Goal: Task Accomplishment & Management: Manage account settings

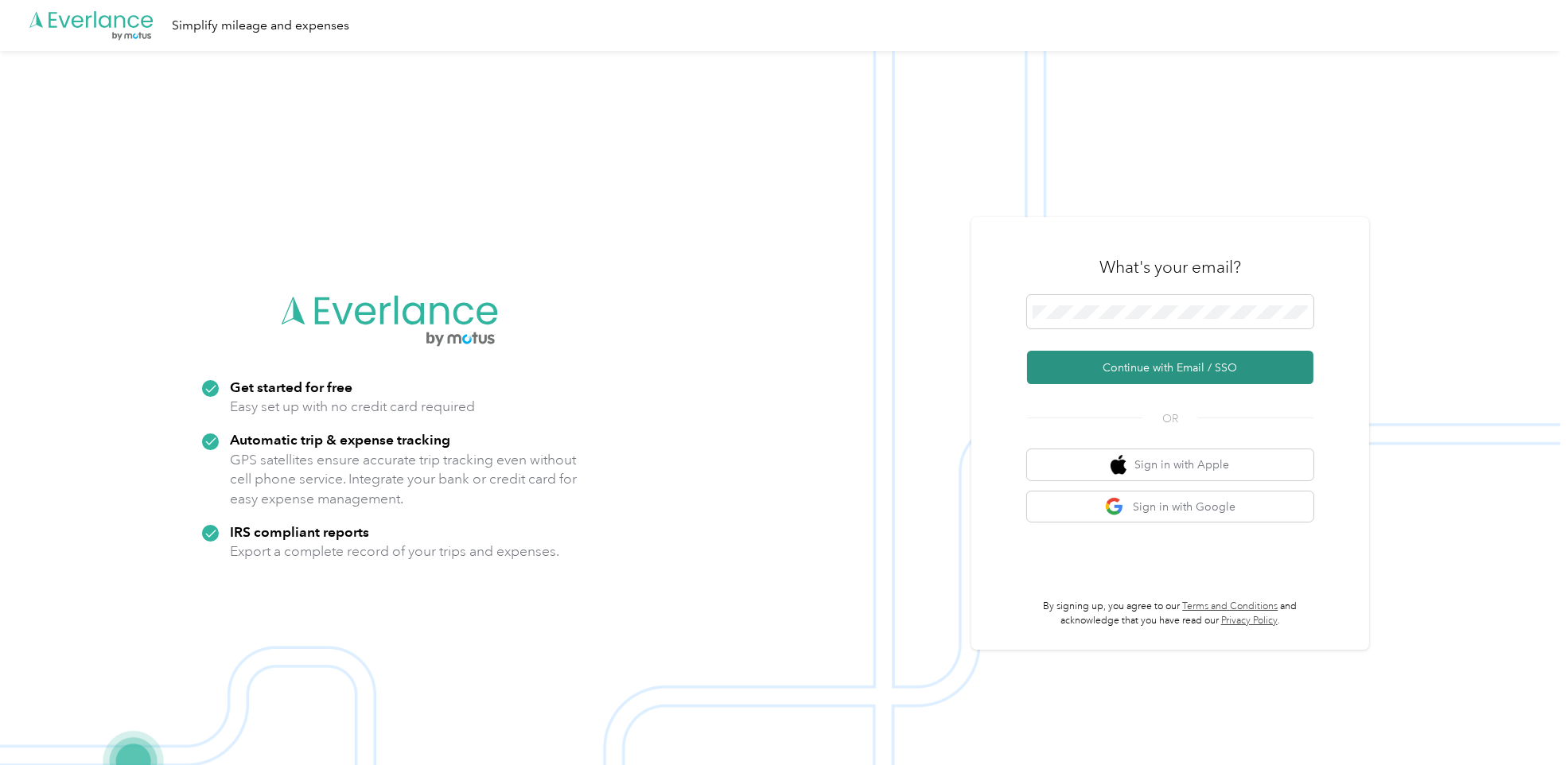
click at [1111, 363] on button "Continue with Email / SSO" at bounding box center [1170, 367] width 287 height 33
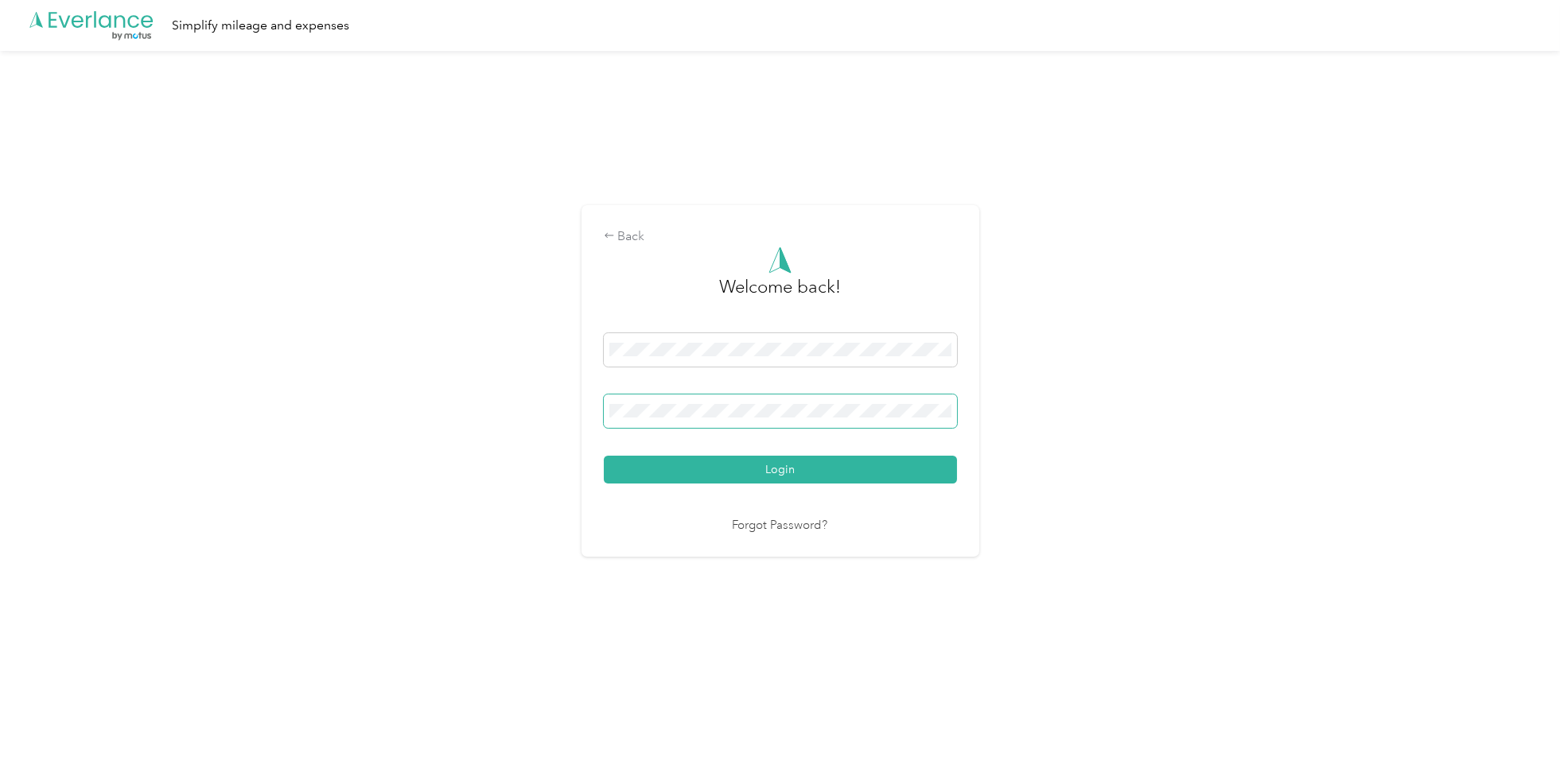
click at [932, 400] on span at bounding box center [781, 411] width 353 height 33
click at [604, 456] on button "Login" at bounding box center [781, 469] width 353 height 27
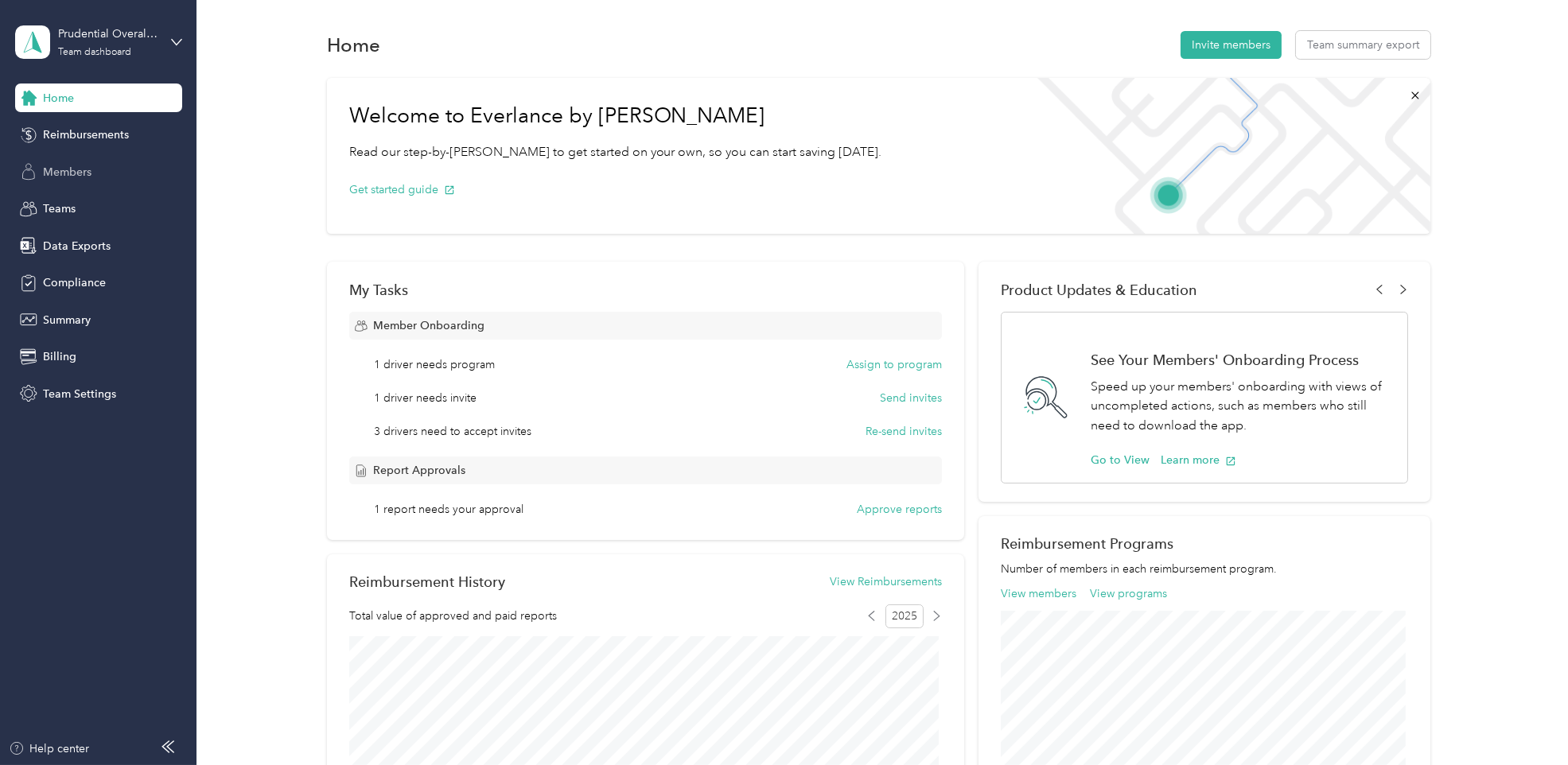
click at [73, 170] on span "Members" at bounding box center [67, 172] width 49 height 16
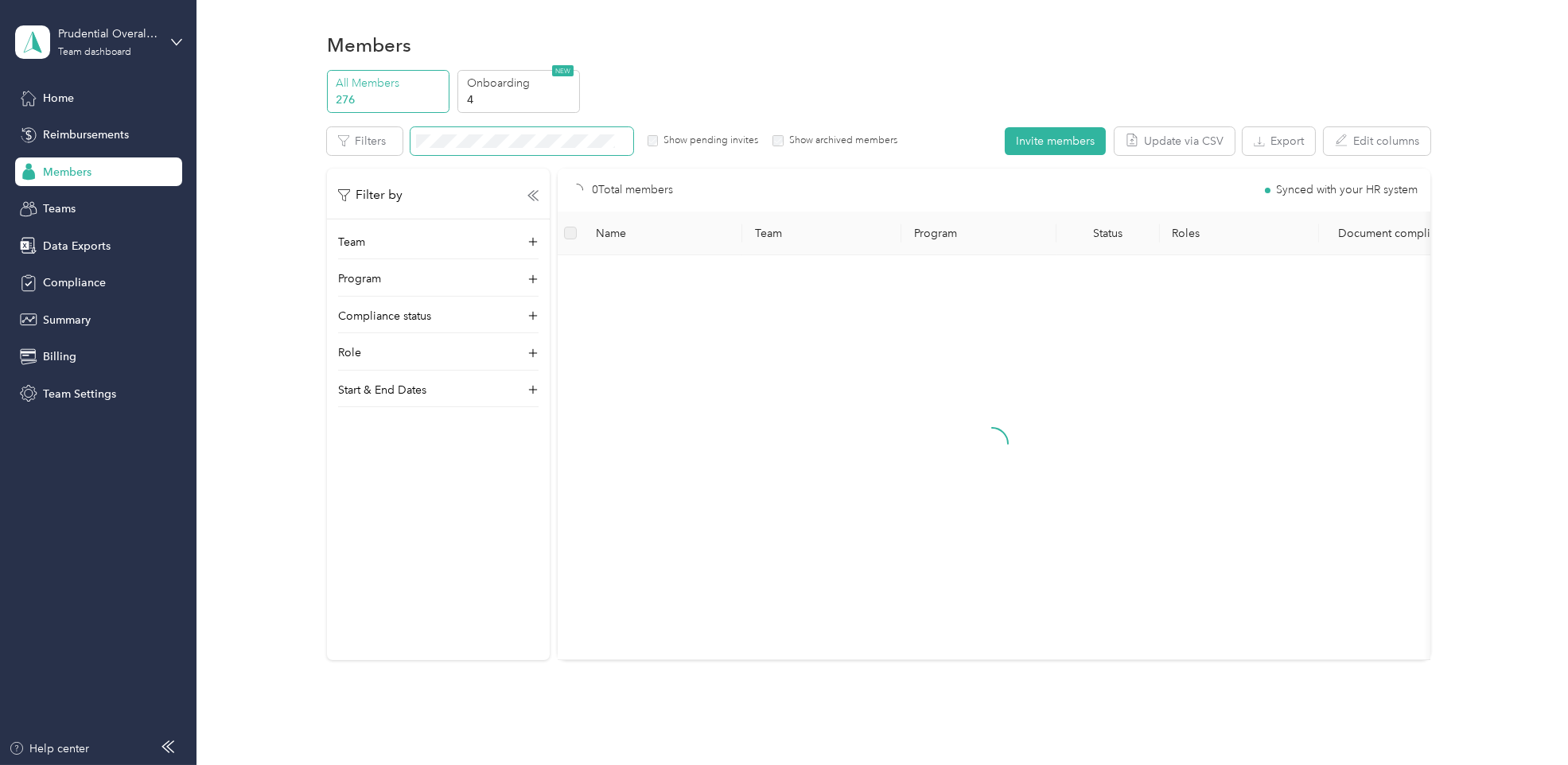
click at [509, 128] on span at bounding box center [521, 141] width 222 height 27
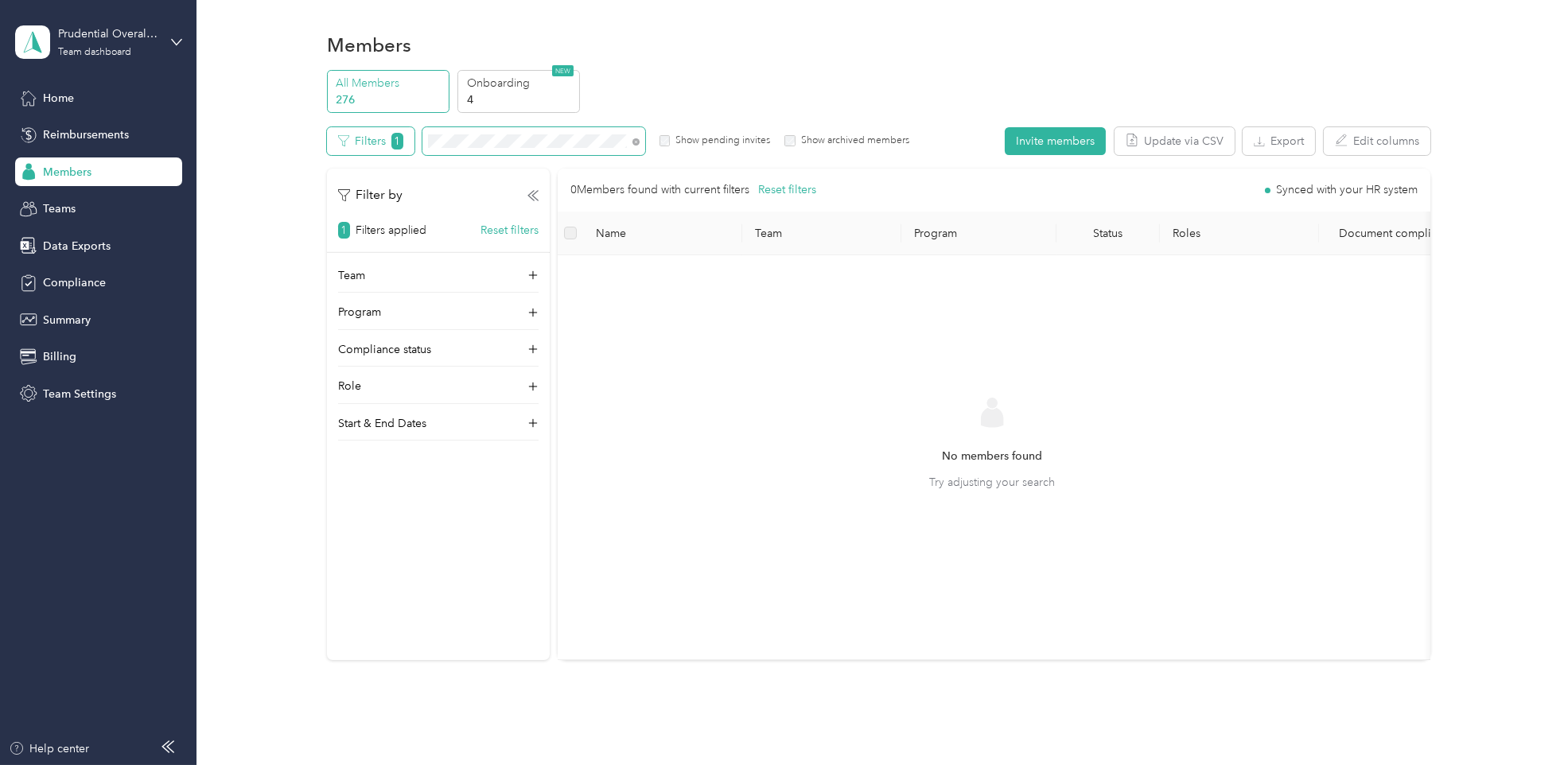
drag, startPoint x: 416, startPoint y: 146, endPoint x: 359, endPoint y: 144, distance: 57.0
click at [359, 144] on div "Filters 1 Show pending invites Show archived members" at bounding box center [618, 141] width 582 height 27
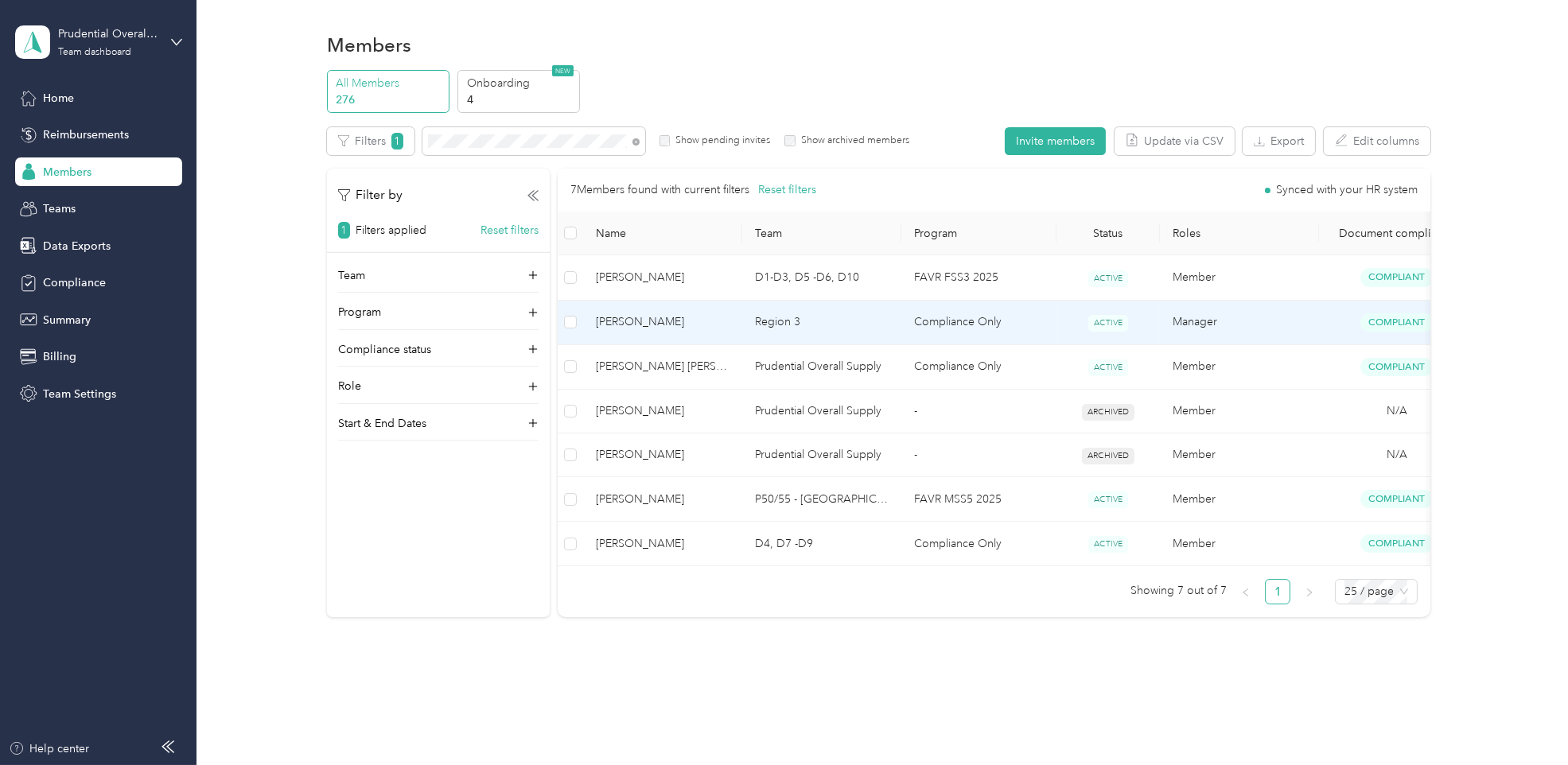
click at [689, 323] on span "[PERSON_NAME]" at bounding box center [663, 321] width 134 height 17
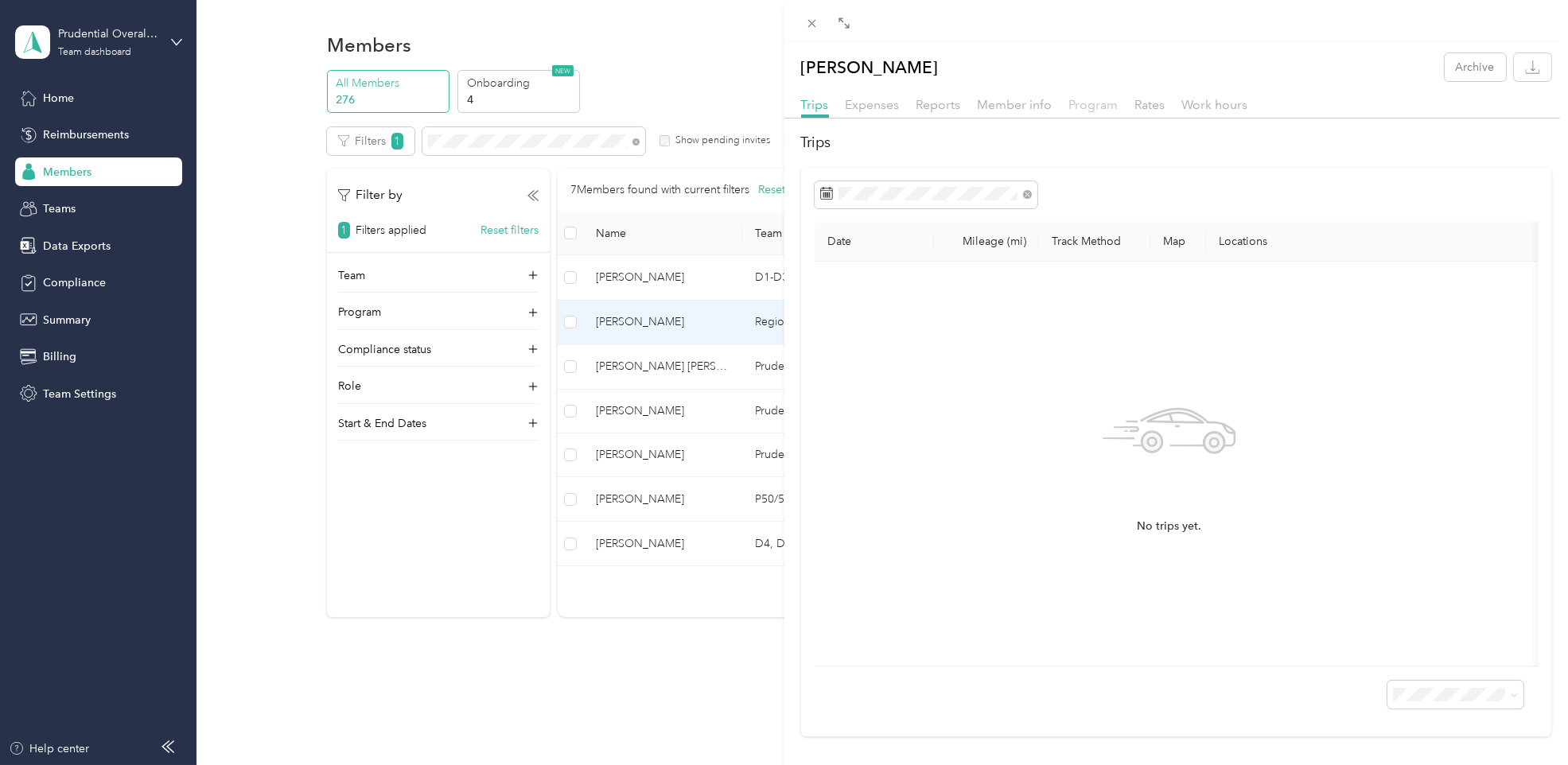
click at [1097, 100] on span "Program" at bounding box center [1094, 104] width 49 height 16
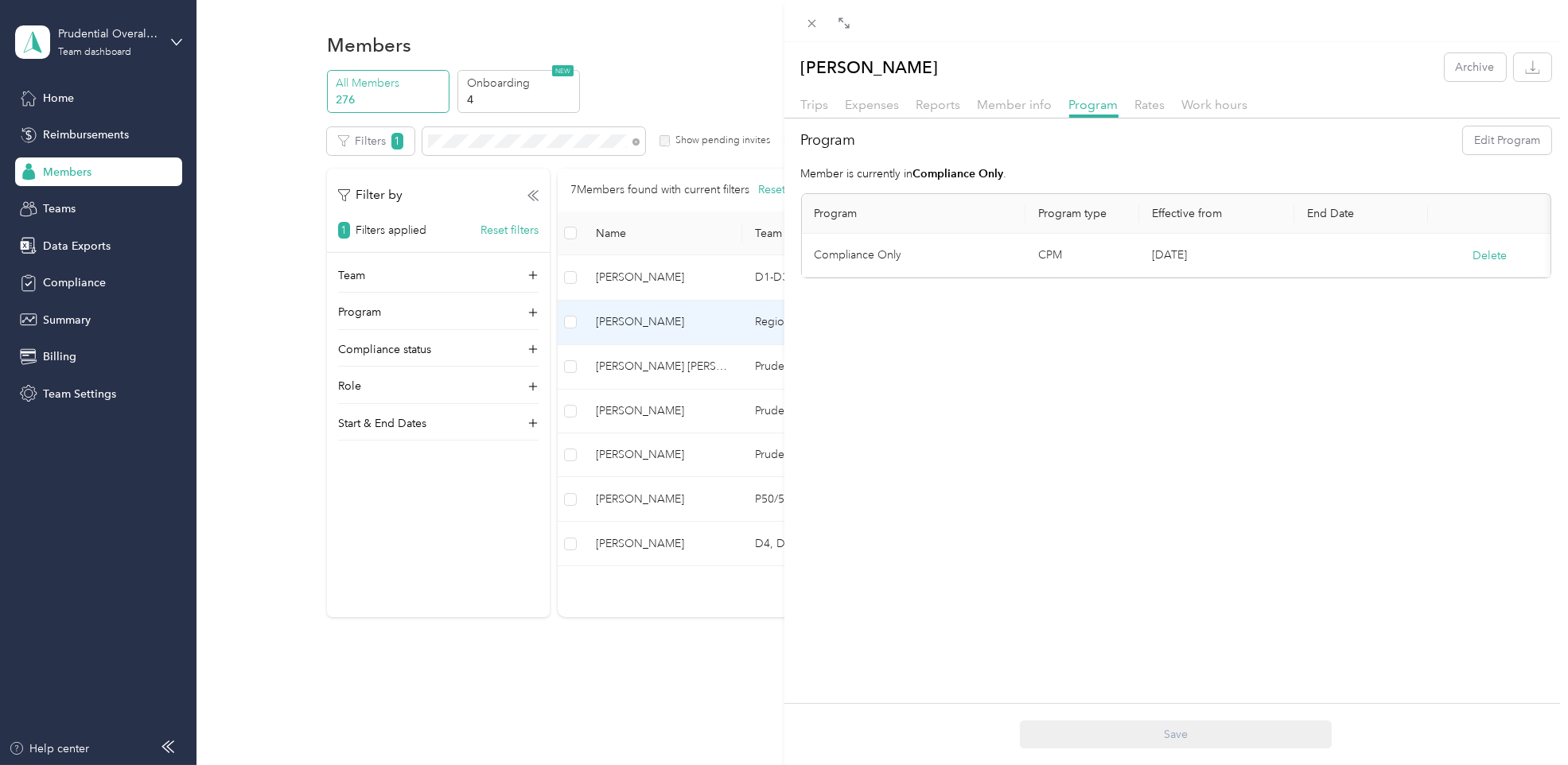
click at [1228, 422] on div "[PERSON_NAME] Archive Trips Expenses Reports Member info Program Rates Work hou…" at bounding box center [1176, 425] width 784 height 765
click at [738, 60] on div "[PERSON_NAME] Archive Trips Expenses Reports Member info Program Rates Work hou…" at bounding box center [784, 382] width 1568 height 765
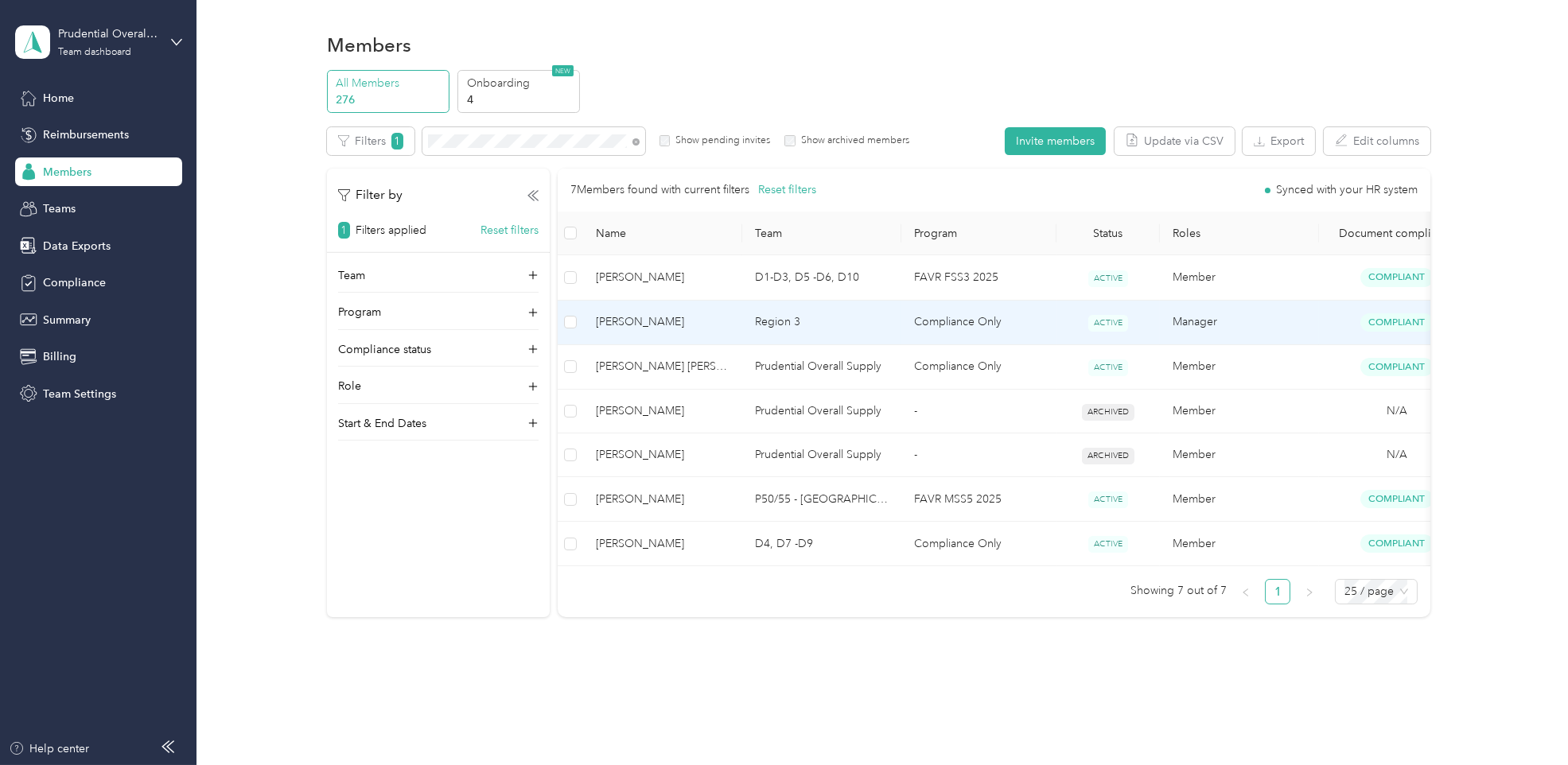
click at [705, 338] on td "[PERSON_NAME]" at bounding box center [663, 322] width 159 height 45
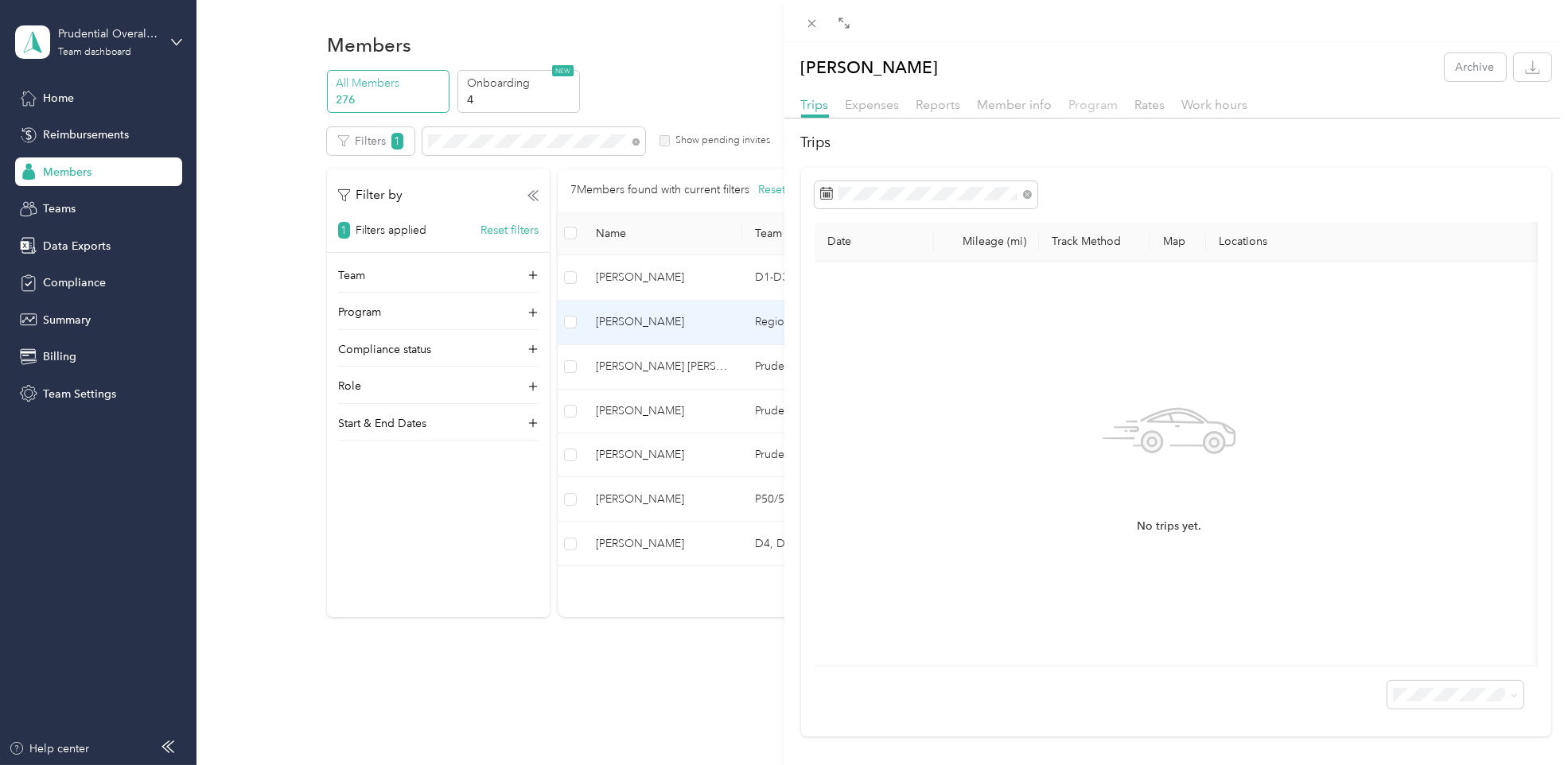
click at [1076, 110] on span "Program" at bounding box center [1094, 104] width 49 height 16
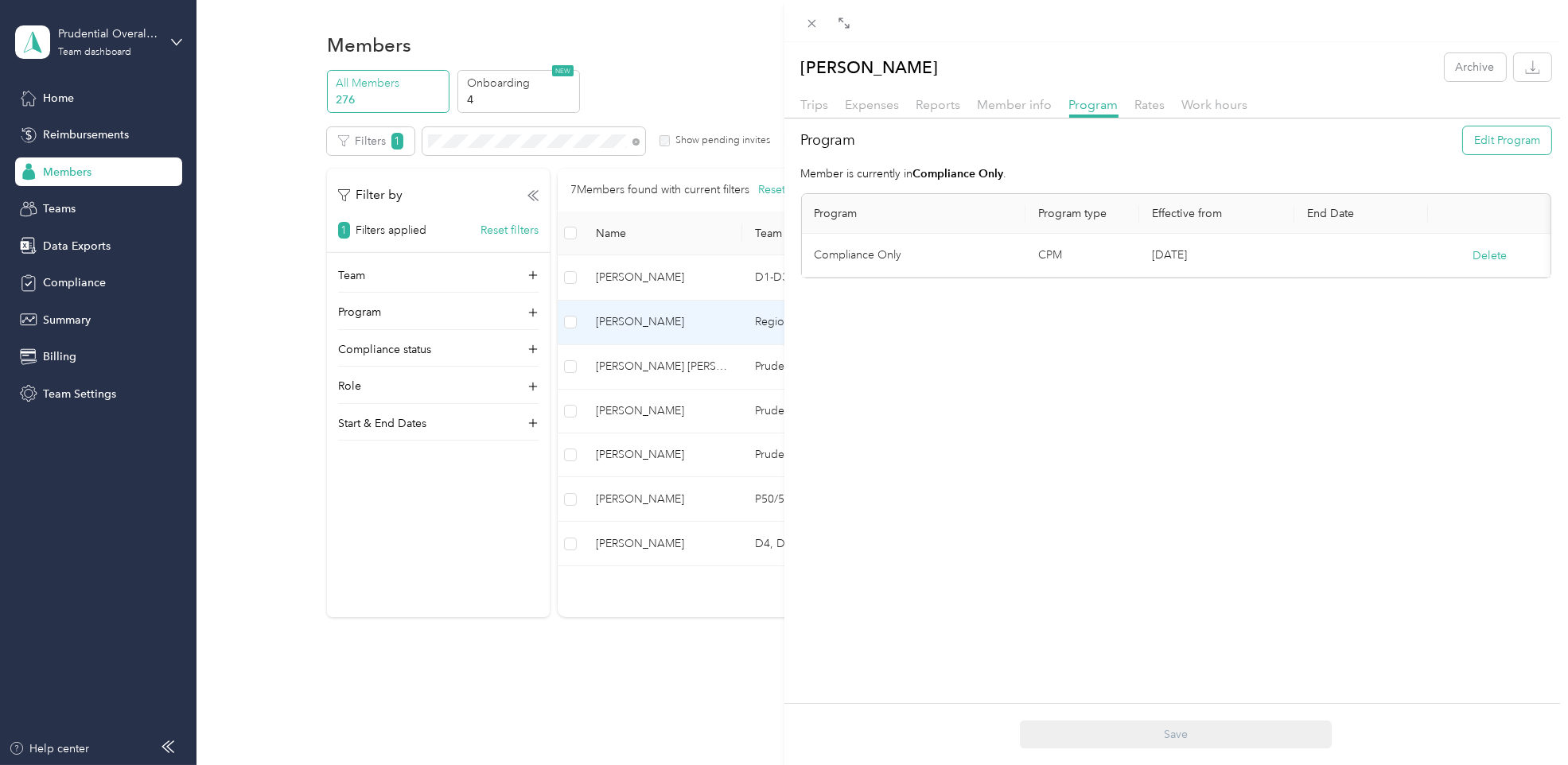
click at [1466, 147] on button "Edit Program" at bounding box center [1507, 140] width 88 height 27
click at [991, 264] on span at bounding box center [998, 266] width 13 height 11
click at [1004, 264] on span at bounding box center [914, 265] width 198 height 25
click at [999, 265] on icon at bounding box center [1000, 267] width 7 height 7
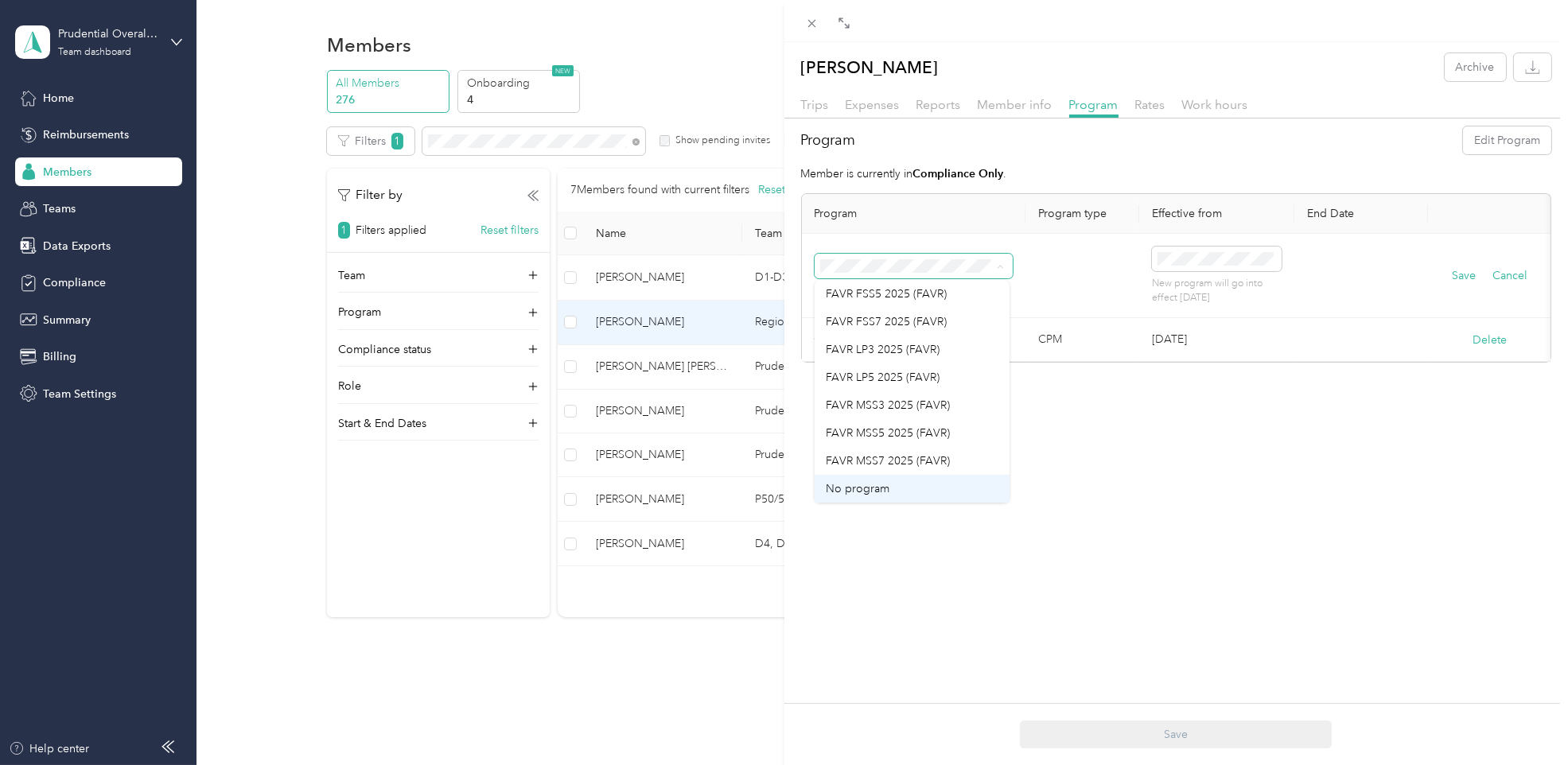
scroll to position [22, 0]
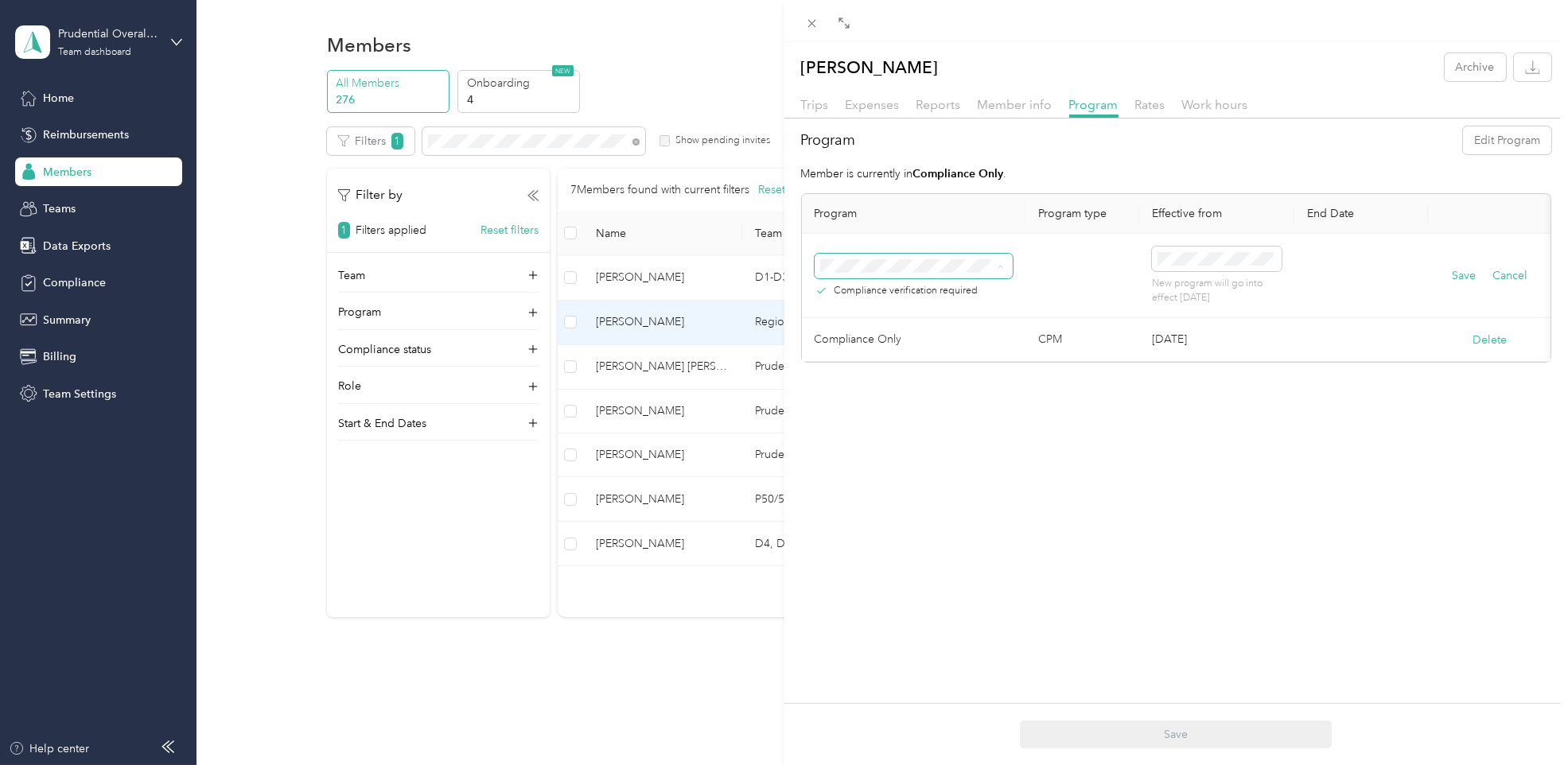
click at [881, 465] on div "FAVR LP5 2025 (FAVR)" at bounding box center [912, 467] width 173 height 16
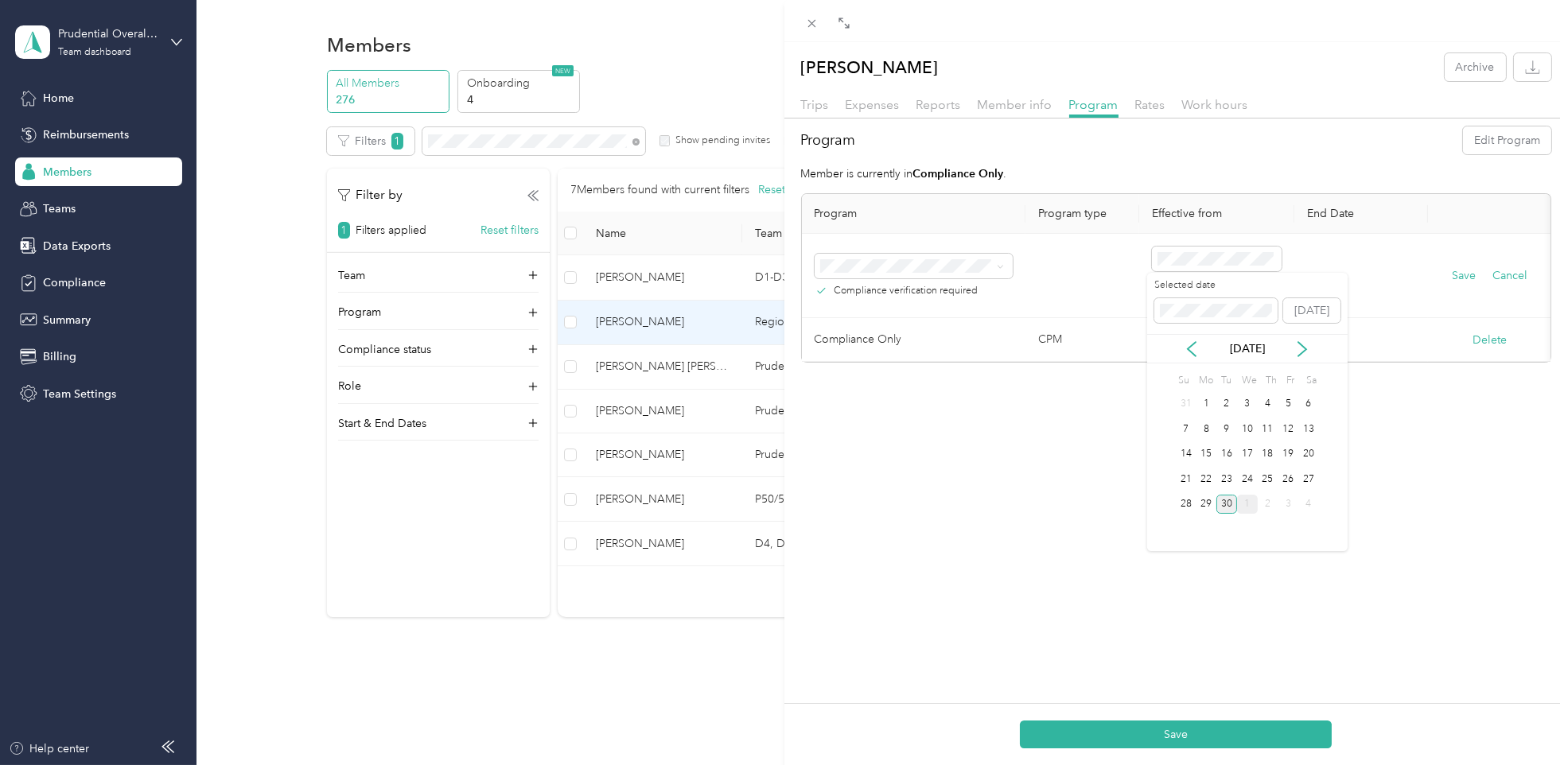
click at [1242, 506] on div "1" at bounding box center [1247, 505] width 21 height 20
click at [1220, 267] on span at bounding box center [1216, 258] width 129 height 25
click at [1230, 404] on div "30" at bounding box center [1227, 404] width 21 height 20
click at [1230, 267] on span at bounding box center [1216, 258] width 129 height 25
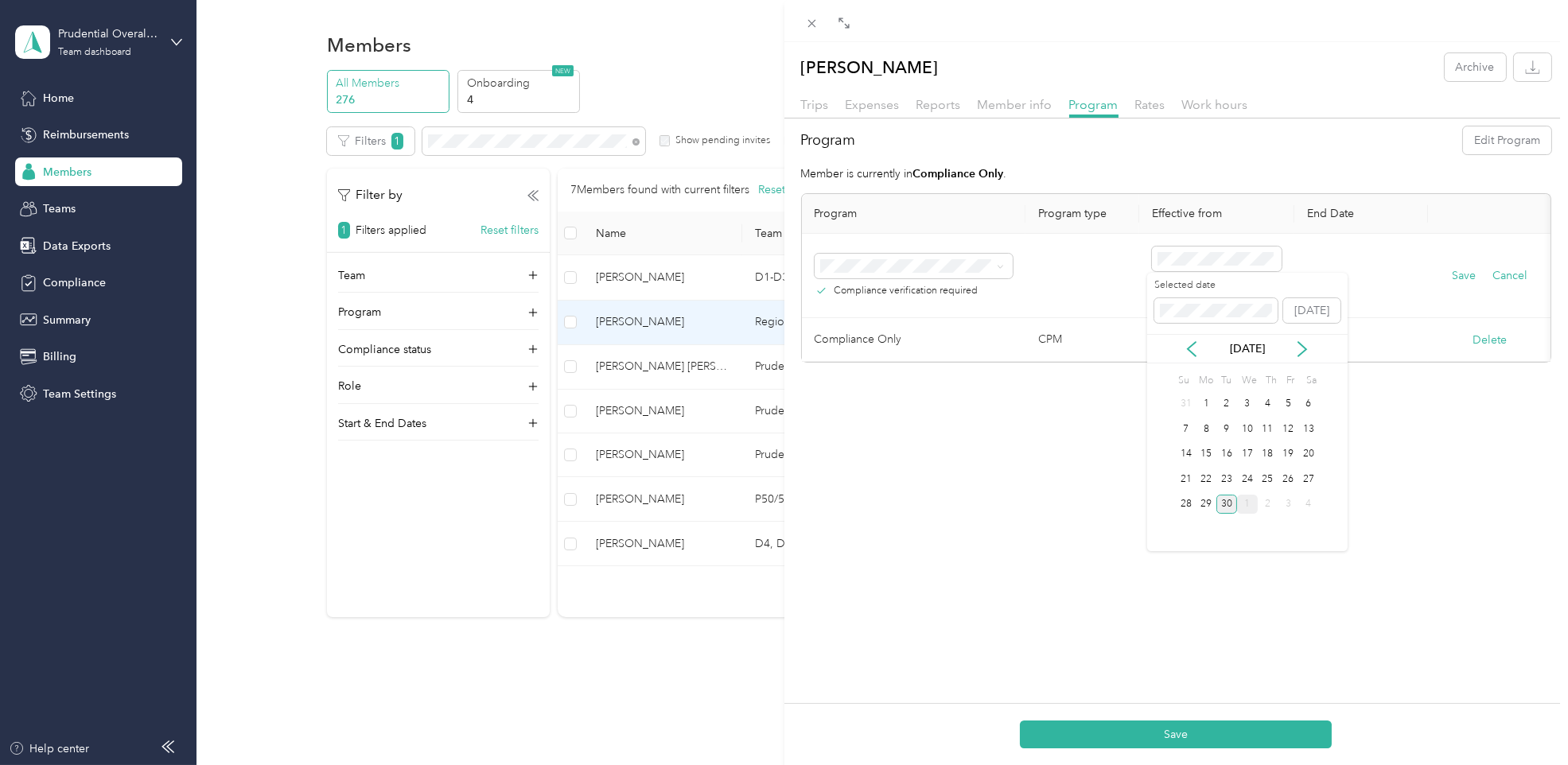
click at [1239, 497] on div "1" at bounding box center [1247, 505] width 21 height 20
click at [1175, 728] on button "Save" at bounding box center [1175, 734] width 312 height 27
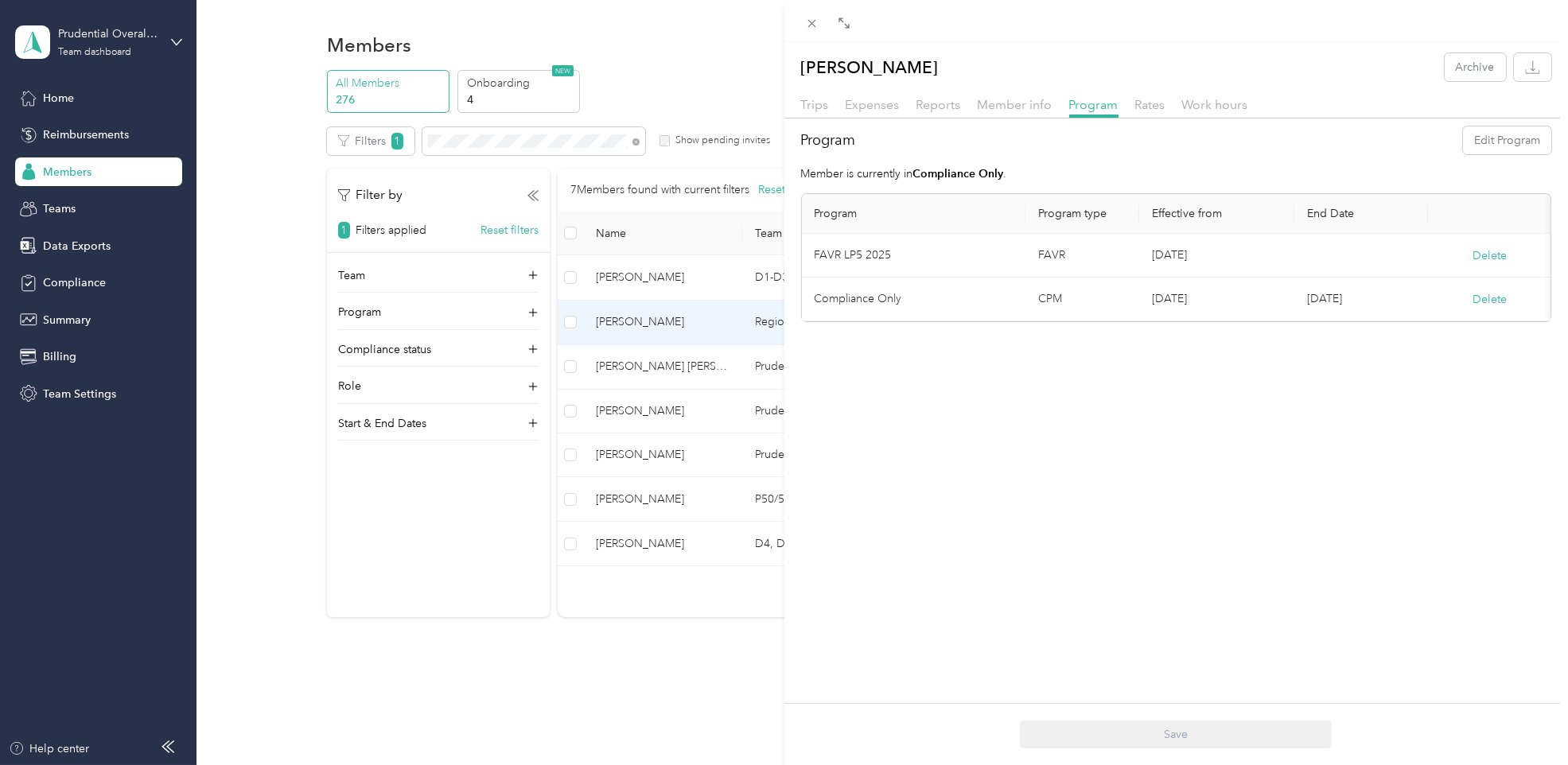
click at [1151, 96] on div "Rates" at bounding box center [1150, 105] width 30 height 20
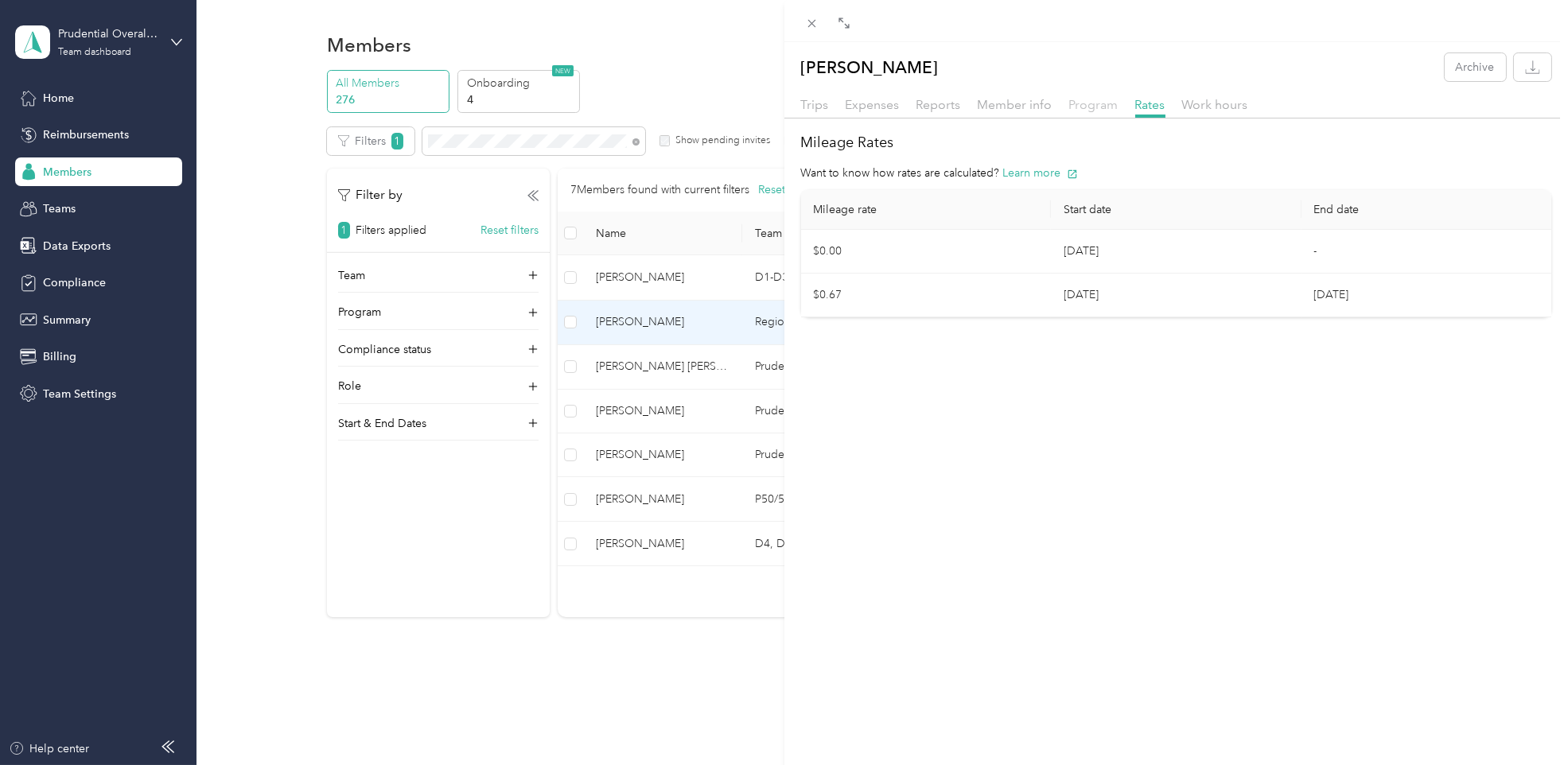
click at [1098, 109] on span "Program" at bounding box center [1094, 104] width 49 height 16
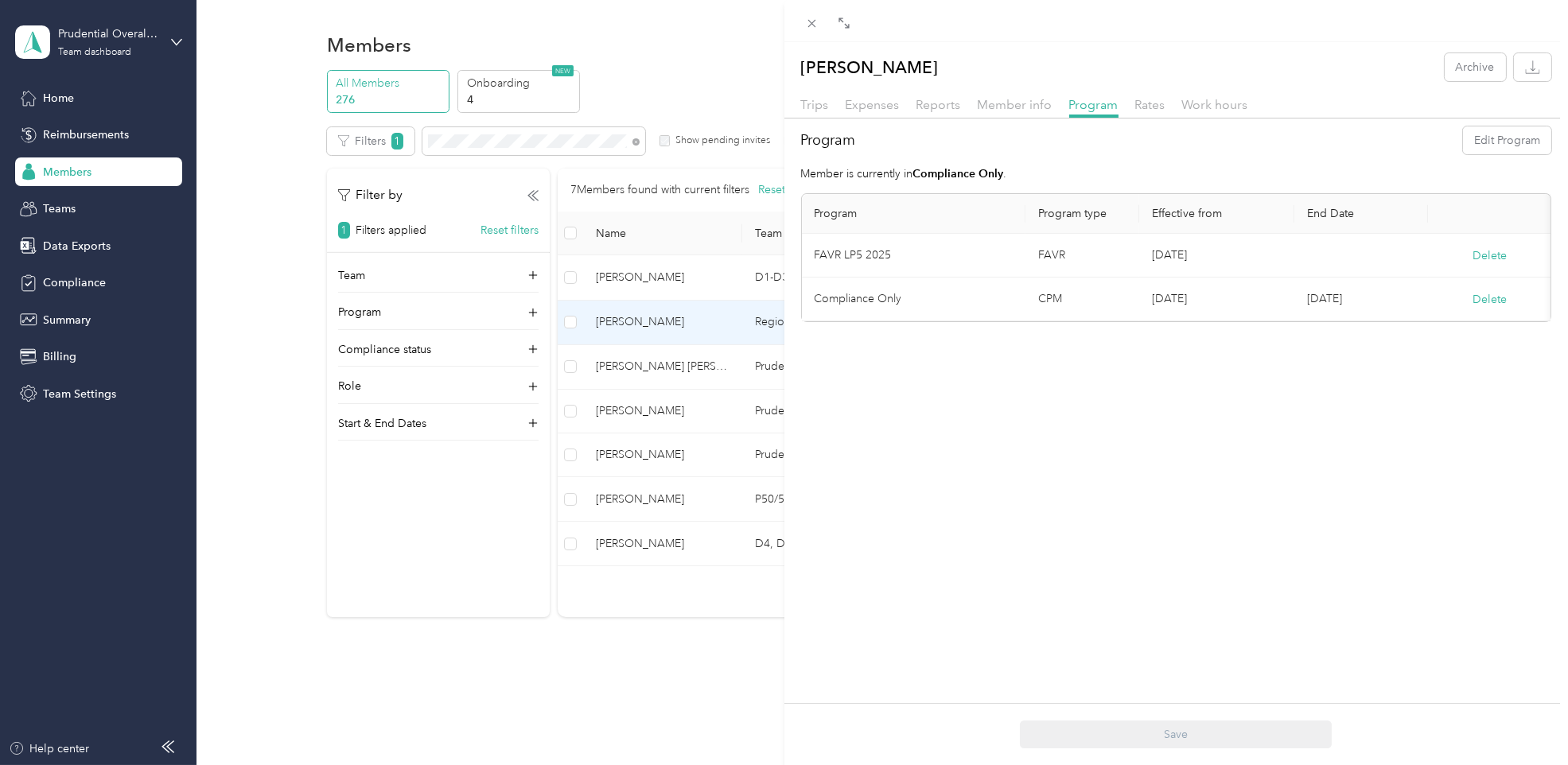
click at [1151, 499] on div "[PERSON_NAME] Archive Trips Expenses Reports Member info Program Rates Work hou…" at bounding box center [1176, 425] width 784 height 765
click at [991, 110] on span "Member info" at bounding box center [1015, 104] width 75 height 16
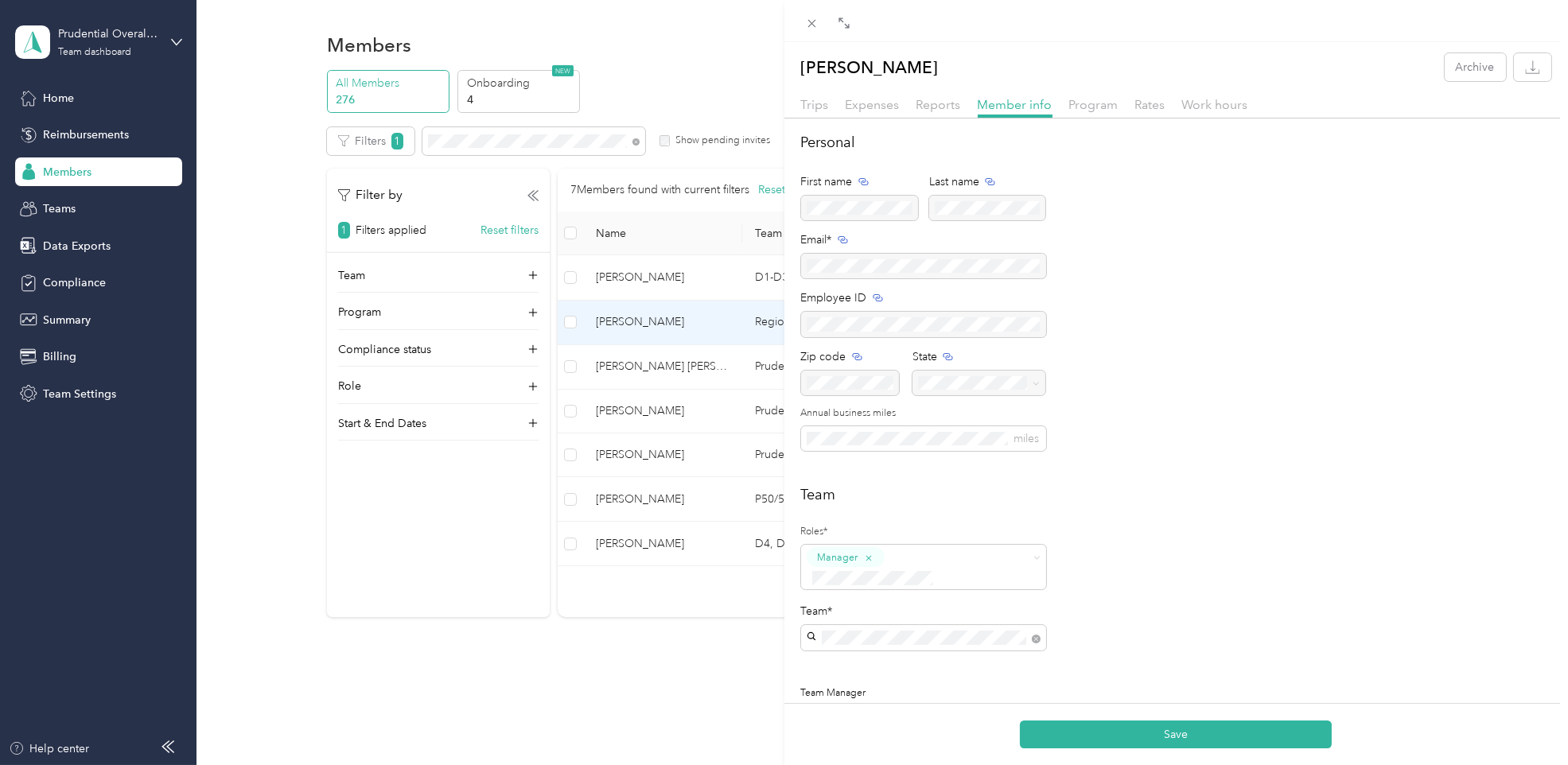
click at [1177, 450] on div "Personal First name Last name Email* Employee ID Zip code State Annual business…" at bounding box center [1176, 300] width 751 height 338
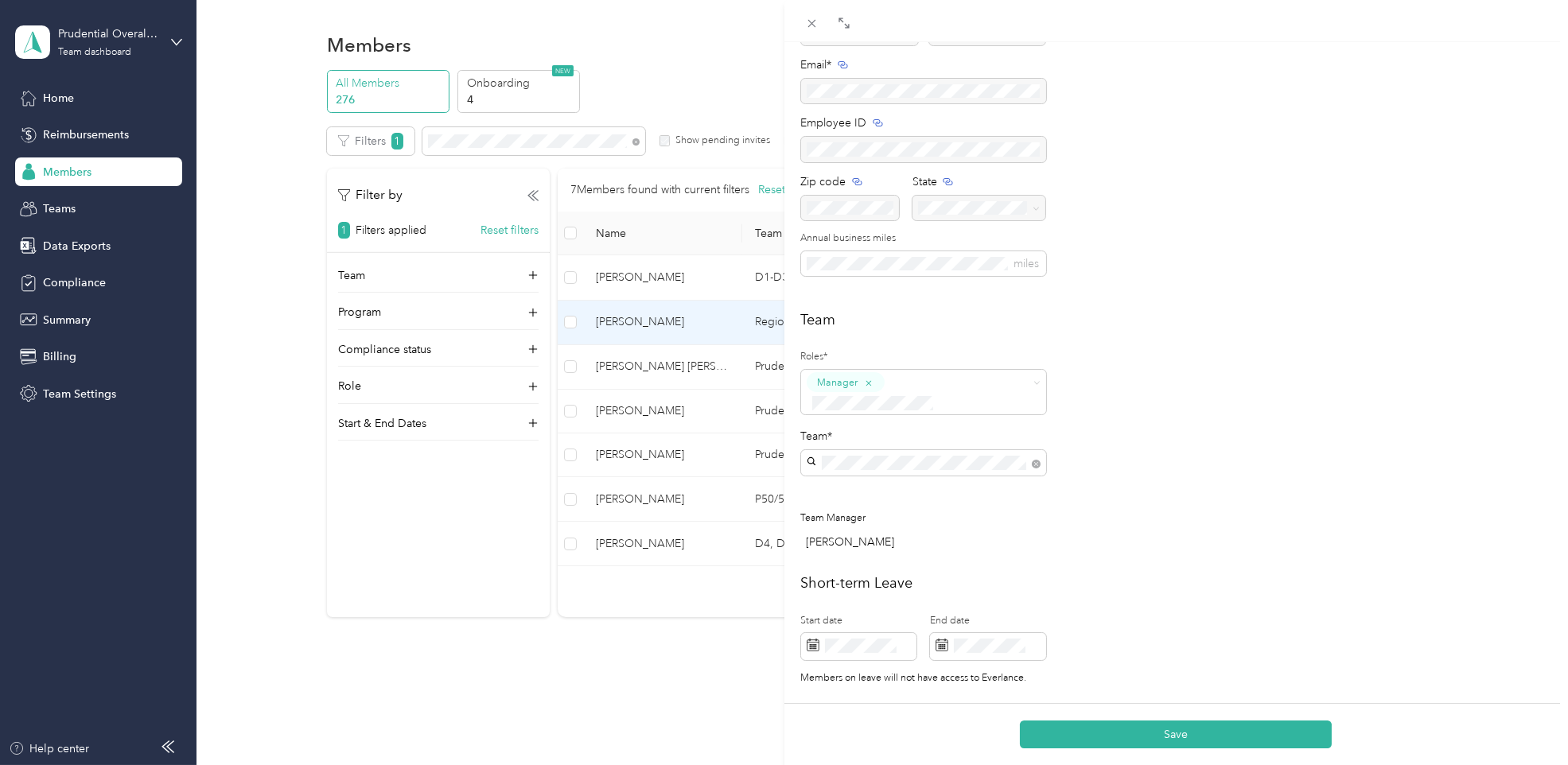
scroll to position [177, 0]
click at [1178, 738] on button "Save" at bounding box center [1175, 734] width 312 height 27
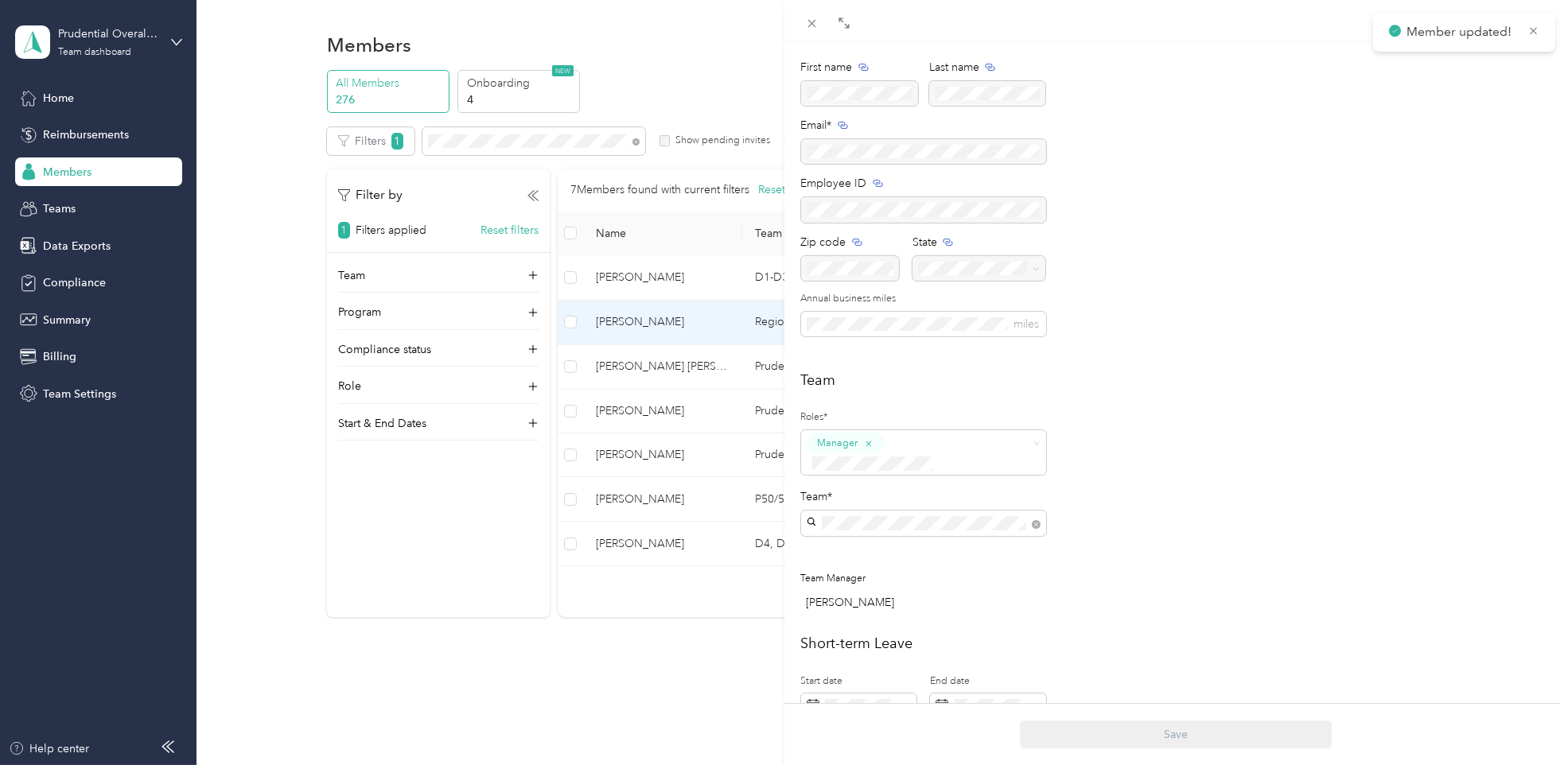
scroll to position [0, 0]
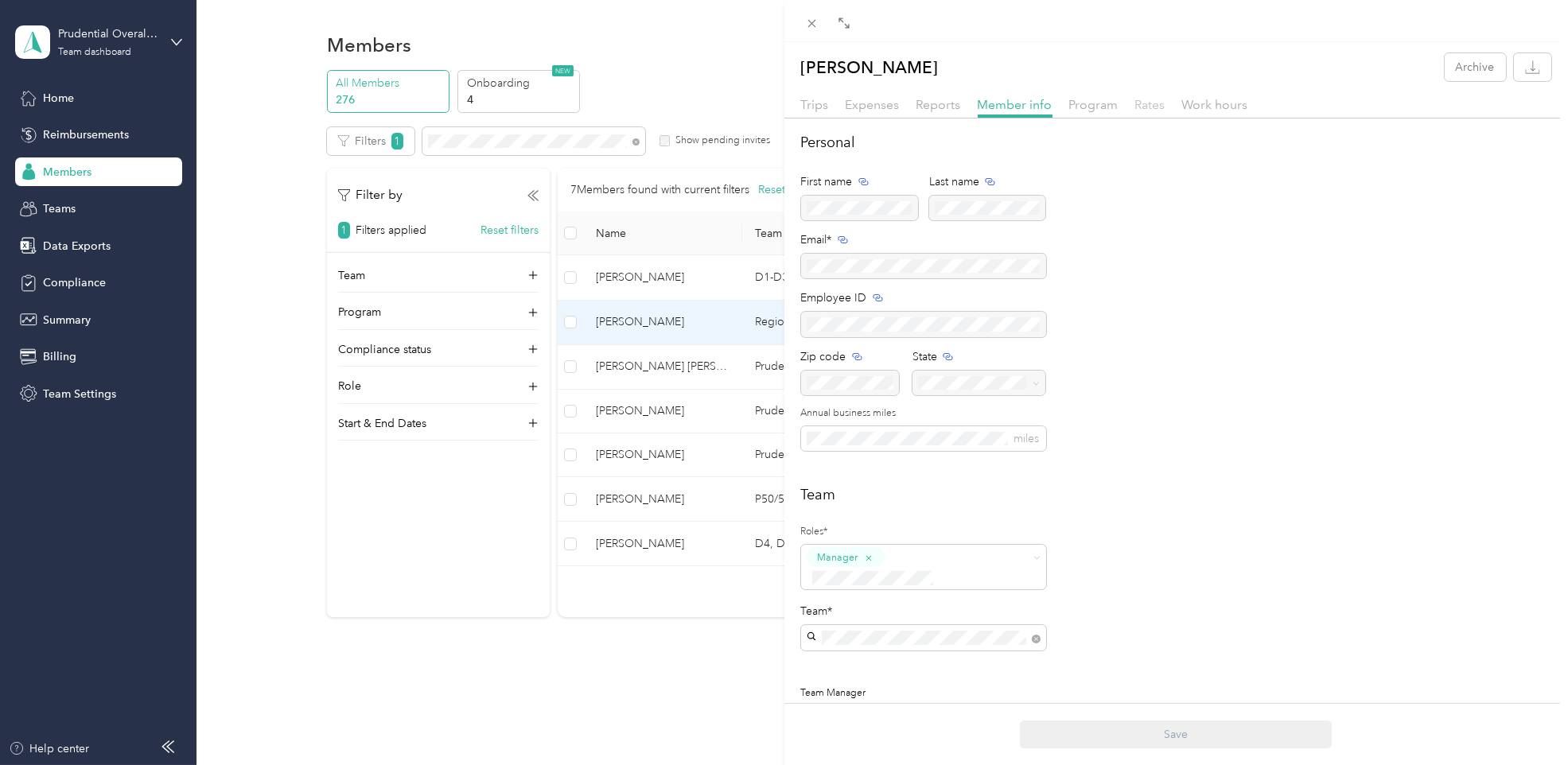
click at [1139, 101] on span "Rates" at bounding box center [1150, 104] width 30 height 16
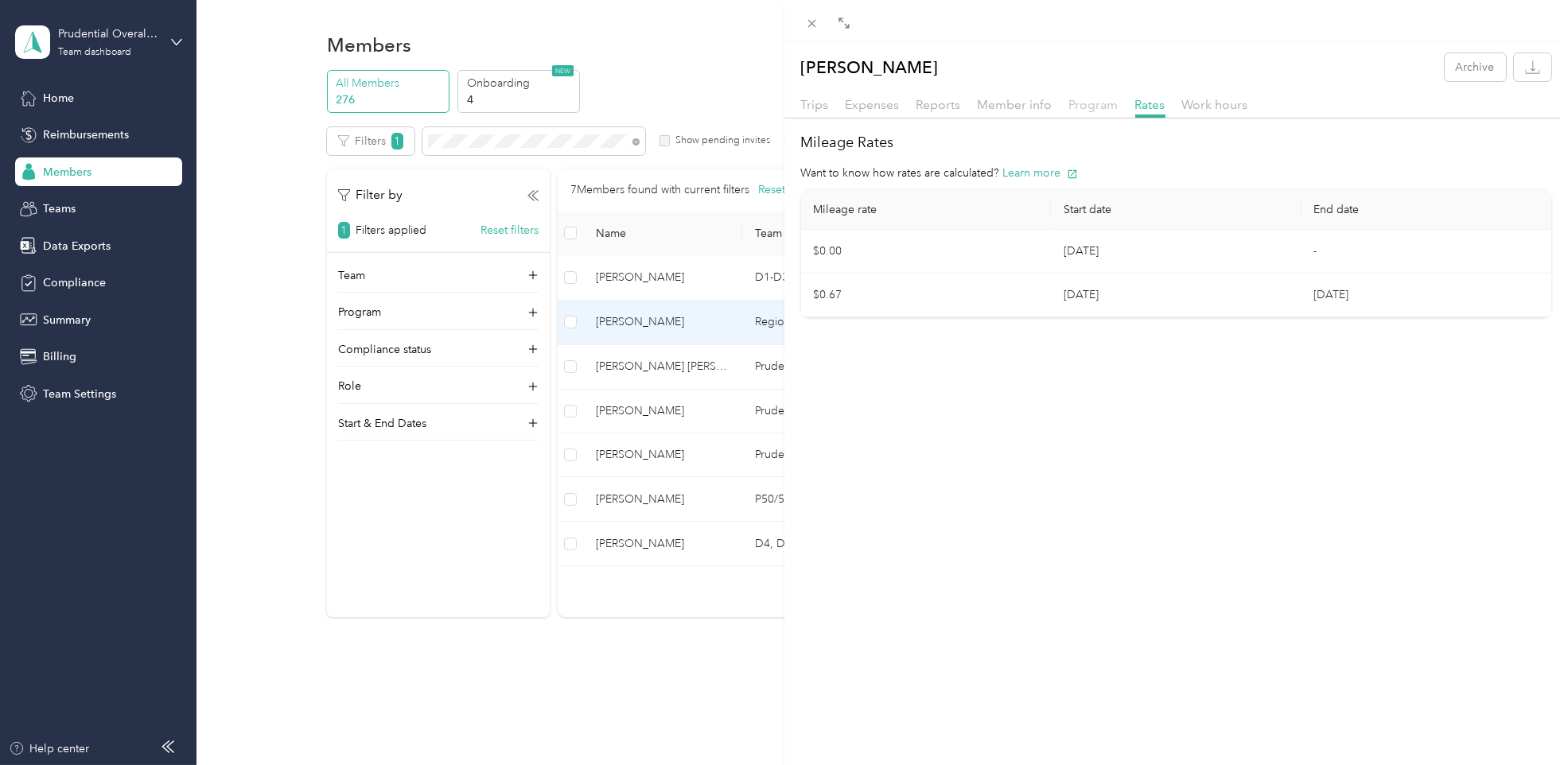
click at [1098, 101] on span "Program" at bounding box center [1094, 104] width 49 height 16
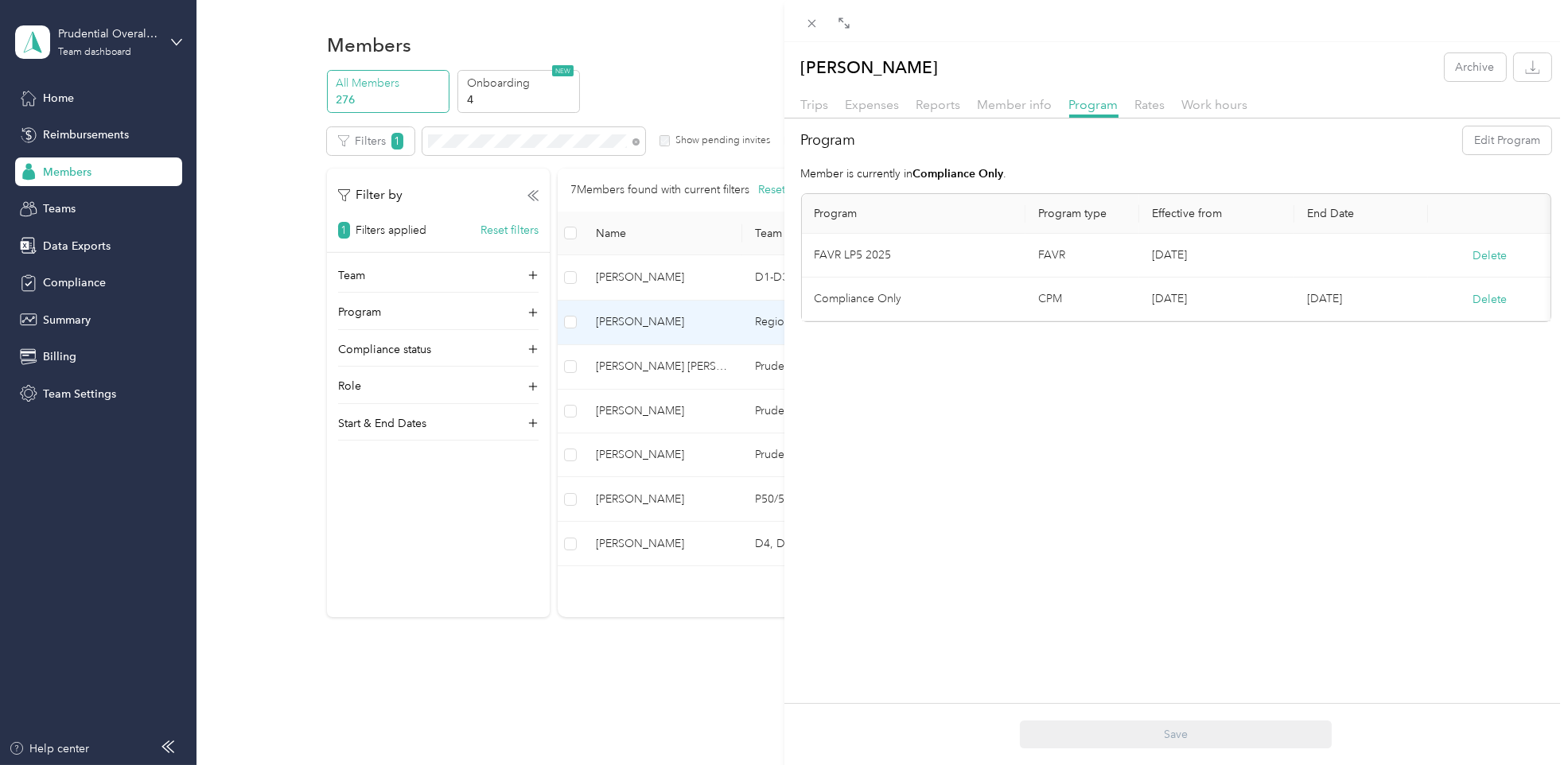
click at [1178, 527] on div "[PERSON_NAME] Archive Trips Expenses Reports Member info Program Rates Work hou…" at bounding box center [1176, 425] width 784 height 765
click at [1152, 103] on span "Rates" at bounding box center [1150, 104] width 30 height 16
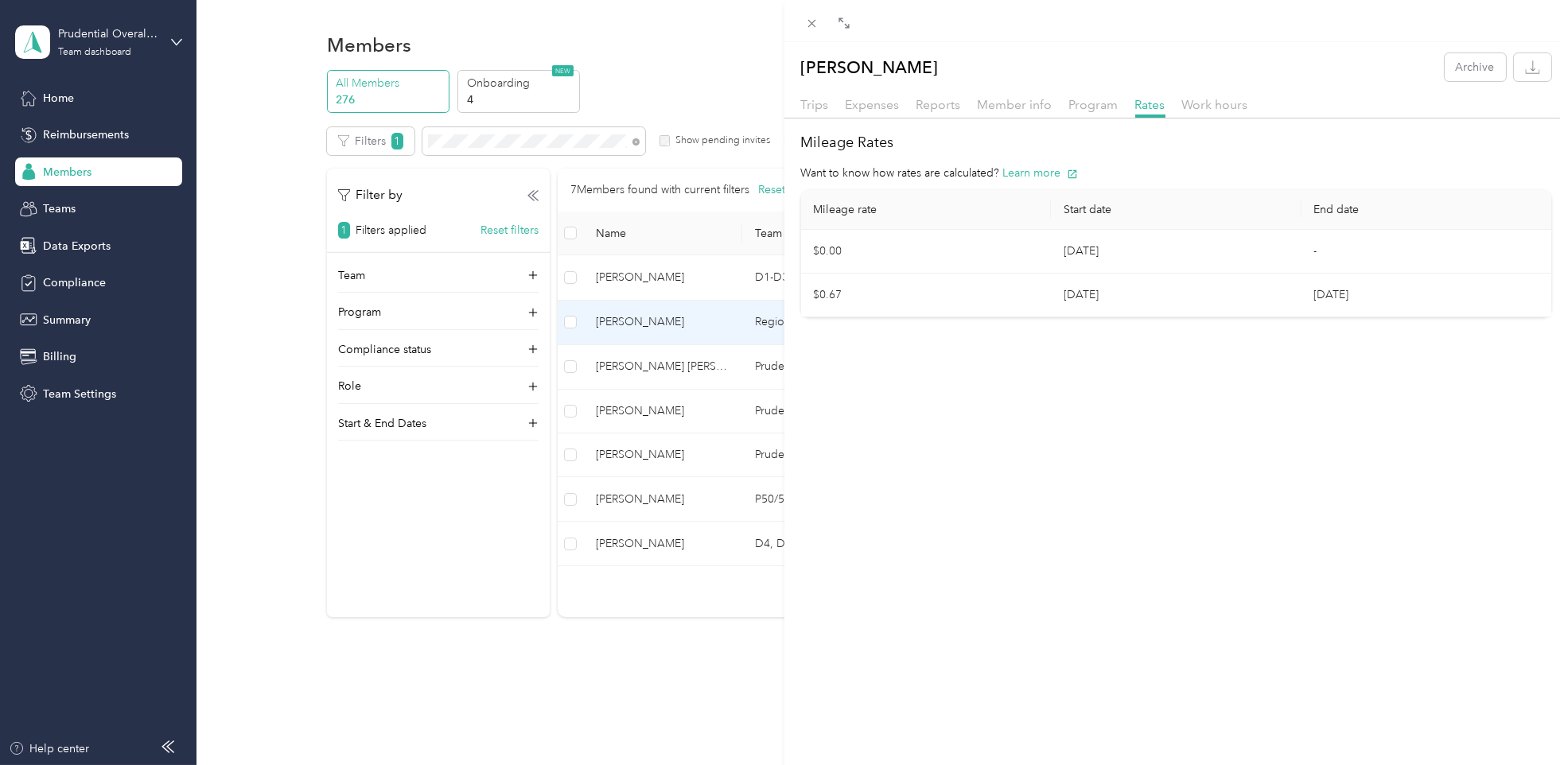
click at [1163, 474] on div "[PERSON_NAME] Archive Trips Expenses Reports Member info Program Rates Work hou…" at bounding box center [1176, 425] width 784 height 765
click at [813, 18] on icon at bounding box center [811, 23] width 14 height 14
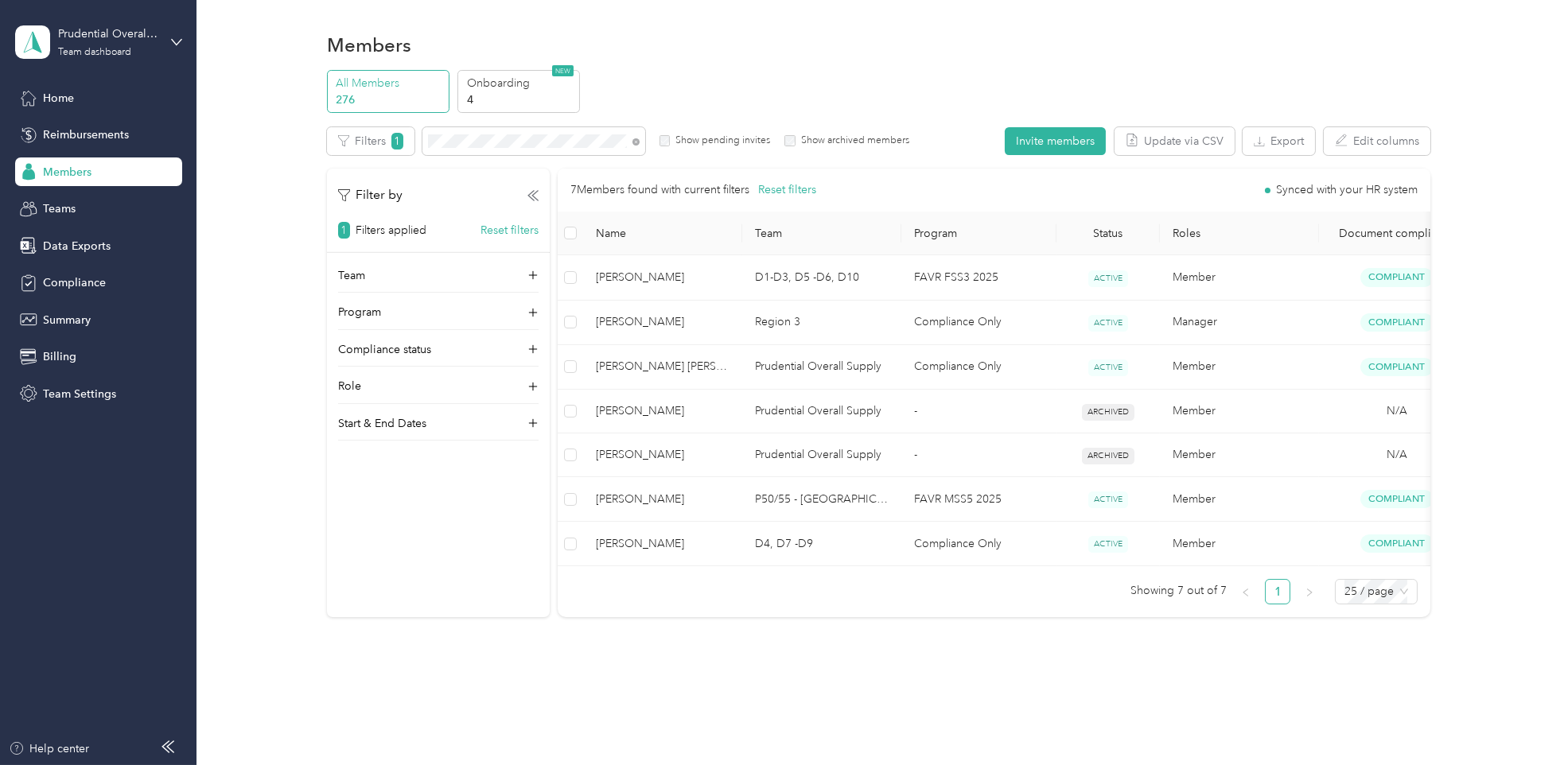
click at [1000, 46] on div "Members" at bounding box center [878, 44] width 1103 height 33
click at [74, 587] on aside "Prudential Overall Supply Team dashboard Home Reimbursements Members Teams Data…" at bounding box center [98, 382] width 197 height 765
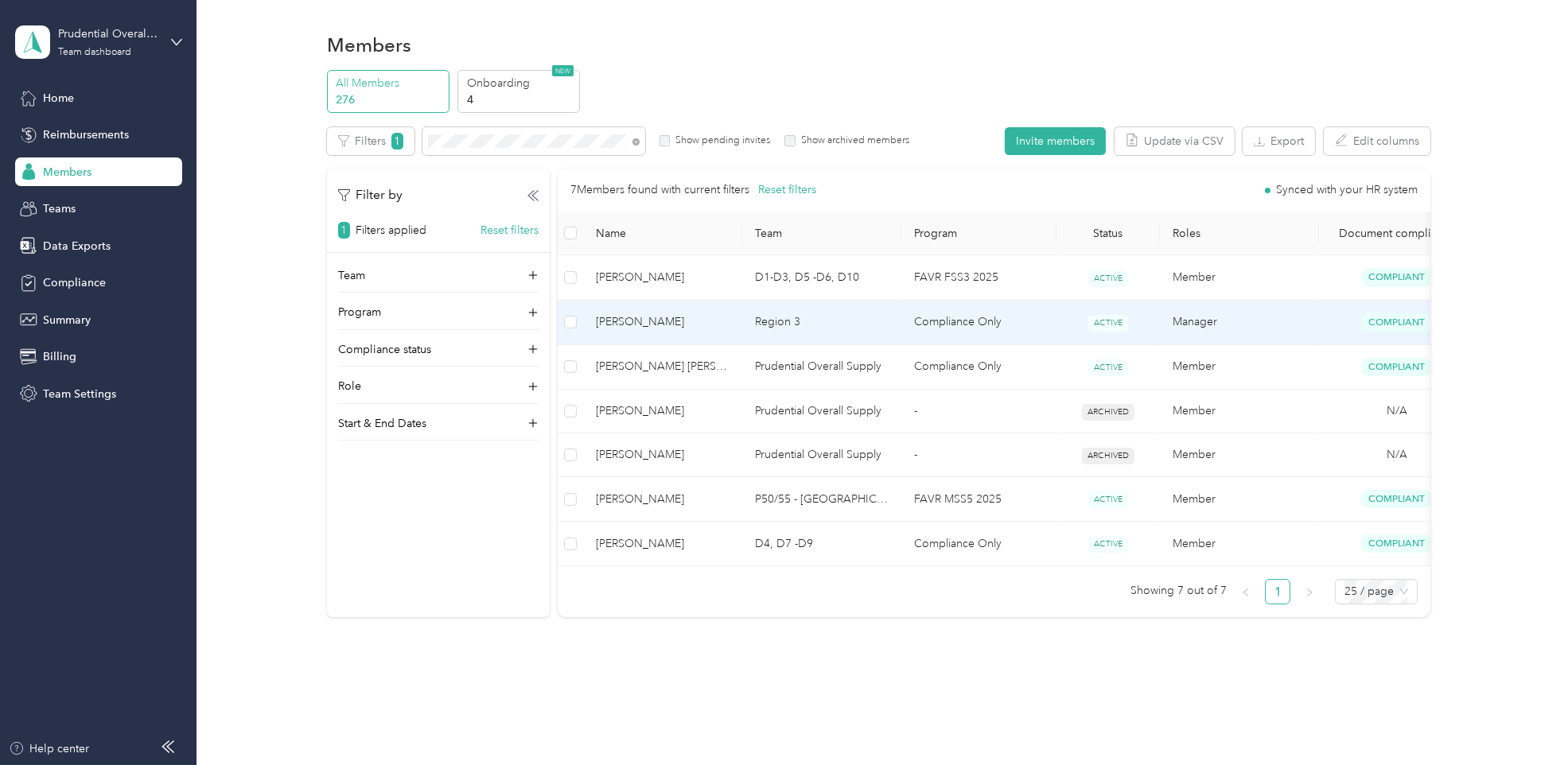
click at [879, 326] on td "Region 3" at bounding box center [822, 322] width 159 height 45
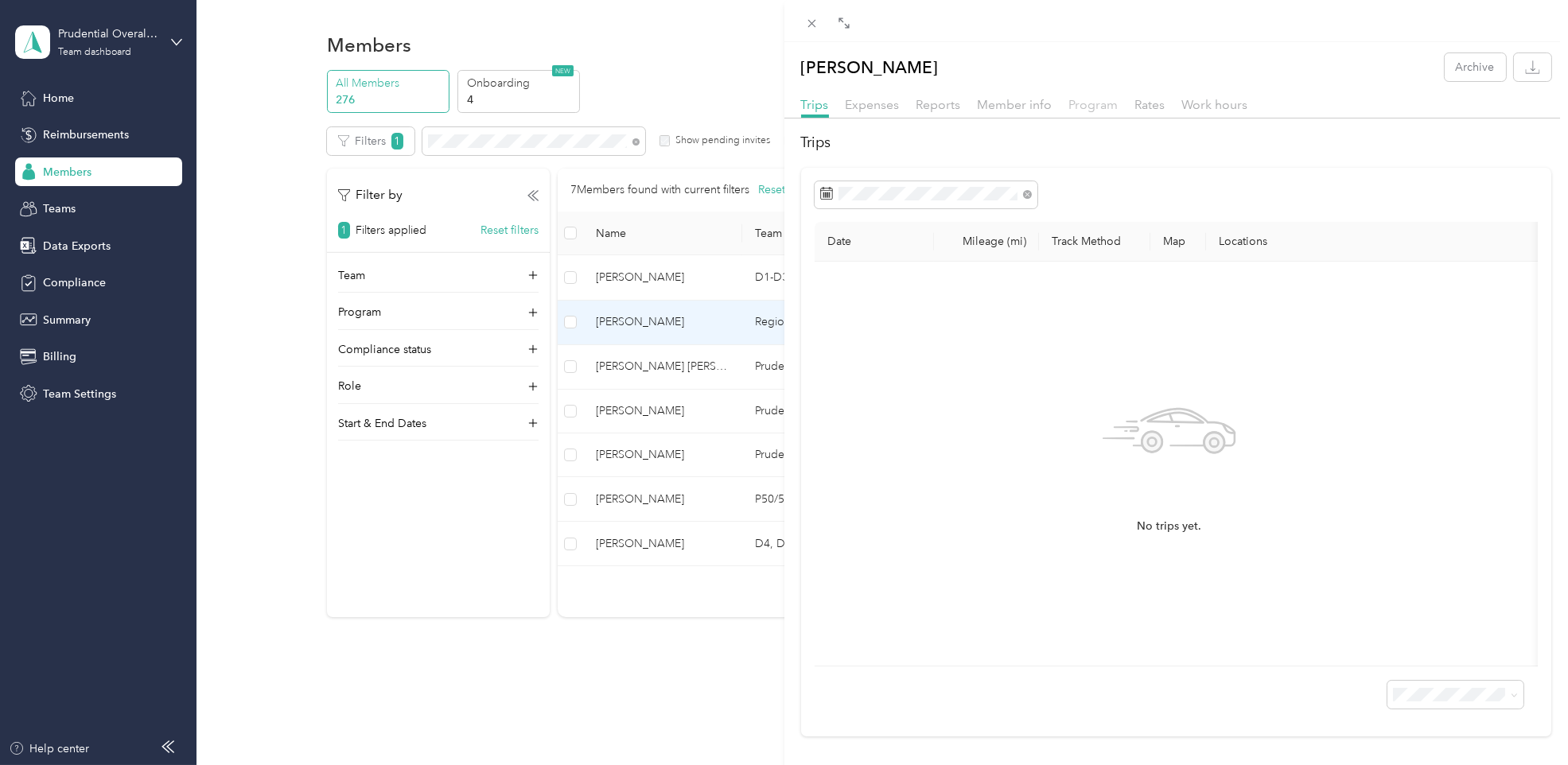
click at [1086, 104] on span "Program" at bounding box center [1094, 104] width 49 height 16
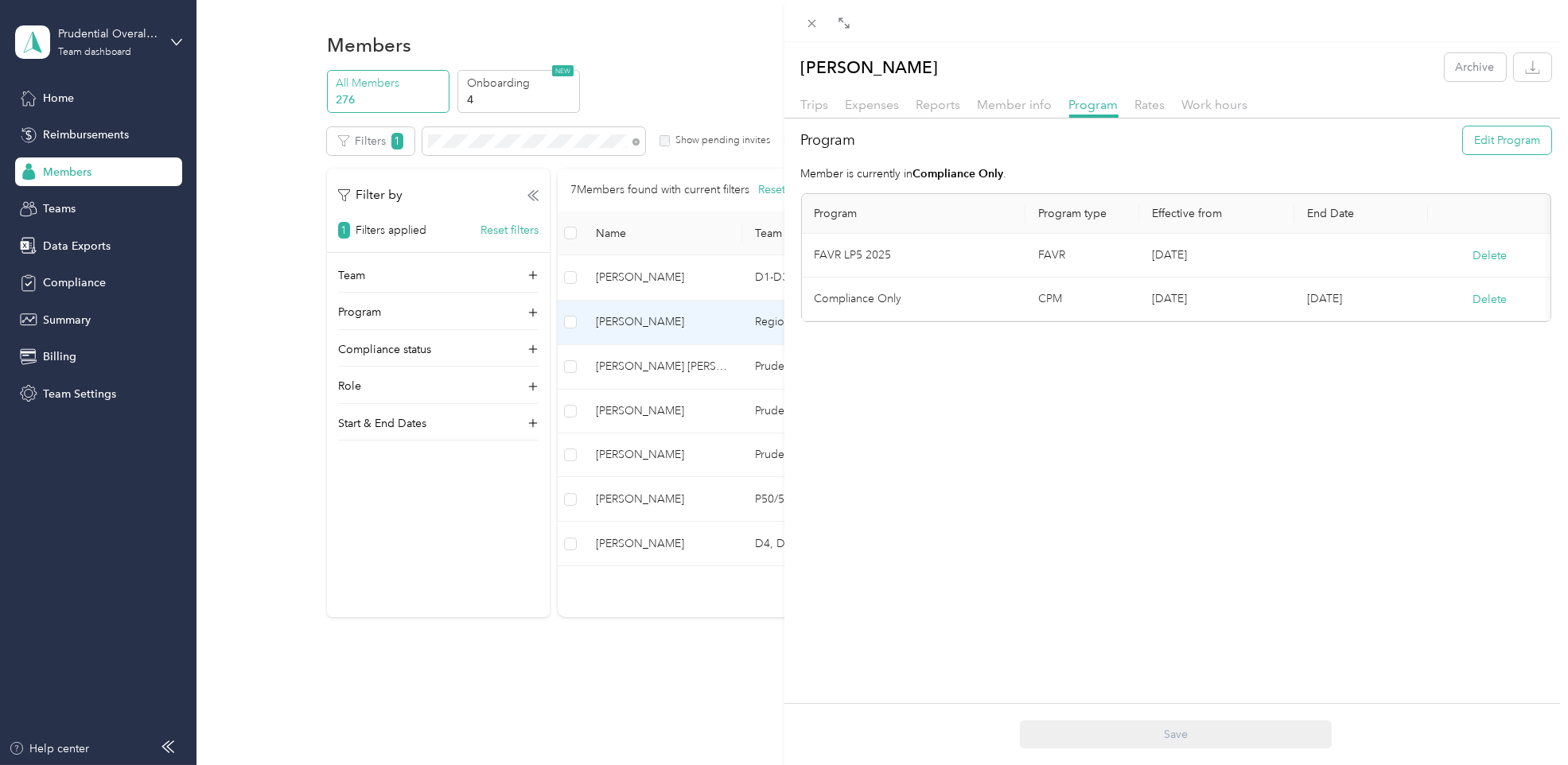
click at [1463, 142] on button "Edit Program" at bounding box center [1507, 140] width 88 height 27
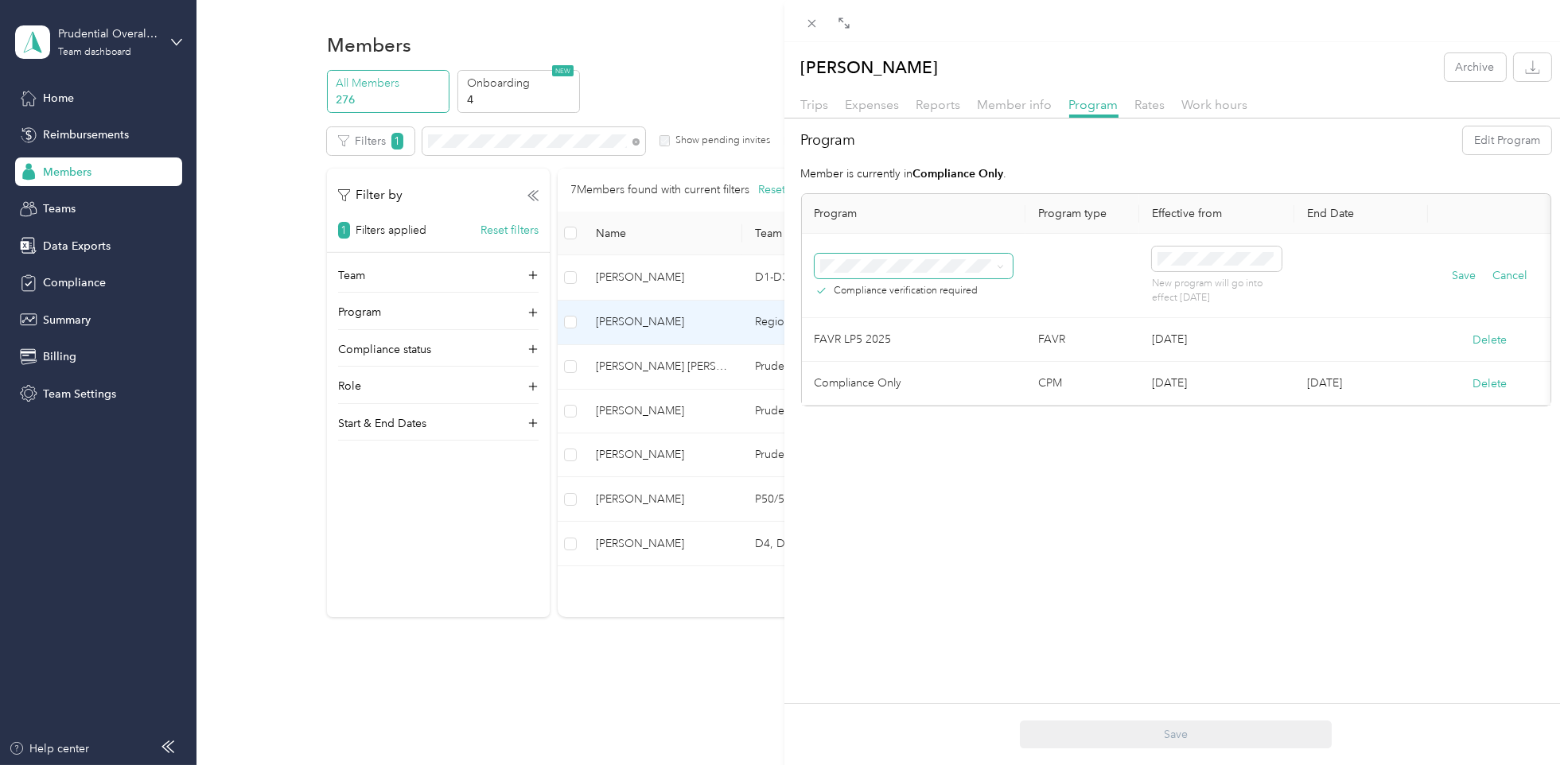
click at [999, 261] on span at bounding box center [1000, 265] width 7 height 14
click at [999, 265] on icon at bounding box center [1000, 267] width 7 height 7
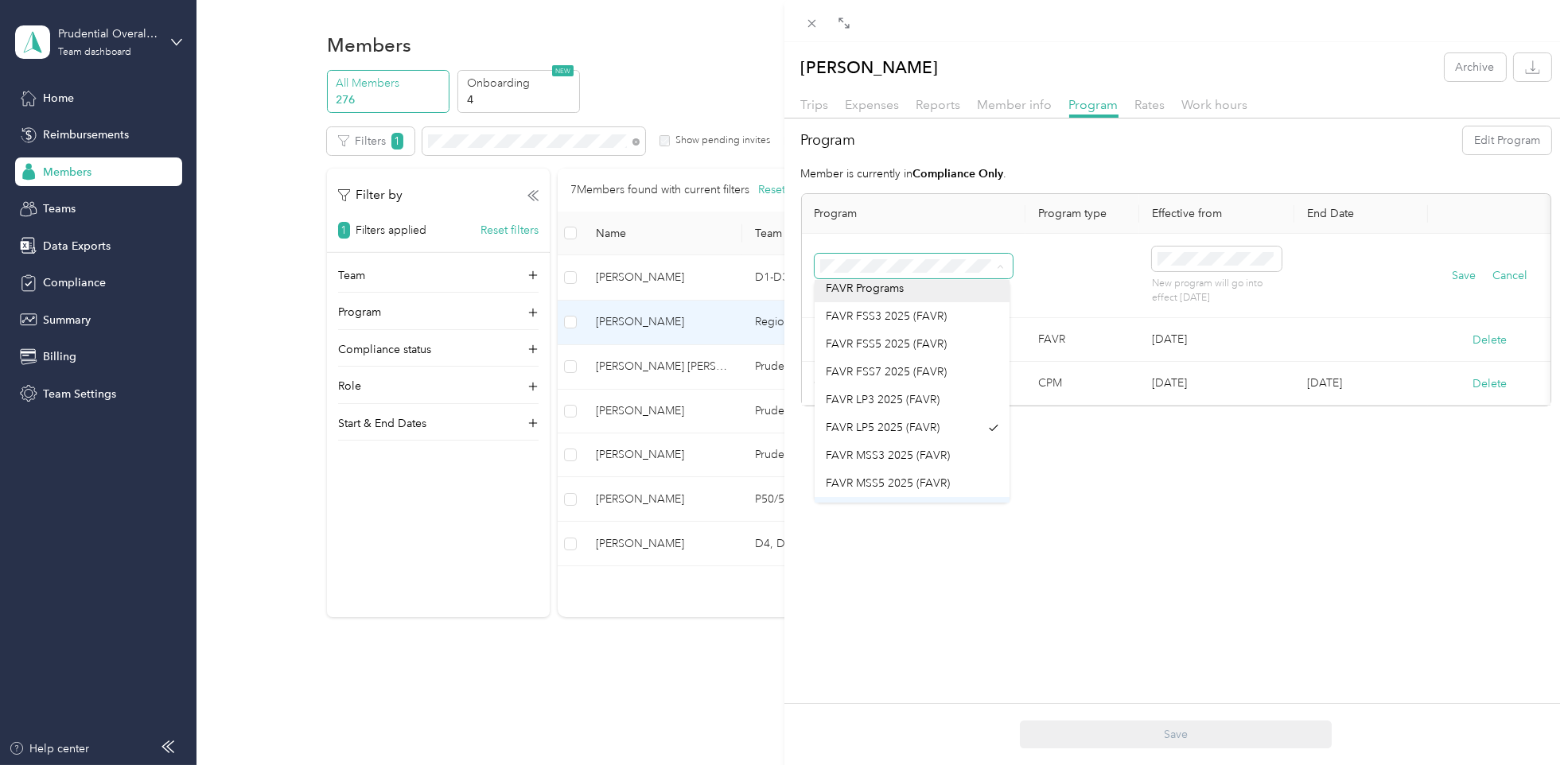
scroll to position [22, 0]
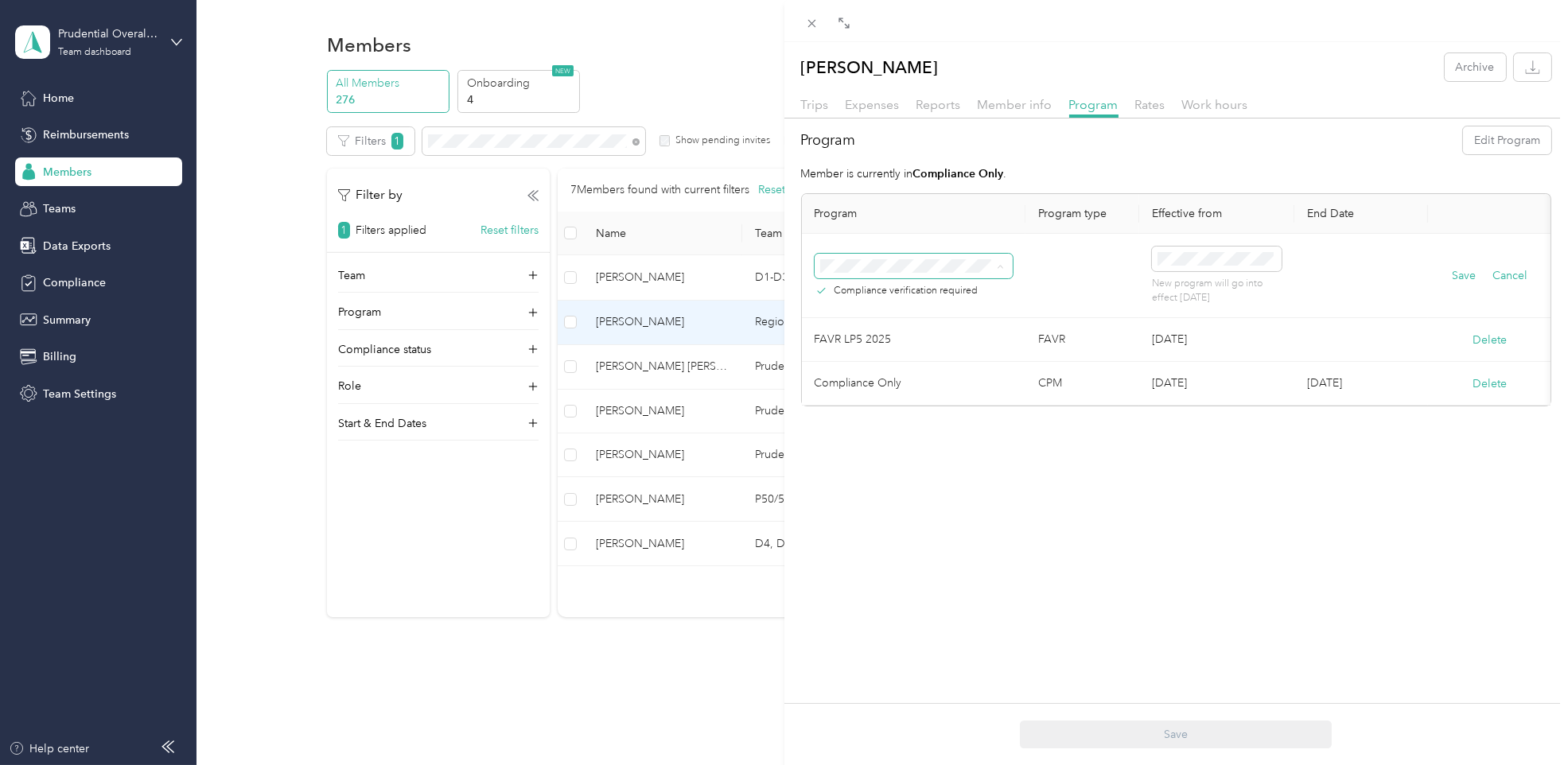
click at [1005, 37] on div at bounding box center [1176, 21] width 784 height 42
click at [819, 25] on span at bounding box center [812, 23] width 22 height 22
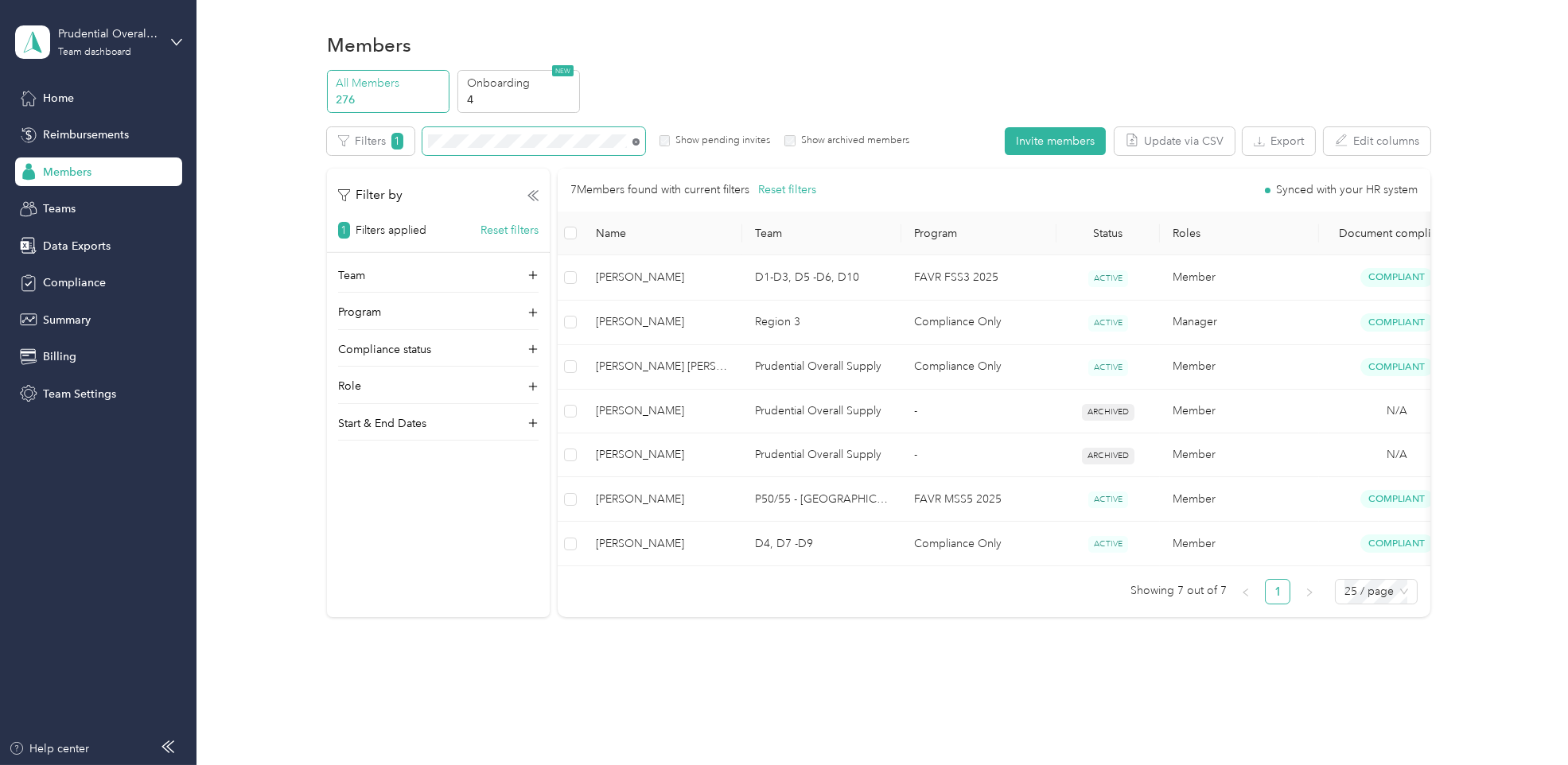
click at [634, 138] on icon at bounding box center [636, 142] width 7 height 7
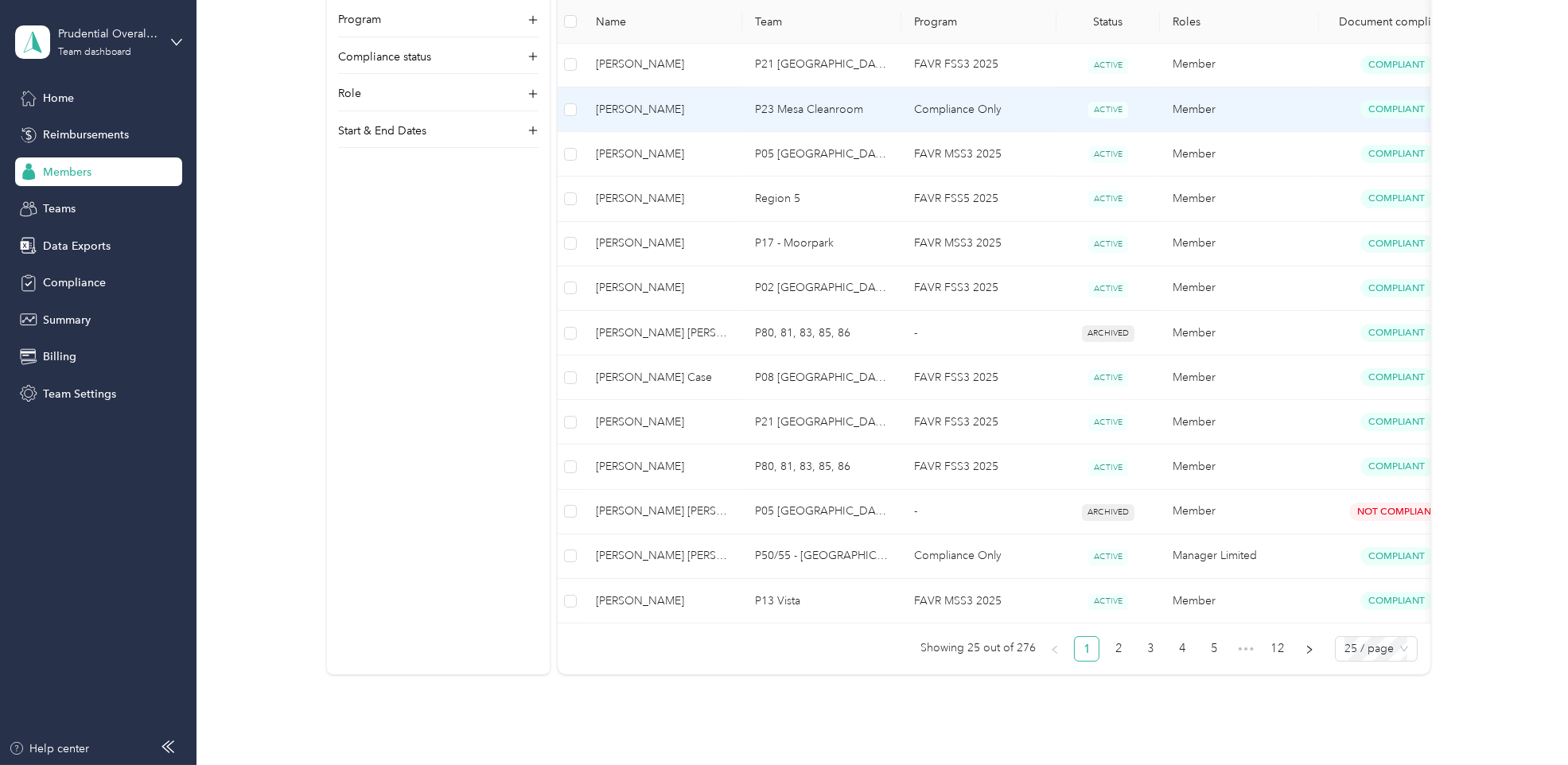
scroll to position [795, 0]
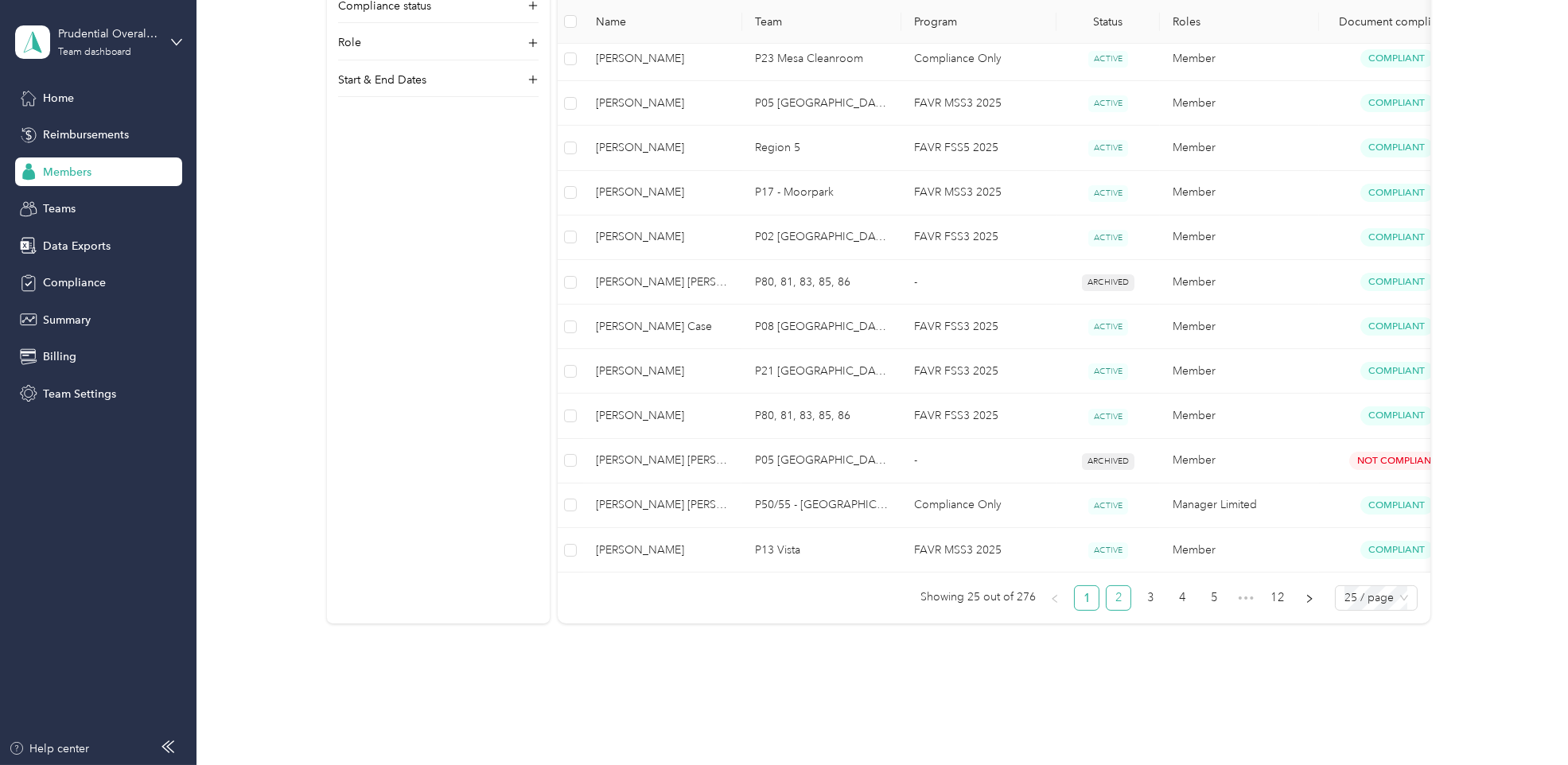
click at [1110, 610] on link "2" at bounding box center [1119, 598] width 24 height 24
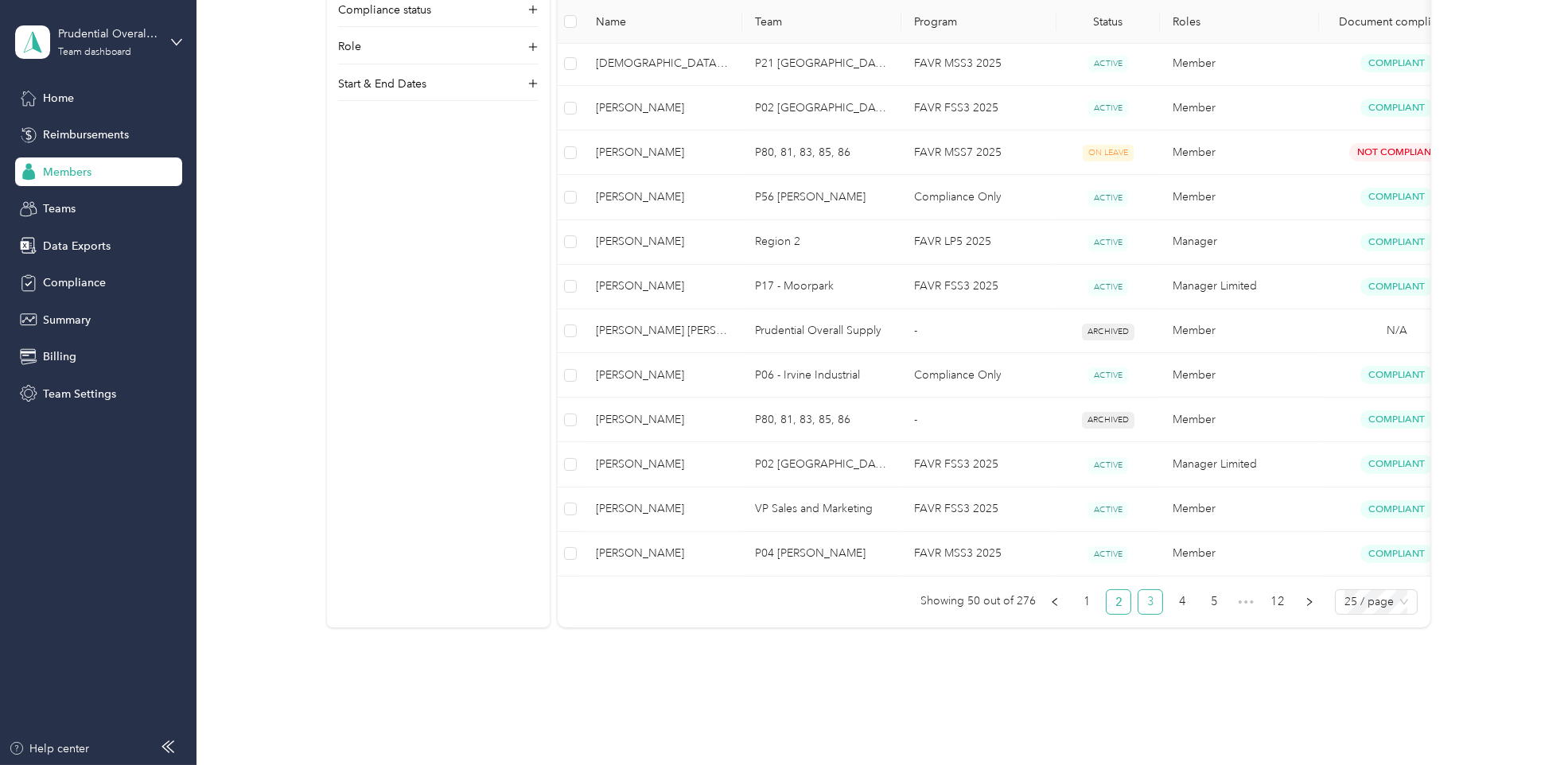
click at [1146, 613] on link "3" at bounding box center [1151, 602] width 24 height 24
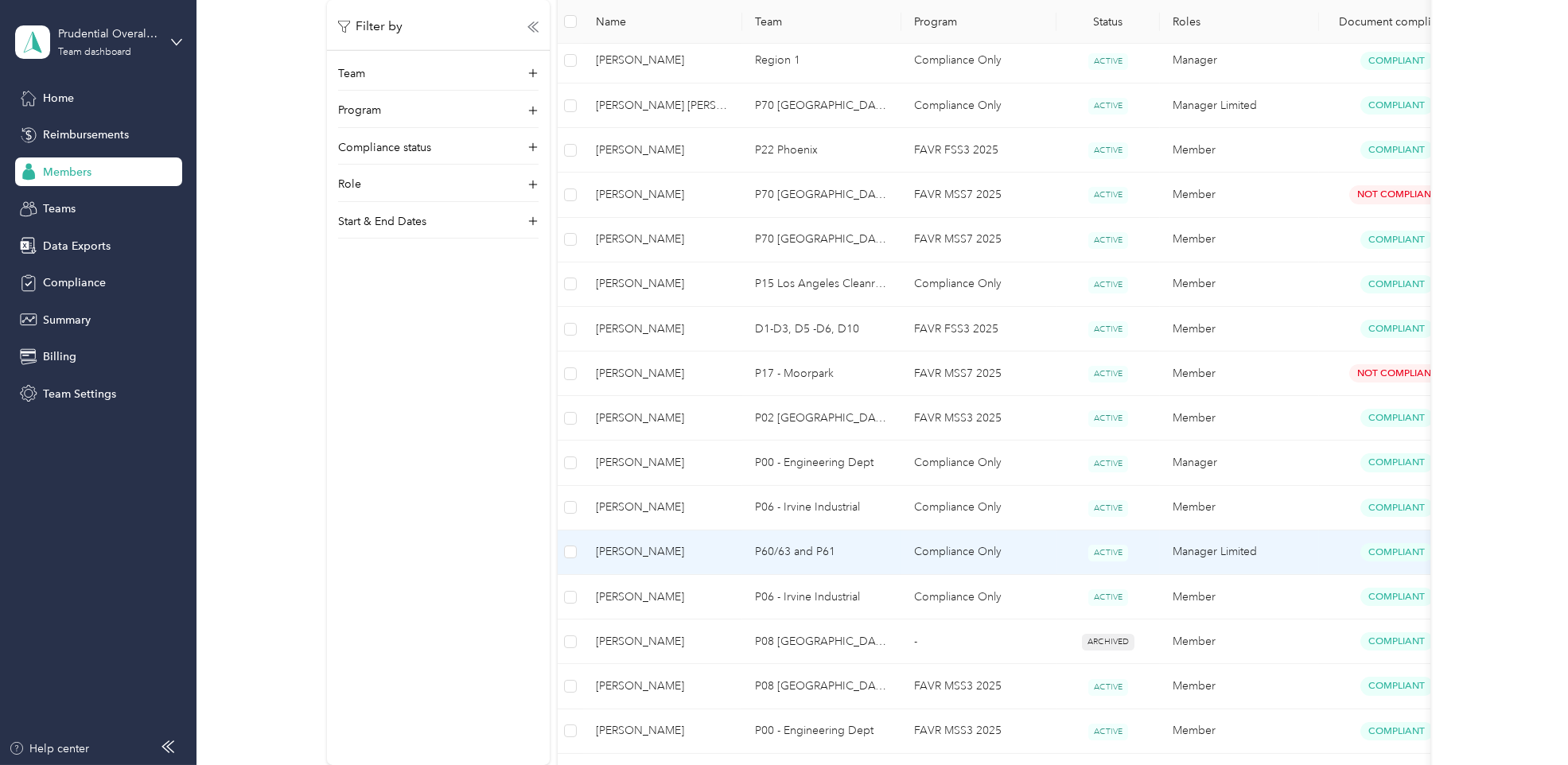
scroll to position [851, 0]
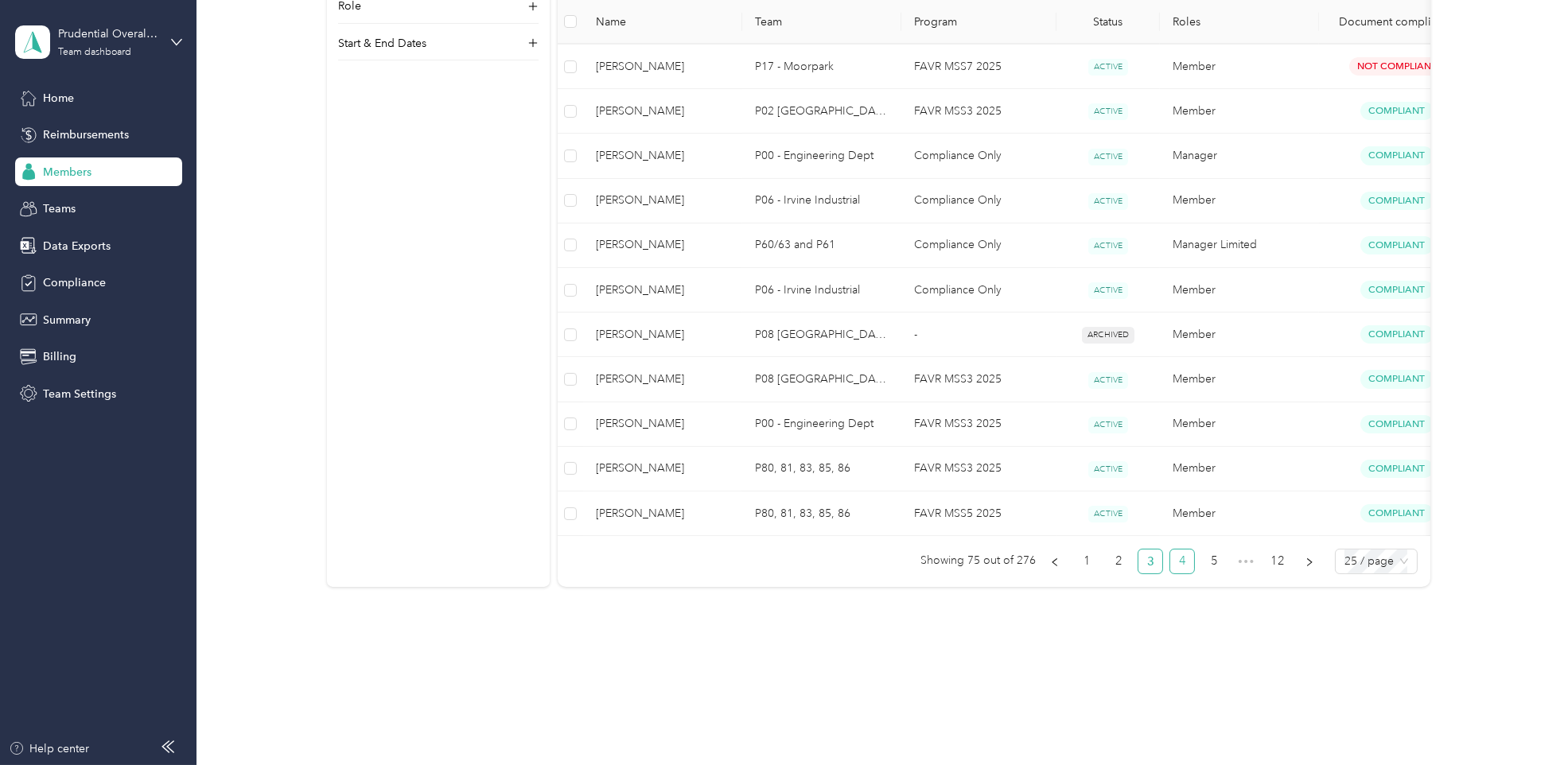
click at [1183, 561] on link "4" at bounding box center [1182, 561] width 24 height 24
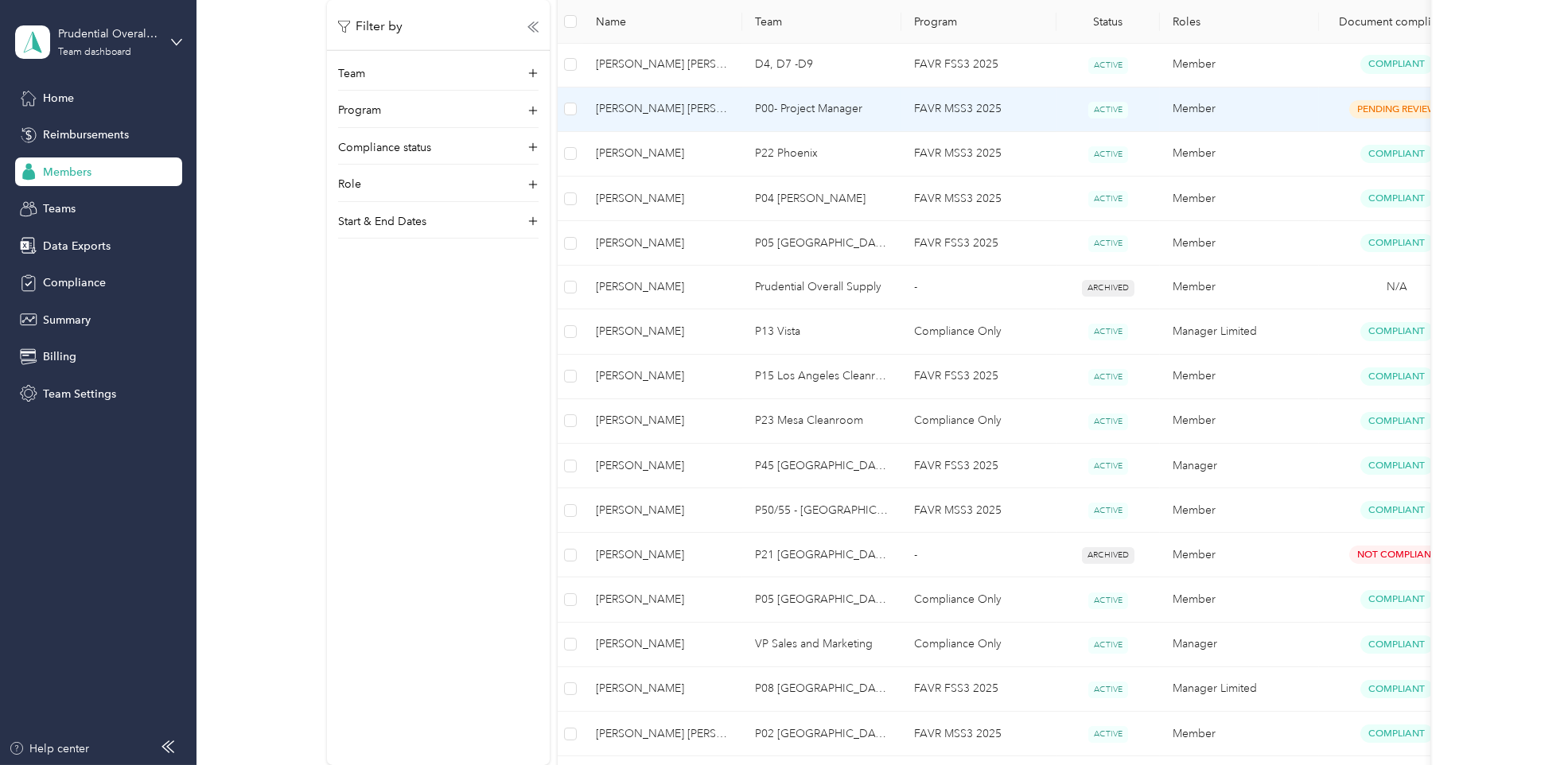
scroll to position [706, 0]
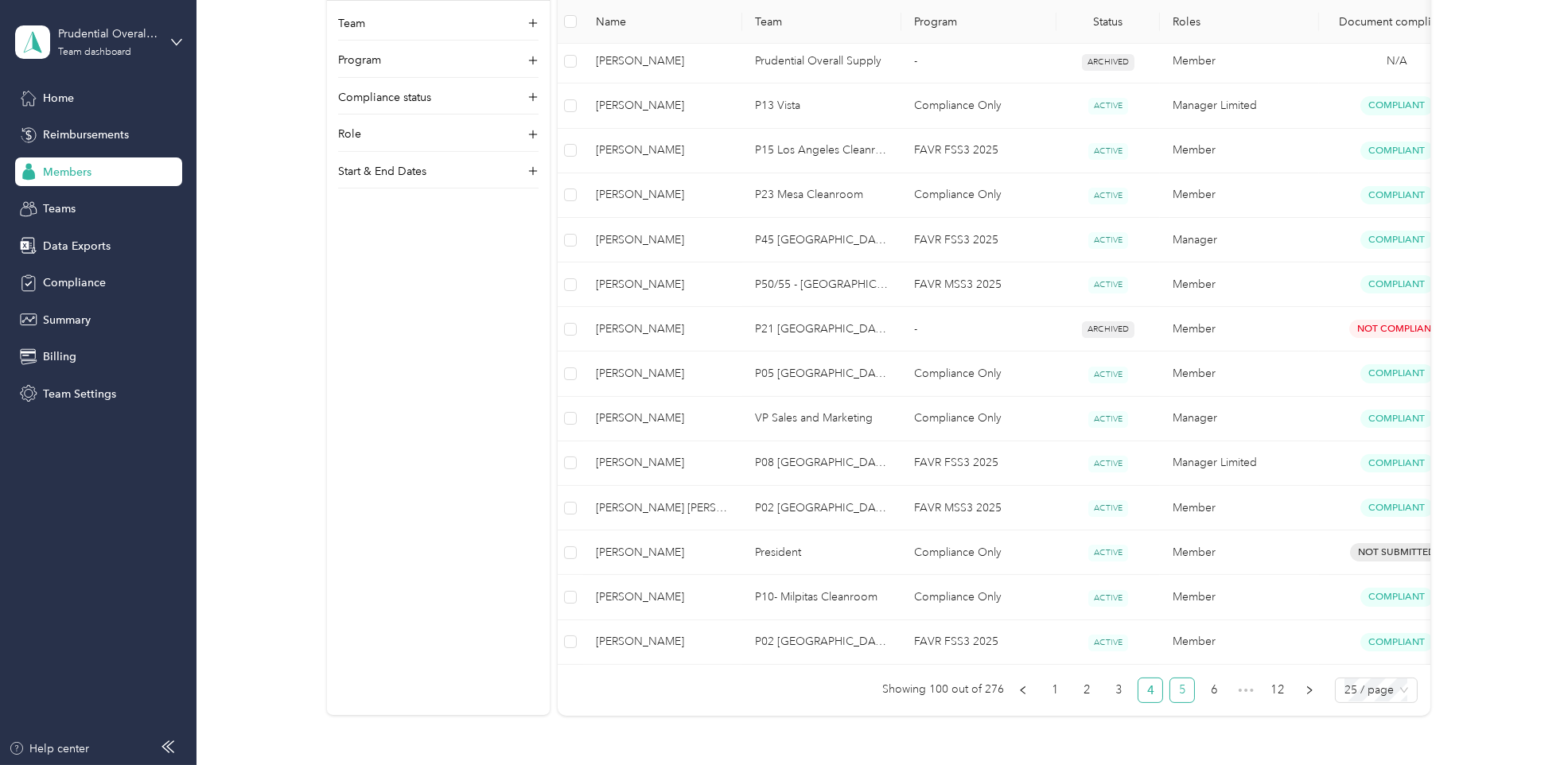
click at [1184, 702] on link "5" at bounding box center [1182, 690] width 24 height 24
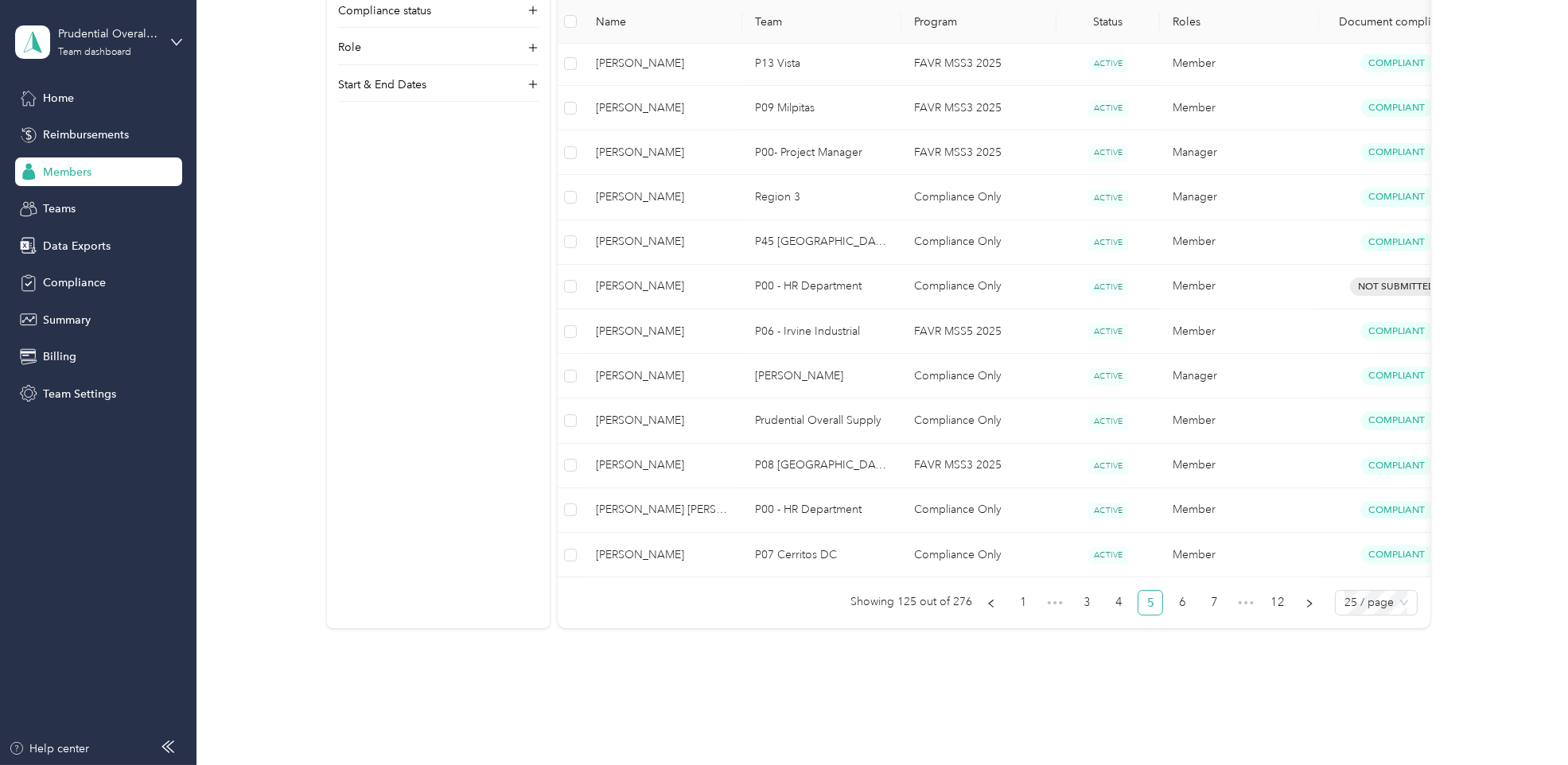
scroll to position [851, 0]
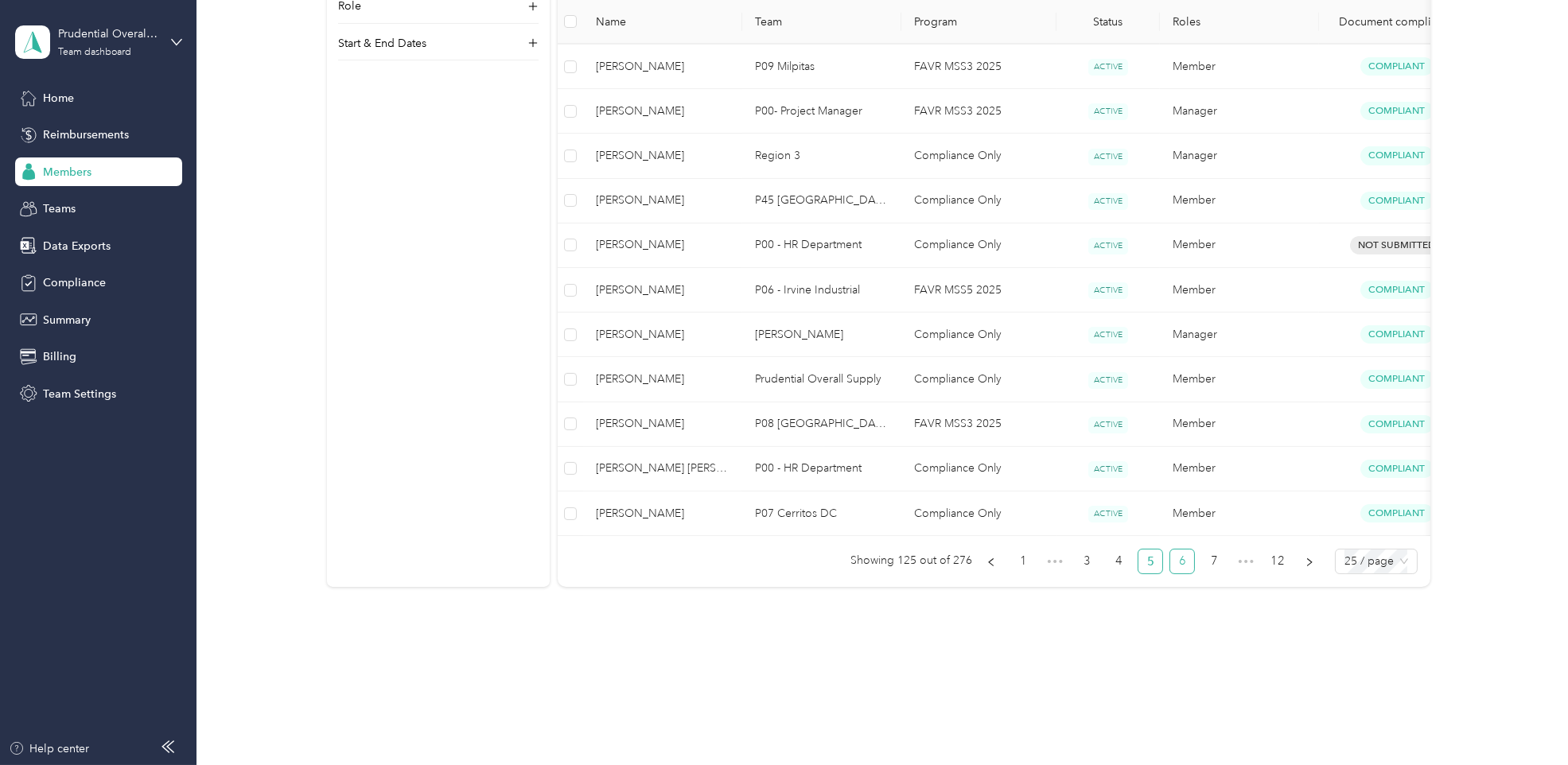
click at [1181, 560] on link "6" at bounding box center [1182, 561] width 24 height 24
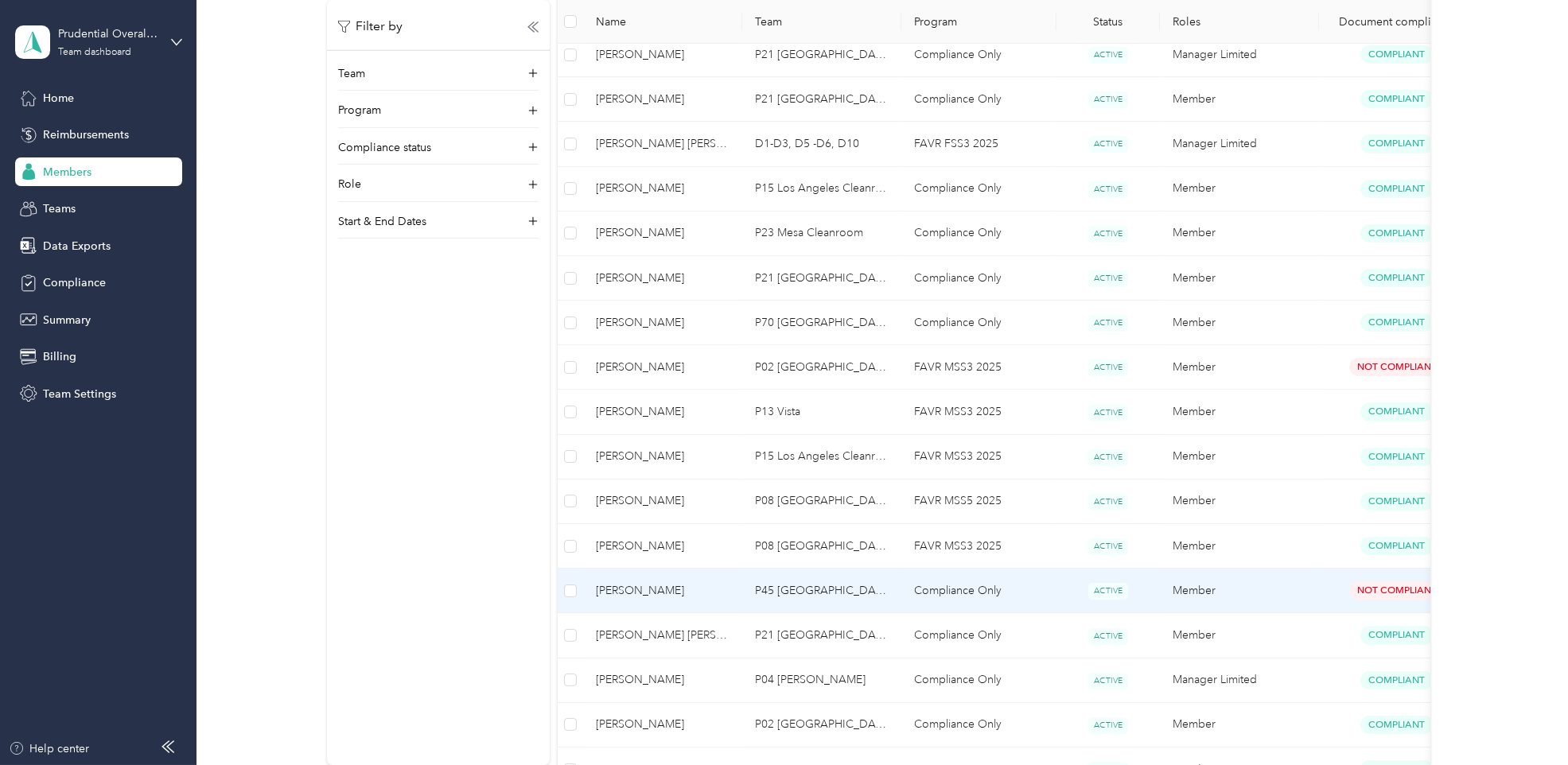
scroll to position [851, 0]
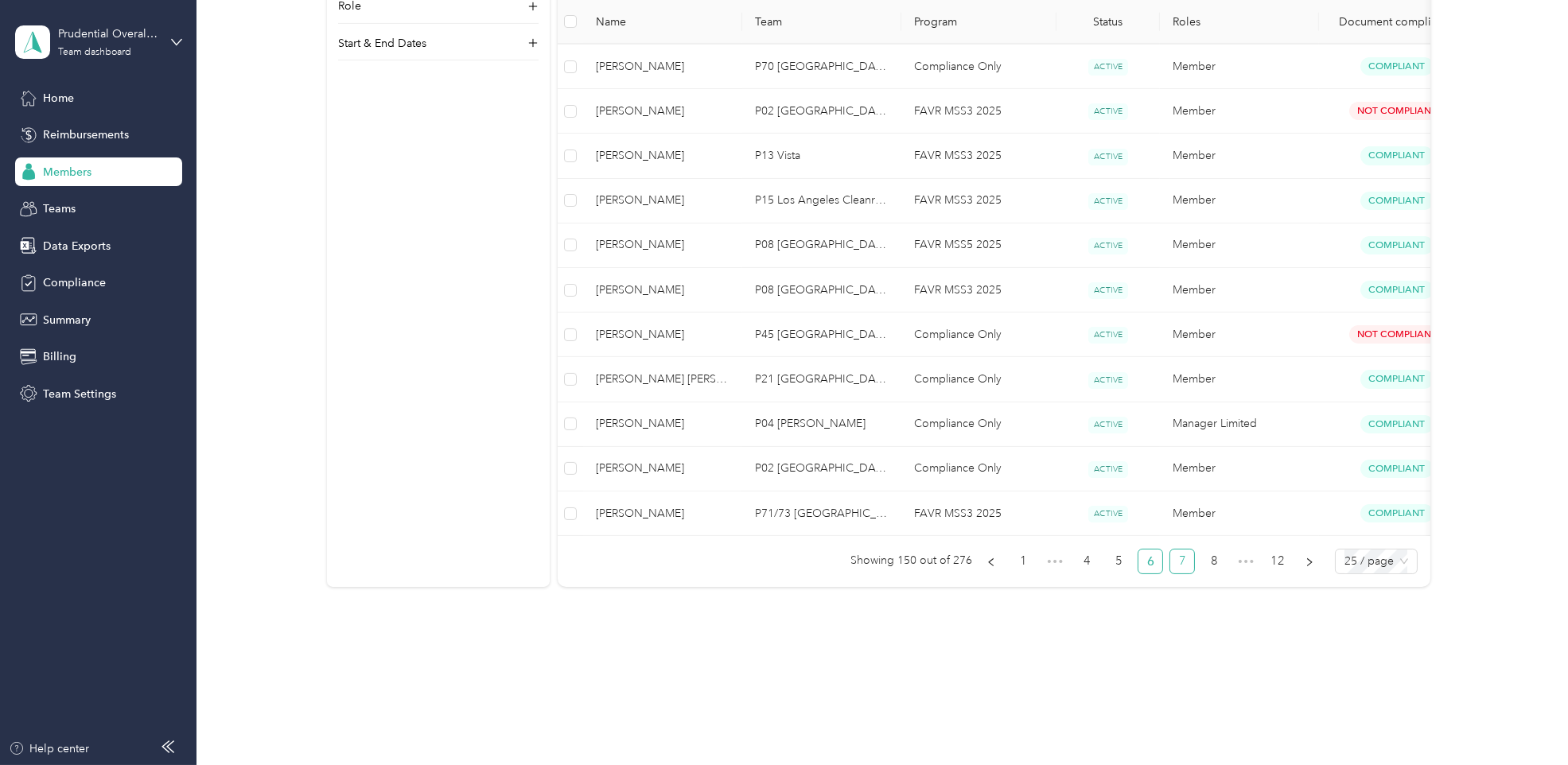
click at [1181, 567] on link "7" at bounding box center [1182, 561] width 24 height 24
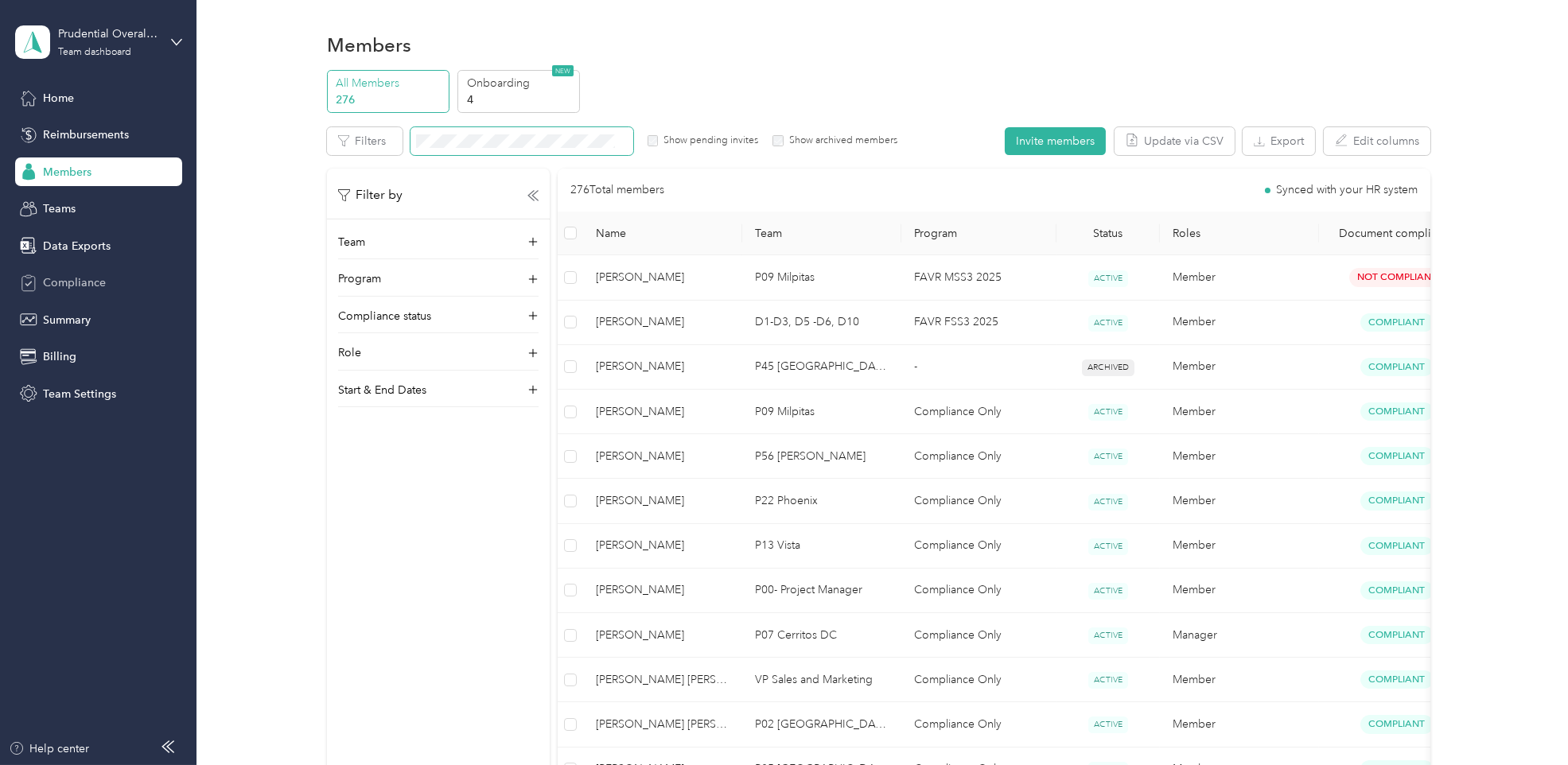
click at [70, 285] on span "Compliance" at bounding box center [74, 283] width 63 height 16
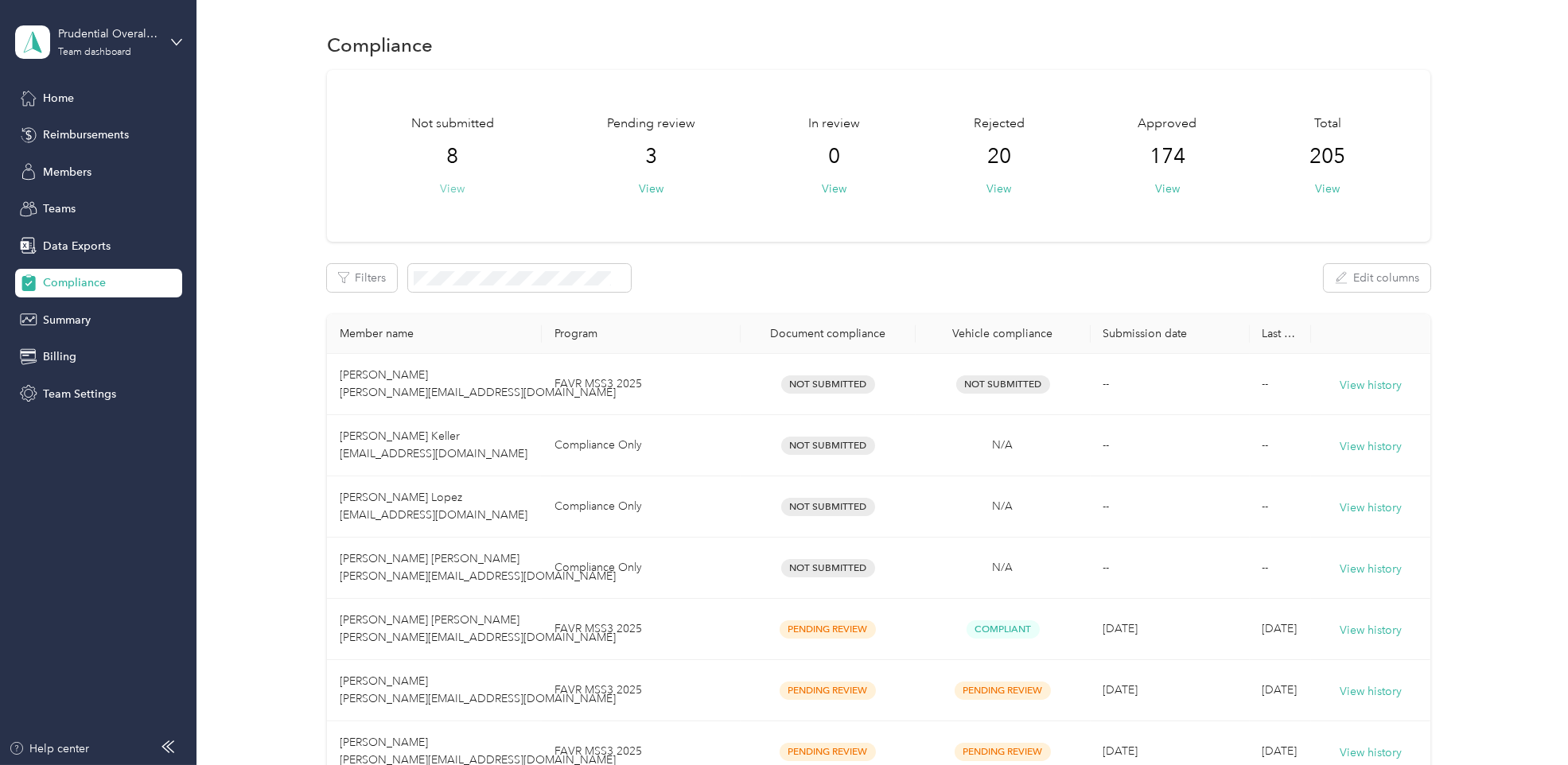
click at [453, 189] on button "View" at bounding box center [452, 189] width 25 height 16
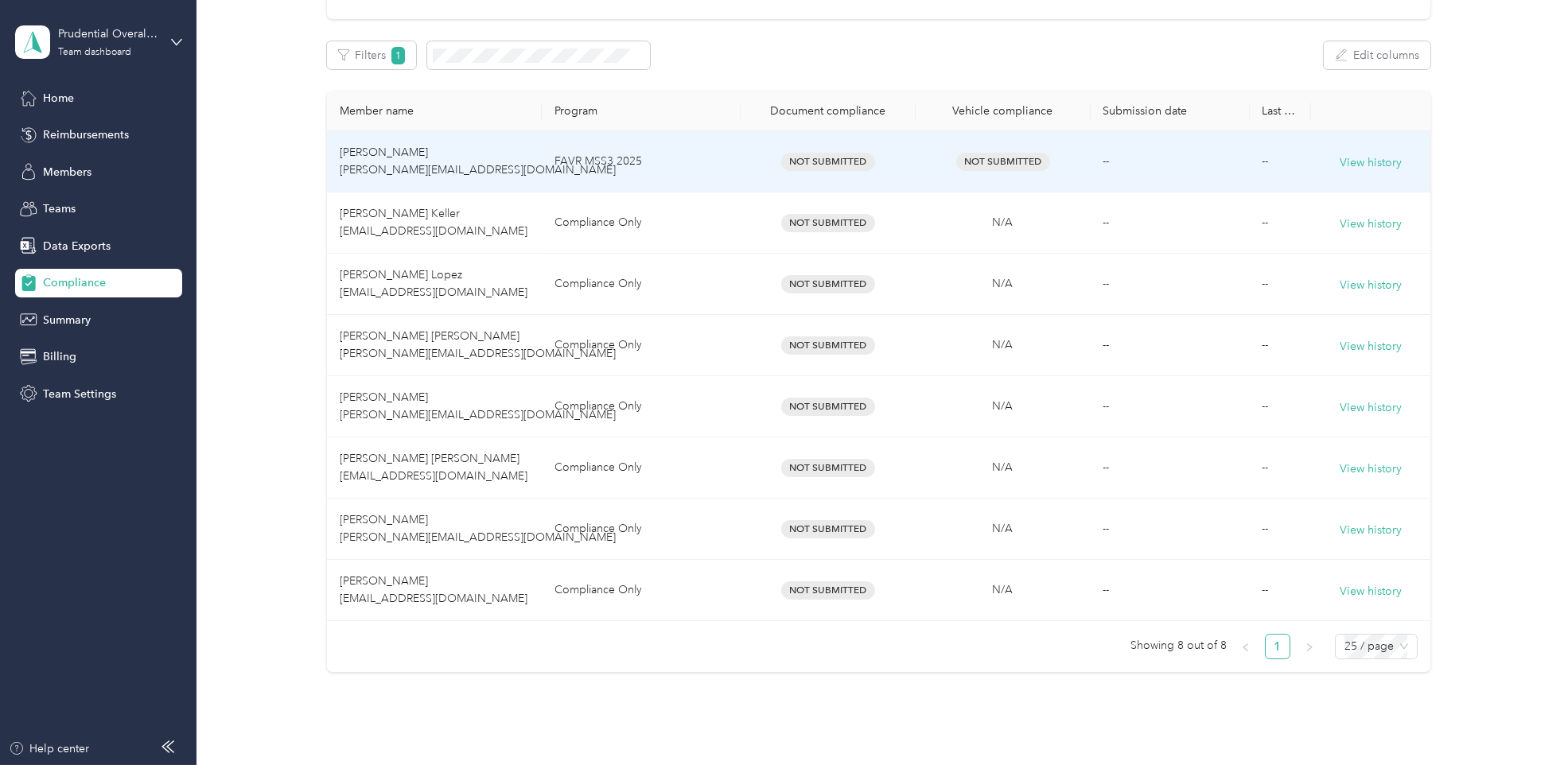
scroll to position [264, 0]
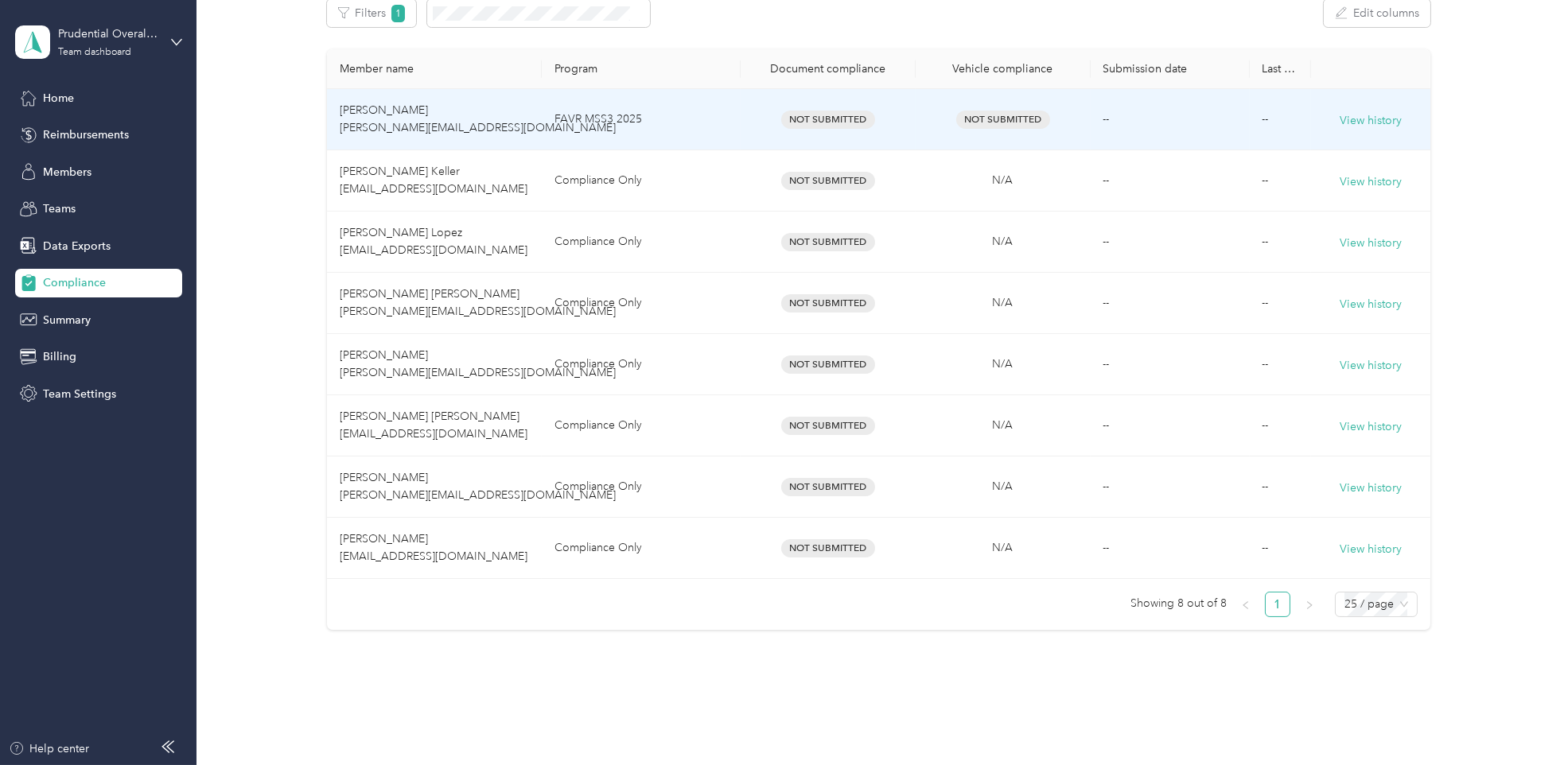
click at [468, 135] on td "[PERSON_NAME] [PERSON_NAME][EMAIL_ADDRESS][DOMAIN_NAME]" at bounding box center [434, 119] width 215 height 61
click at [1159, 119] on td "--" at bounding box center [1170, 119] width 159 height 61
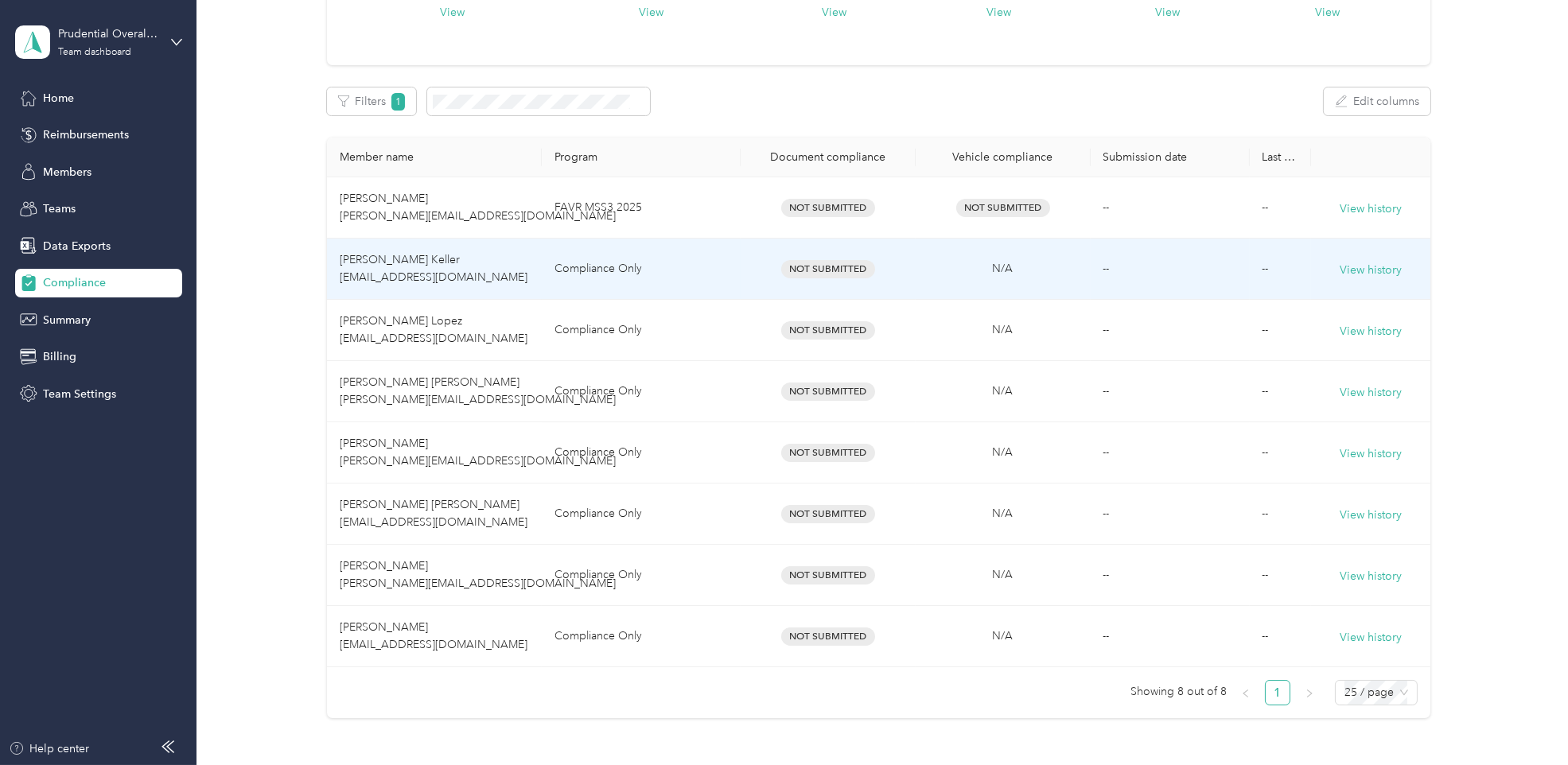
scroll to position [88, 0]
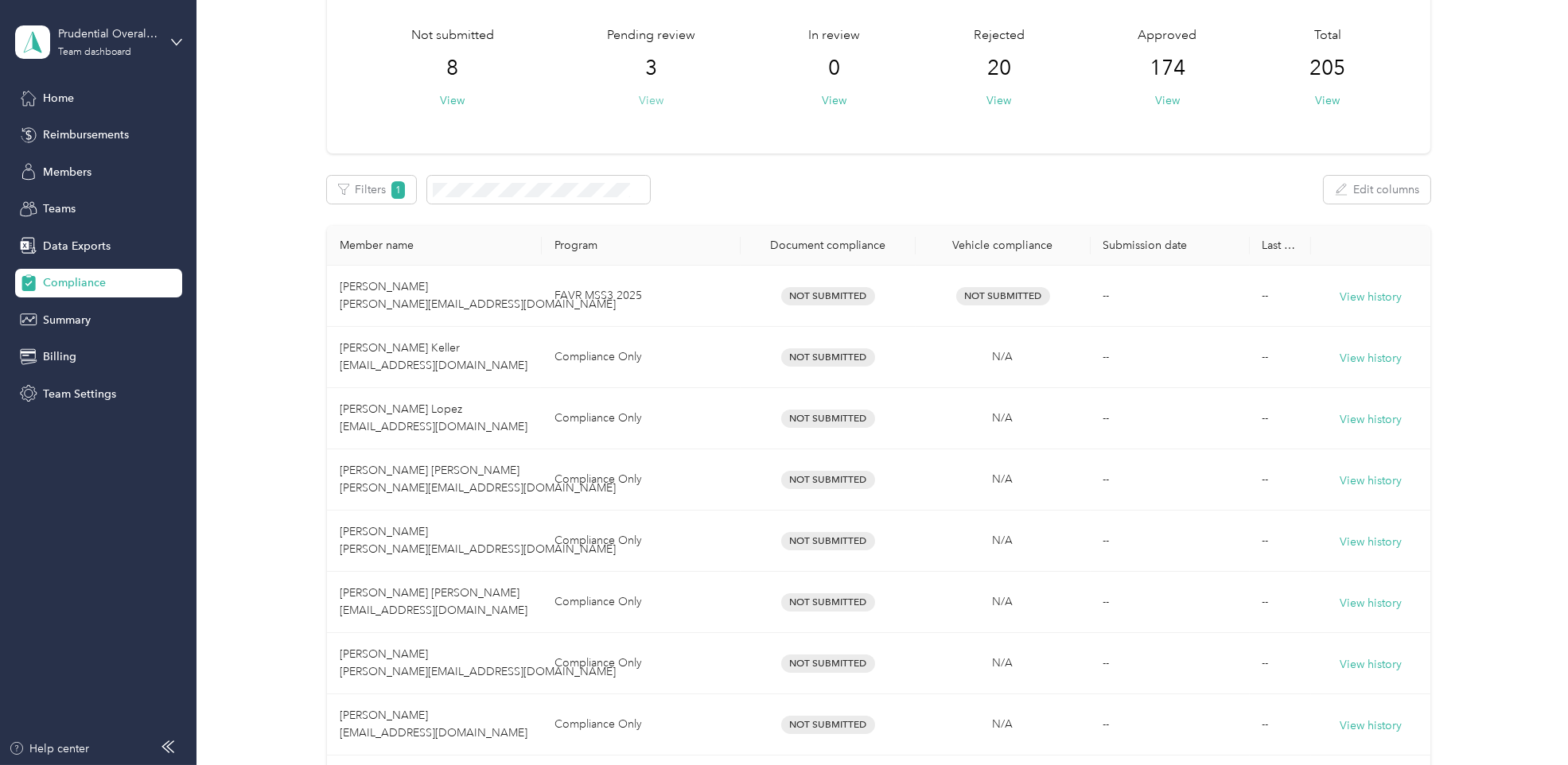
click at [640, 97] on button "View" at bounding box center [651, 101] width 25 height 16
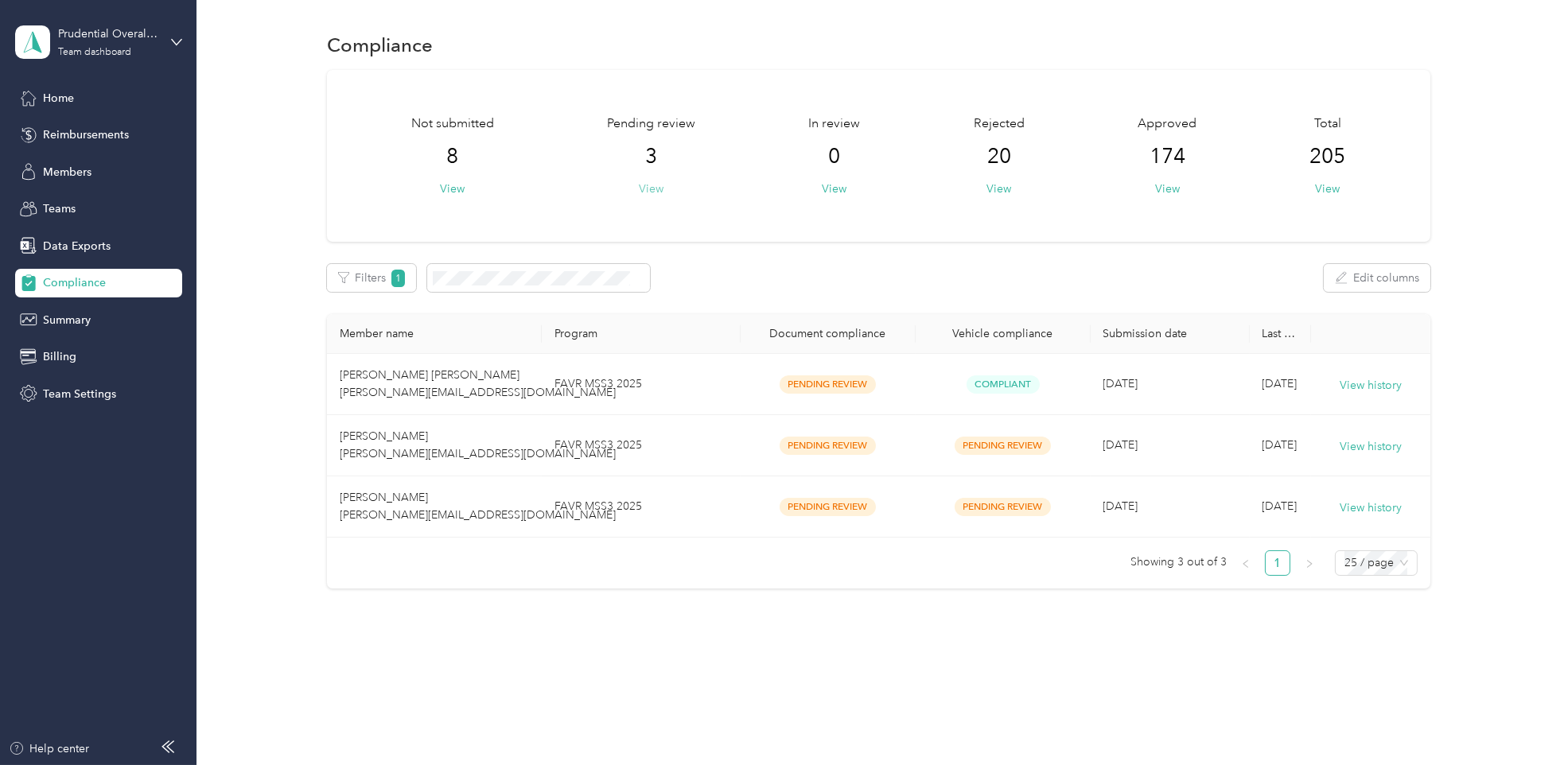
scroll to position [1, 0]
click at [1005, 183] on button "View" at bounding box center [999, 189] width 25 height 16
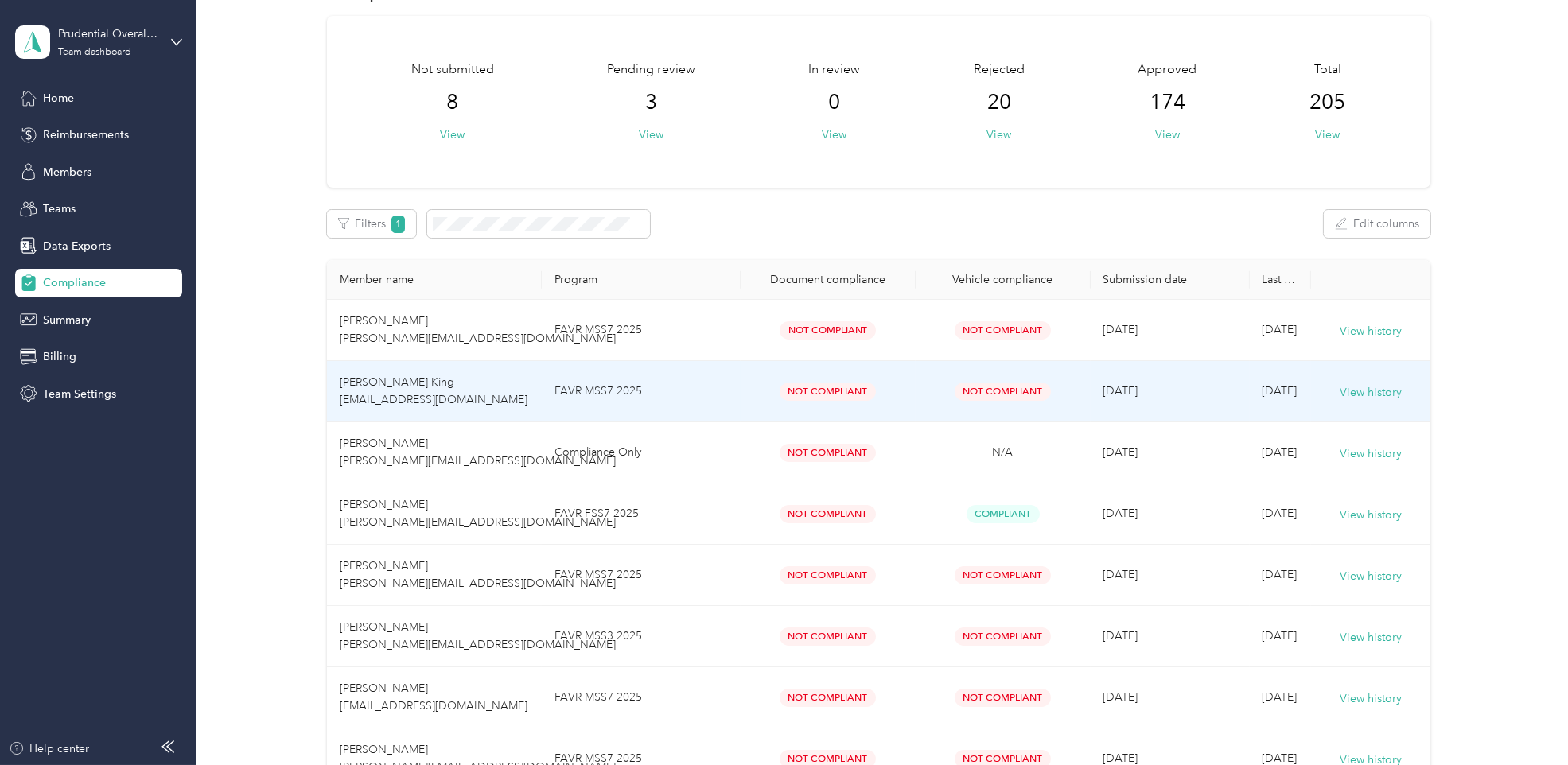
scroll to position [1, 0]
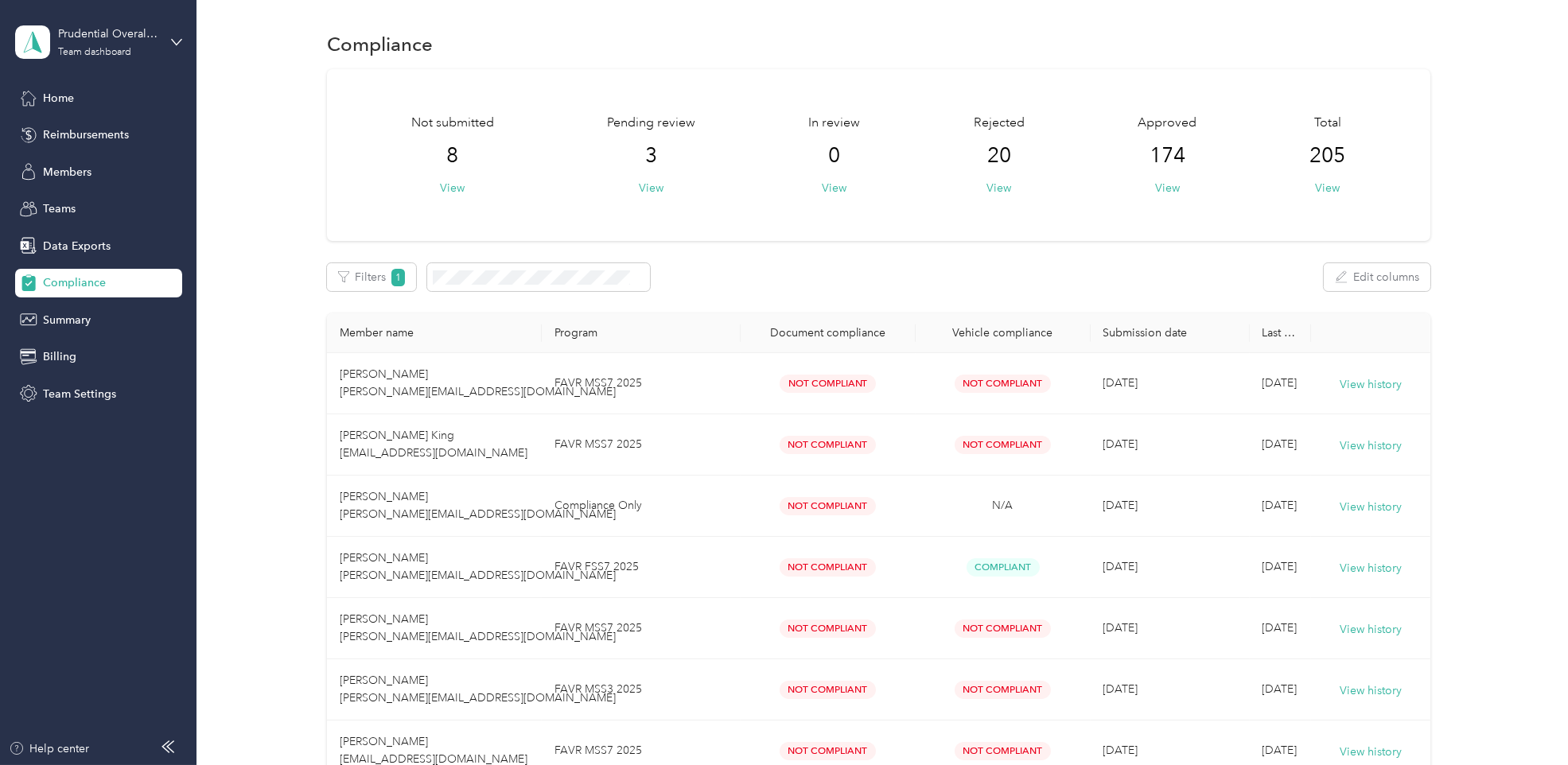
click at [455, 178] on div "Not submitted 8 View" at bounding box center [452, 155] width 82 height 82
click at [455, 183] on button "View" at bounding box center [452, 188] width 25 height 16
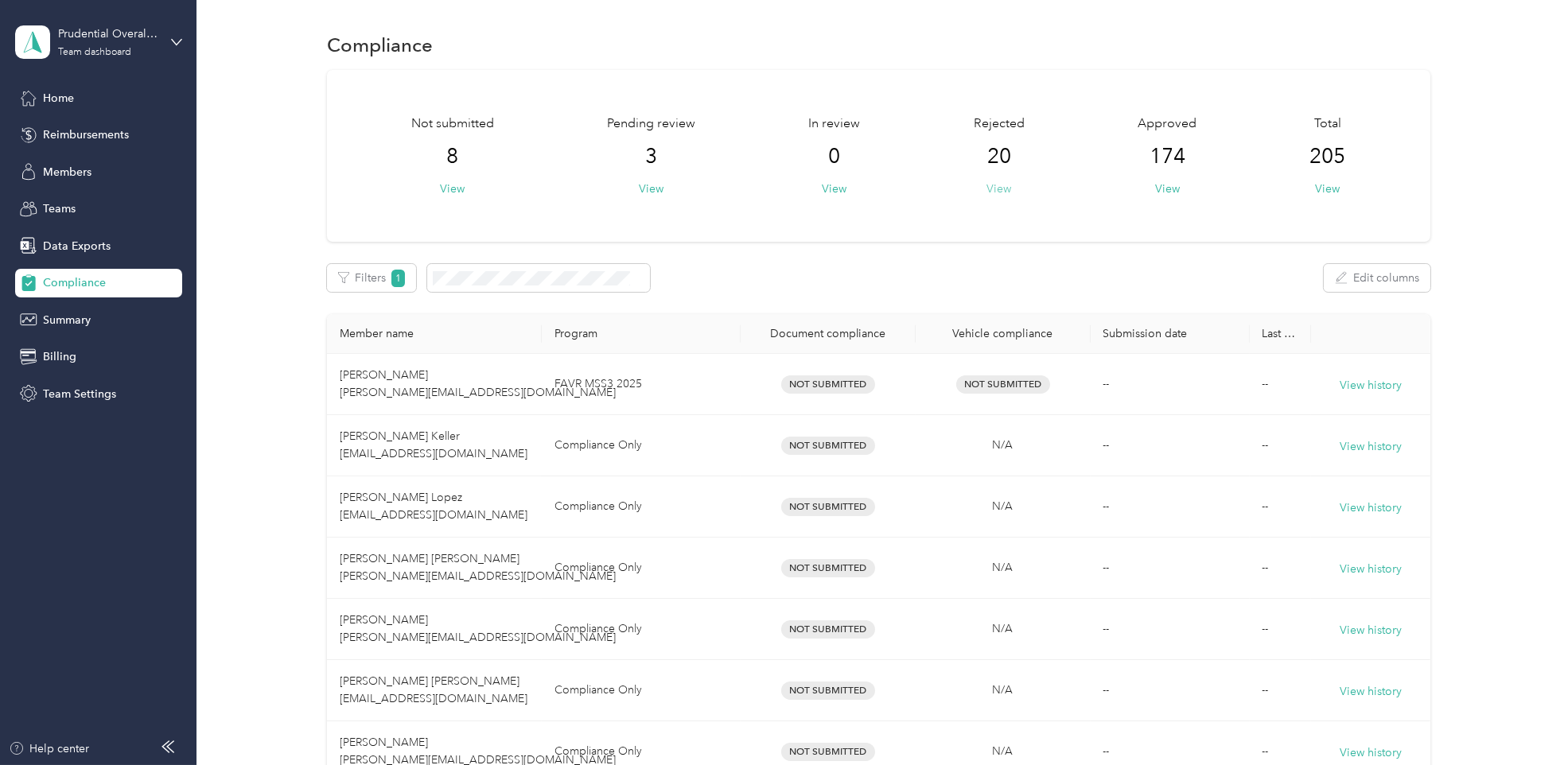
click at [993, 189] on button "View" at bounding box center [999, 189] width 25 height 16
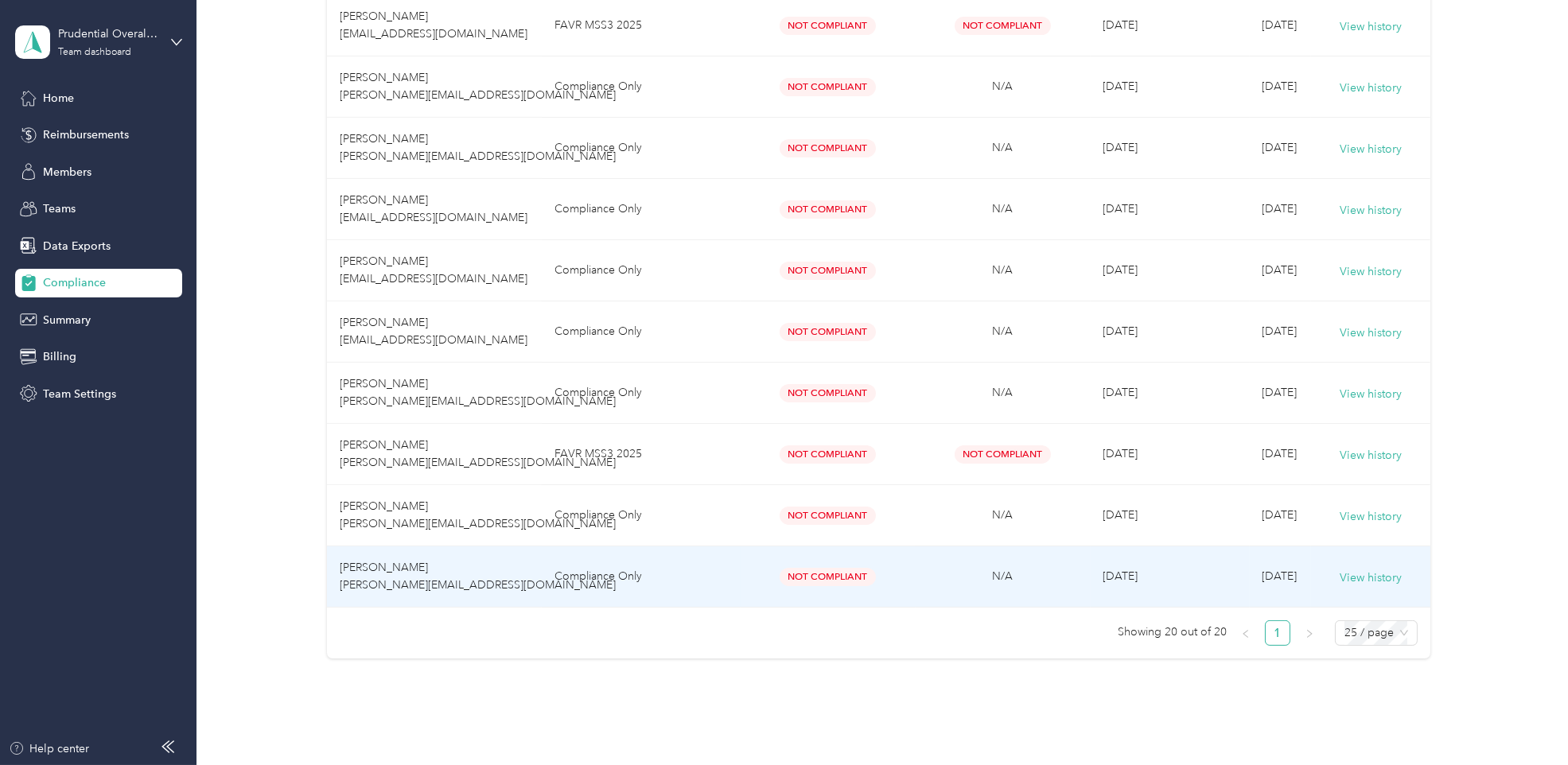
scroll to position [972, 0]
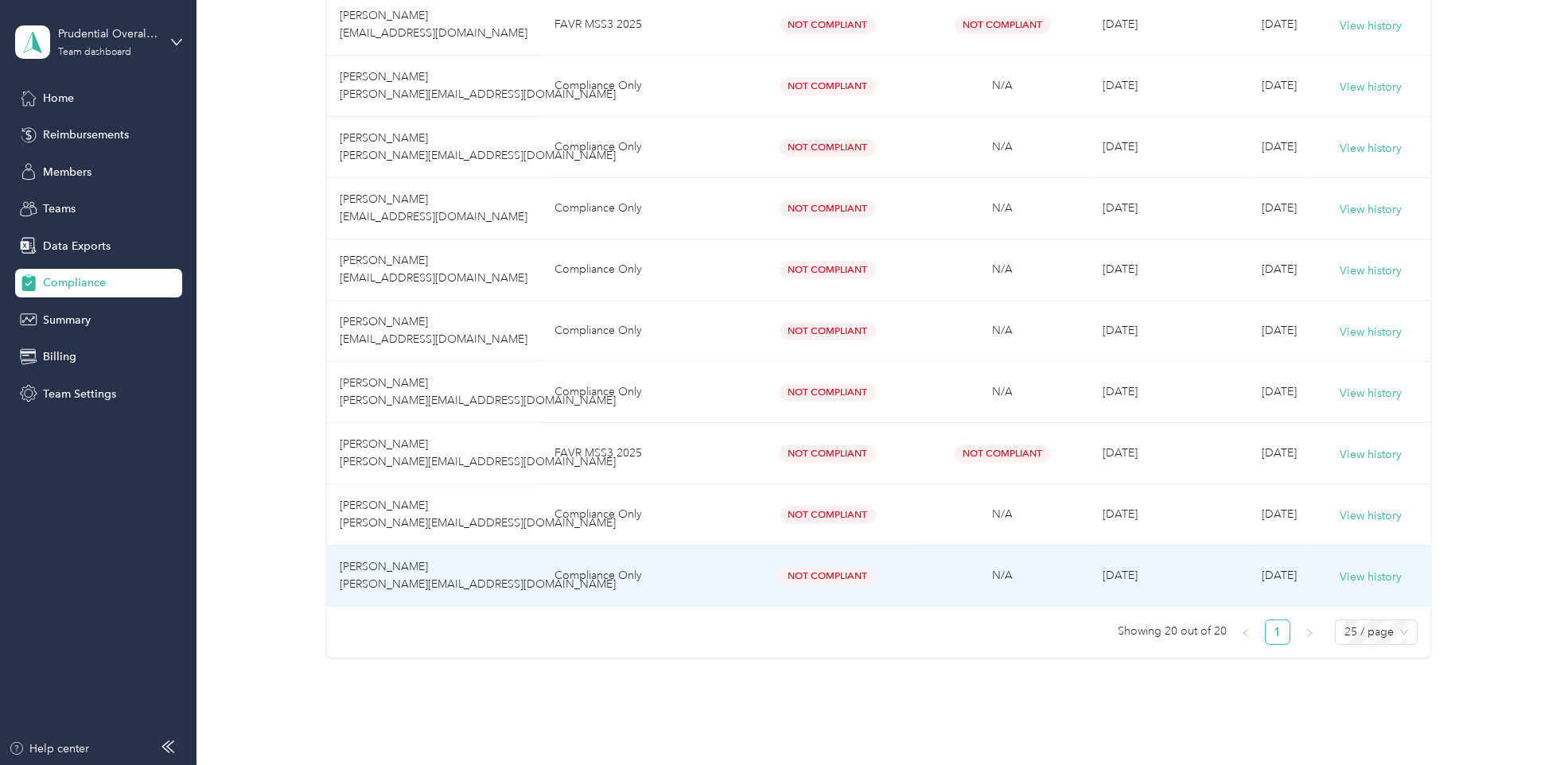
click at [743, 592] on td "Not Compliant" at bounding box center [827, 576] width 175 height 61
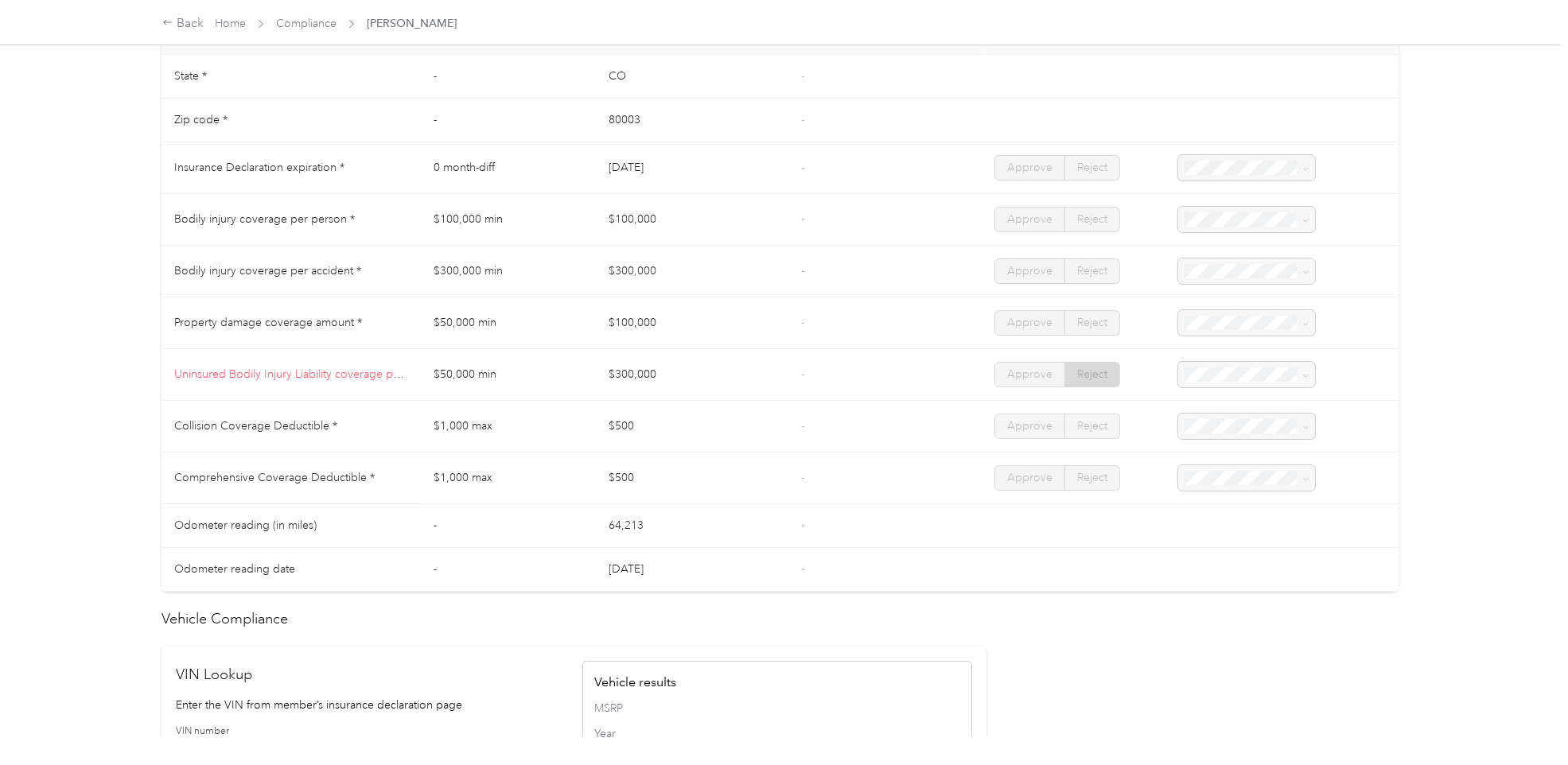
scroll to position [786, 0]
click at [665, 355] on td "$300,000" at bounding box center [692, 369] width 192 height 51
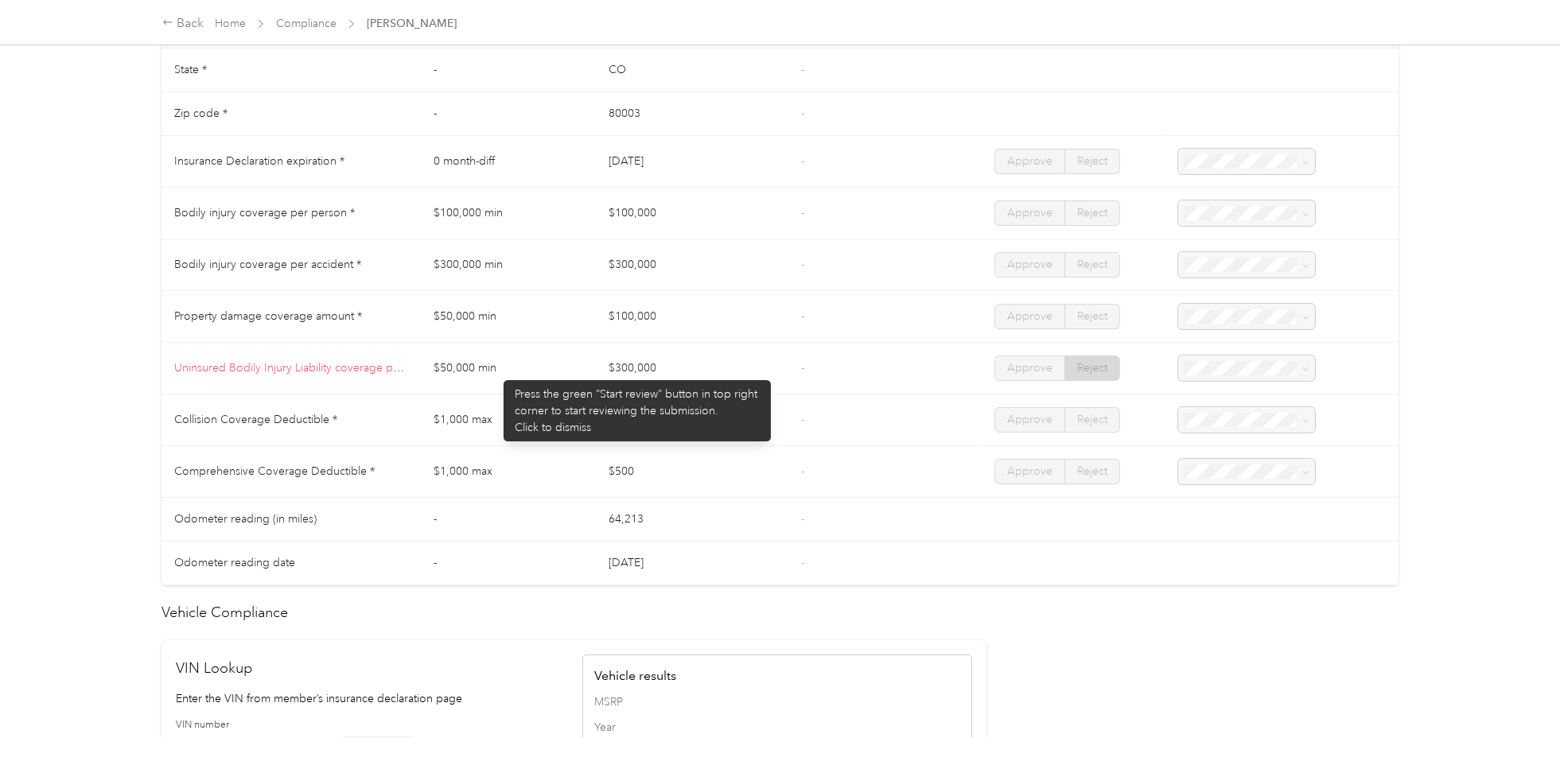
click at [495, 372] on td "$50,000 min" at bounding box center [508, 369] width 175 height 51
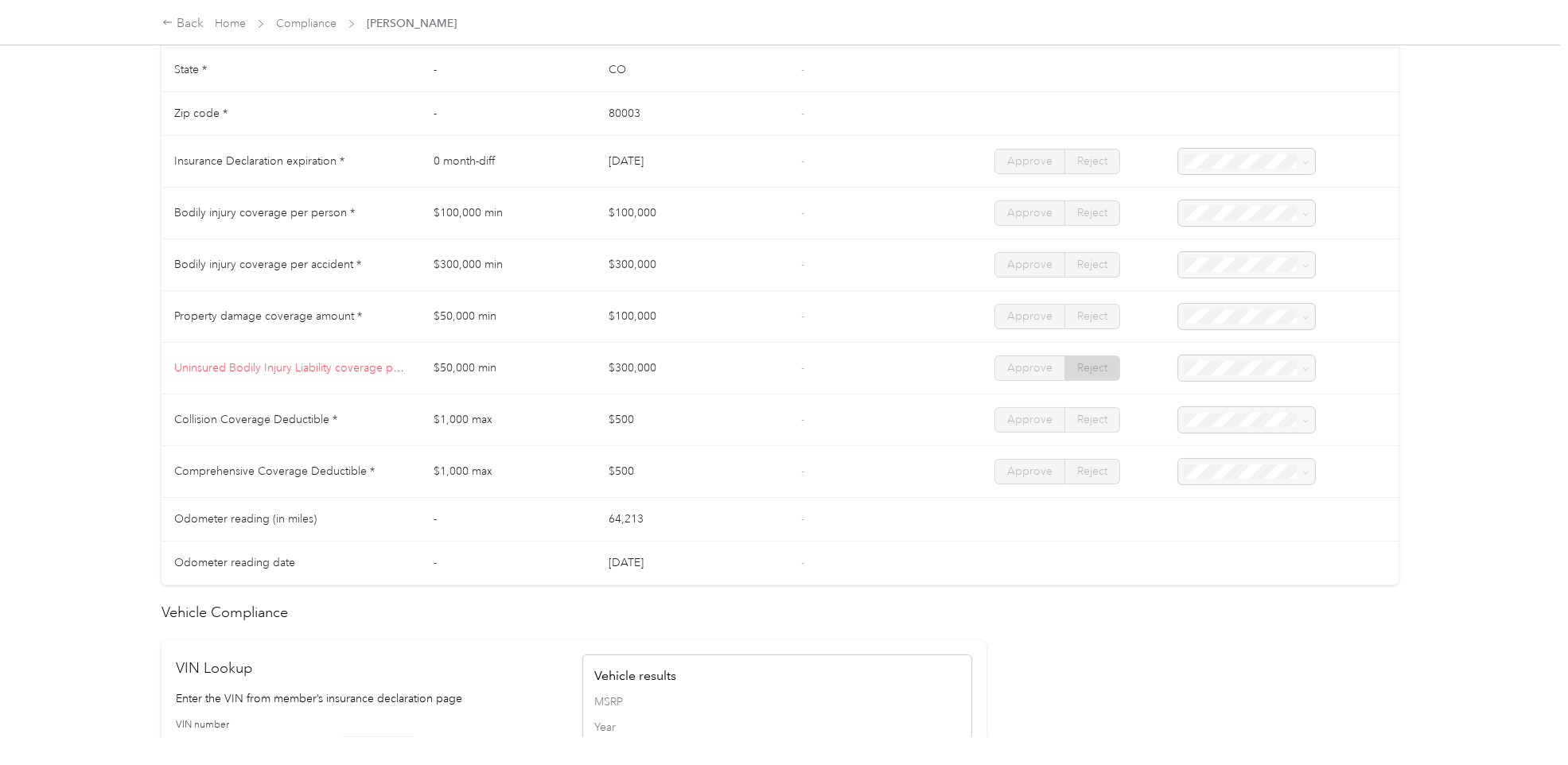
click at [392, 363] on span "Uninsured Bodily Injury Liability coverage per accident *" at bounding box center [315, 368] width 283 height 14
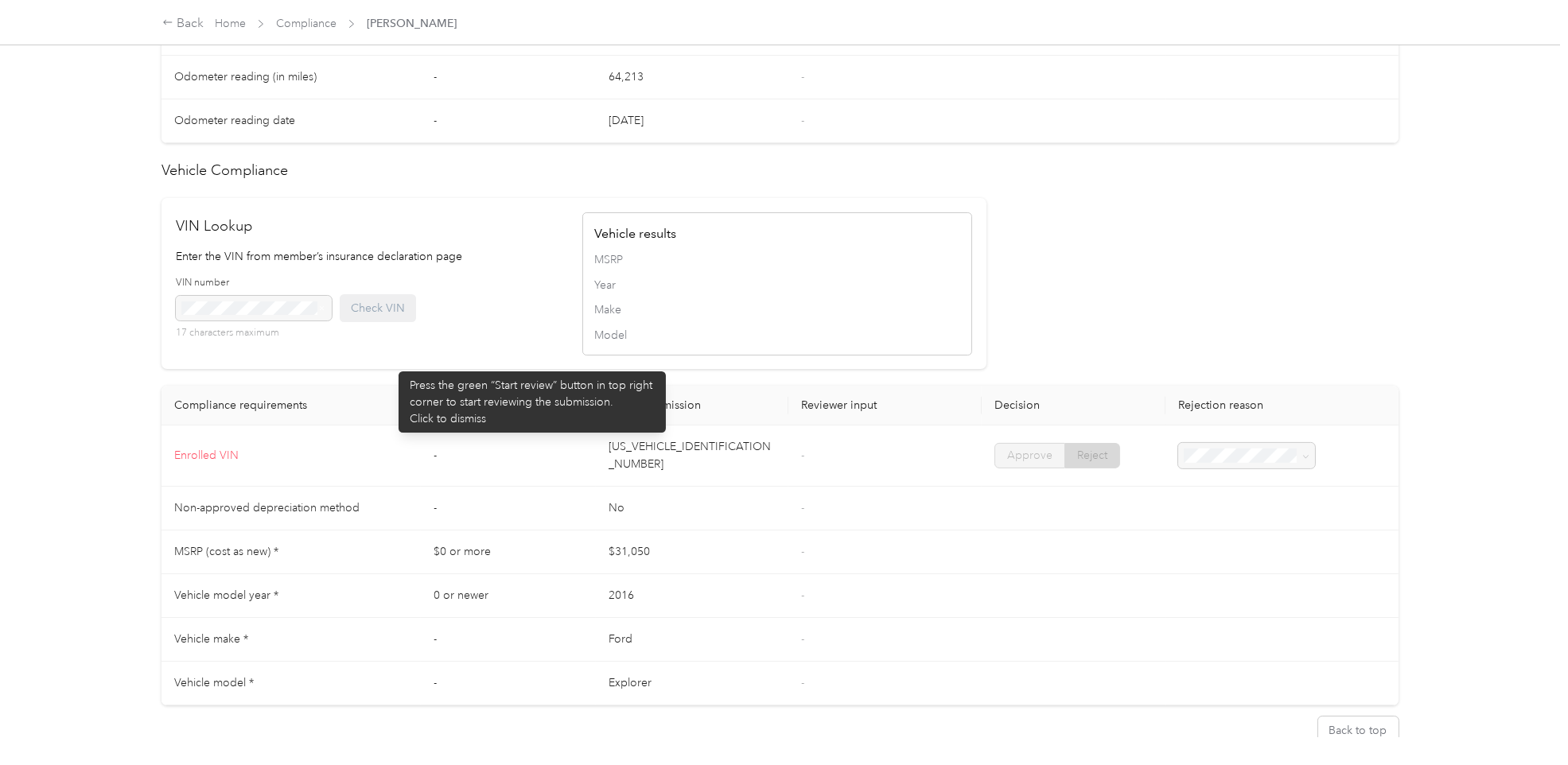
scroll to position [1316, 0]
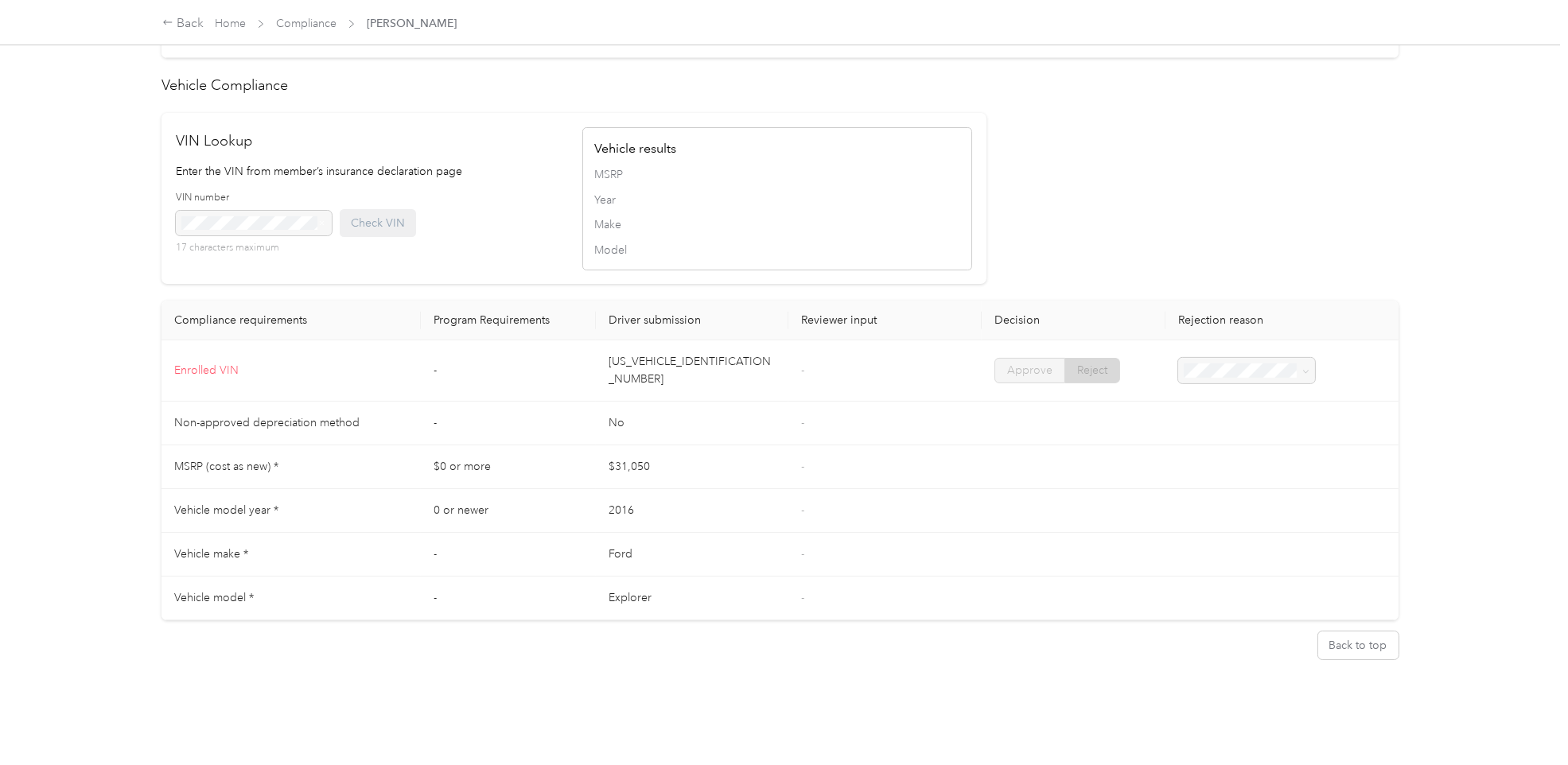
click at [465, 659] on div "[PERSON_NAME] [PERSON_NAME][EMAIL_ADDRESS][DOMAIN_NAME] Driver's license and In…" at bounding box center [780, 369] width 1300 height 738
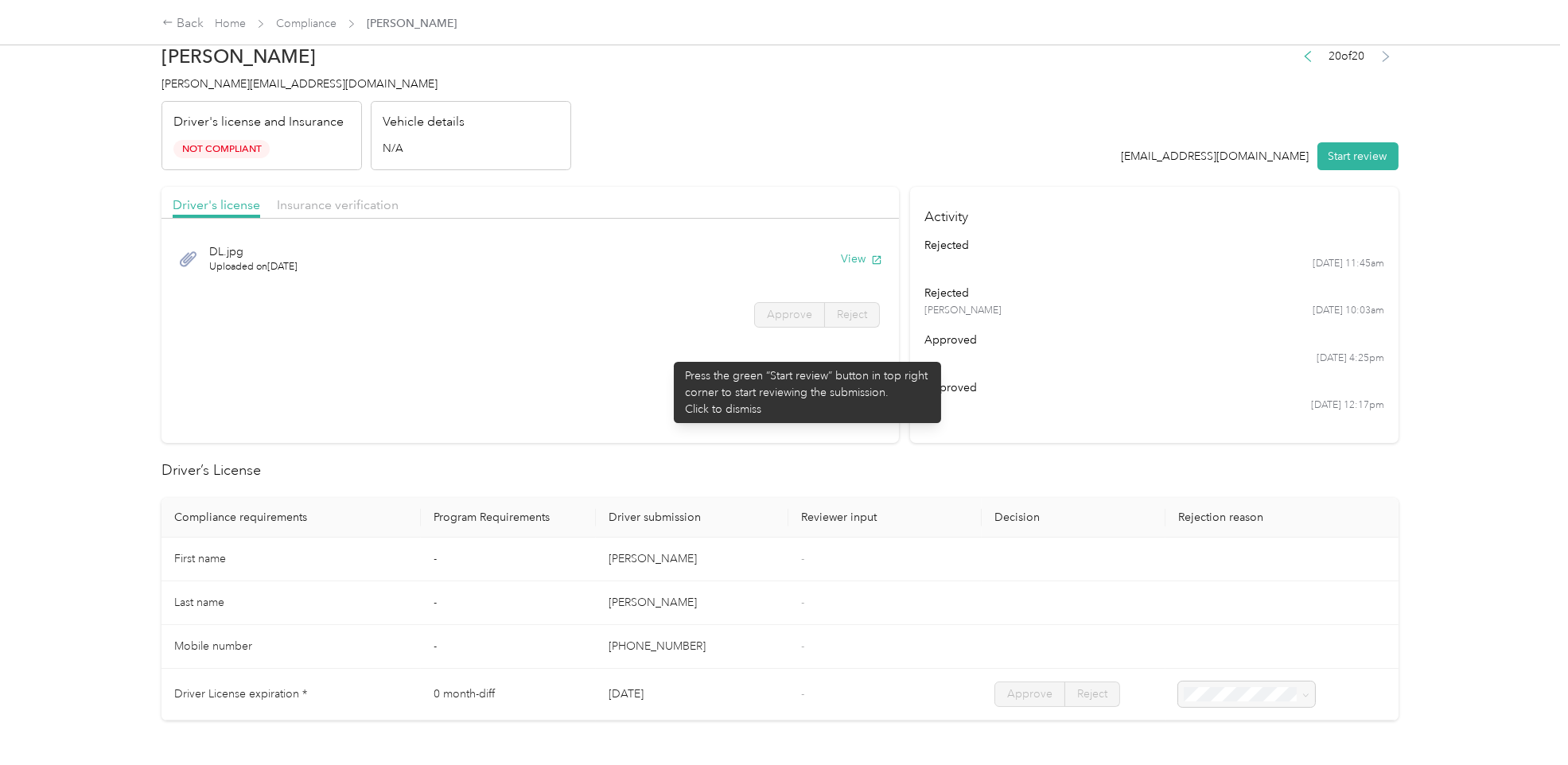
scroll to position [0, 0]
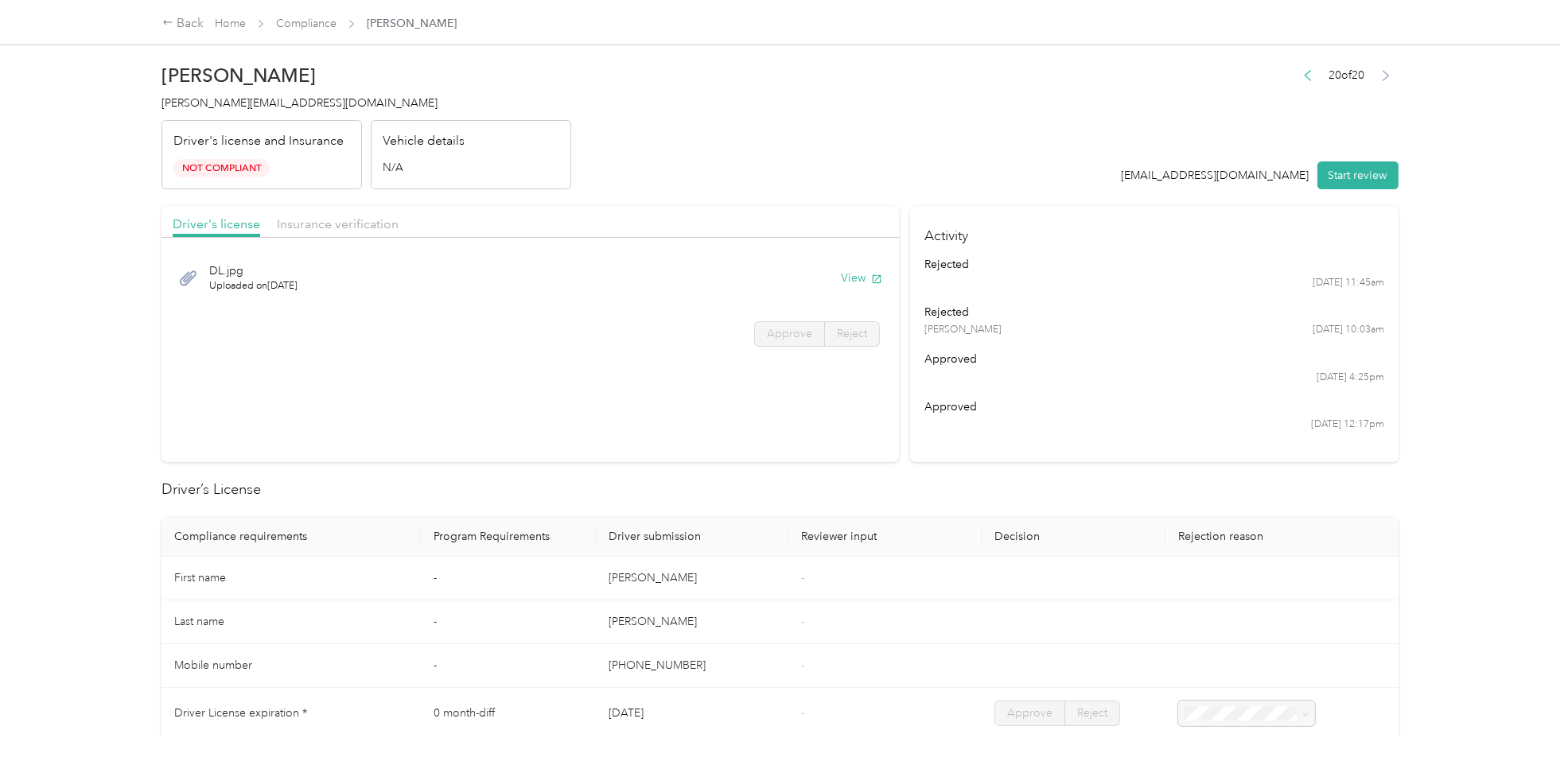
click at [682, 154] on header "[PERSON_NAME] [PERSON_NAME][EMAIL_ADDRESS][DOMAIN_NAME] Driver's license and In…" at bounding box center [779, 123] width 1236 height 134
click at [310, 223] on span "Insurance verification" at bounding box center [337, 223] width 122 height 16
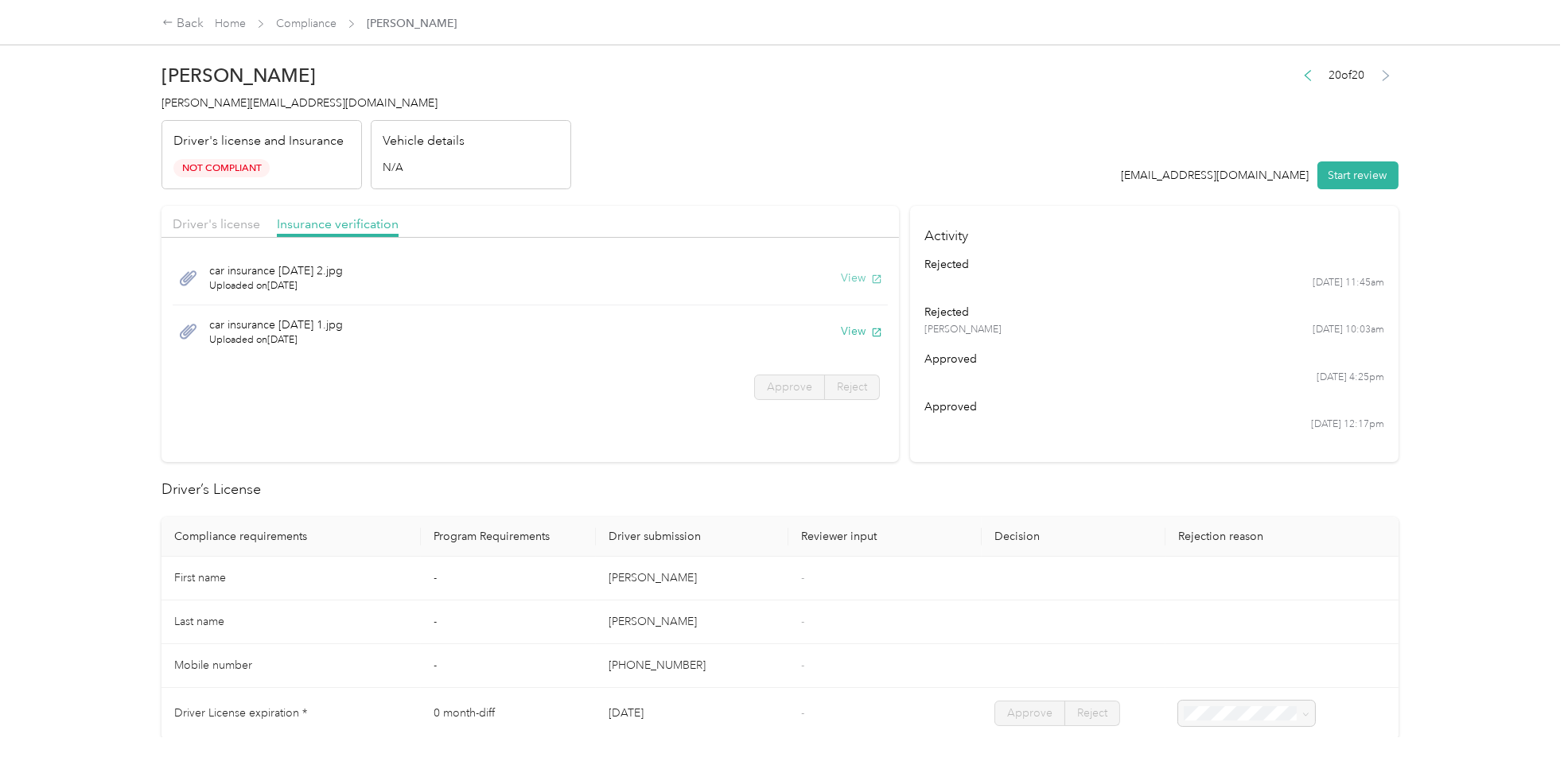
click at [848, 280] on button "View" at bounding box center [861, 278] width 41 height 16
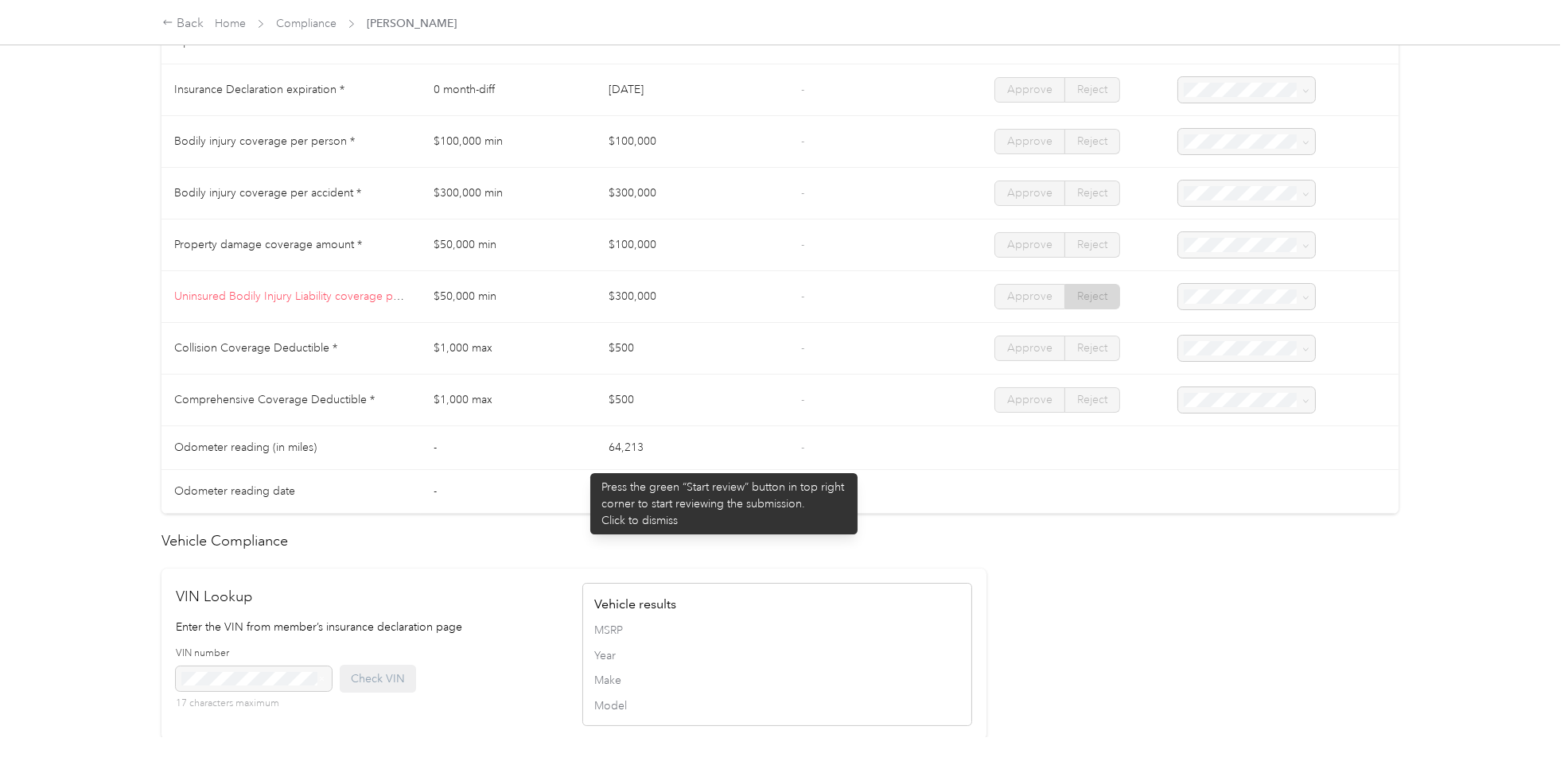
scroll to position [697, 0]
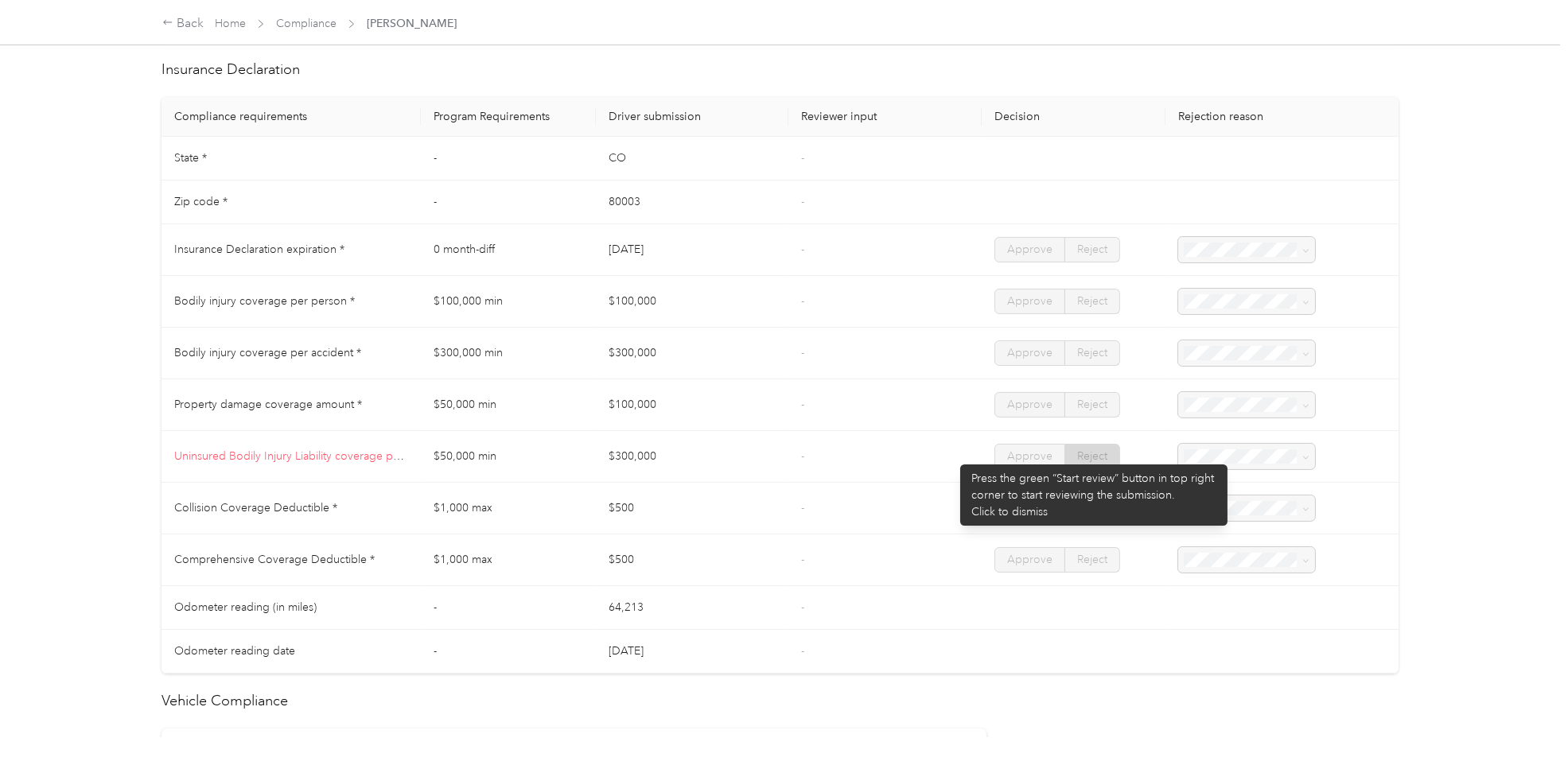
click at [950, 457] on td "-" at bounding box center [884, 457] width 192 height 51
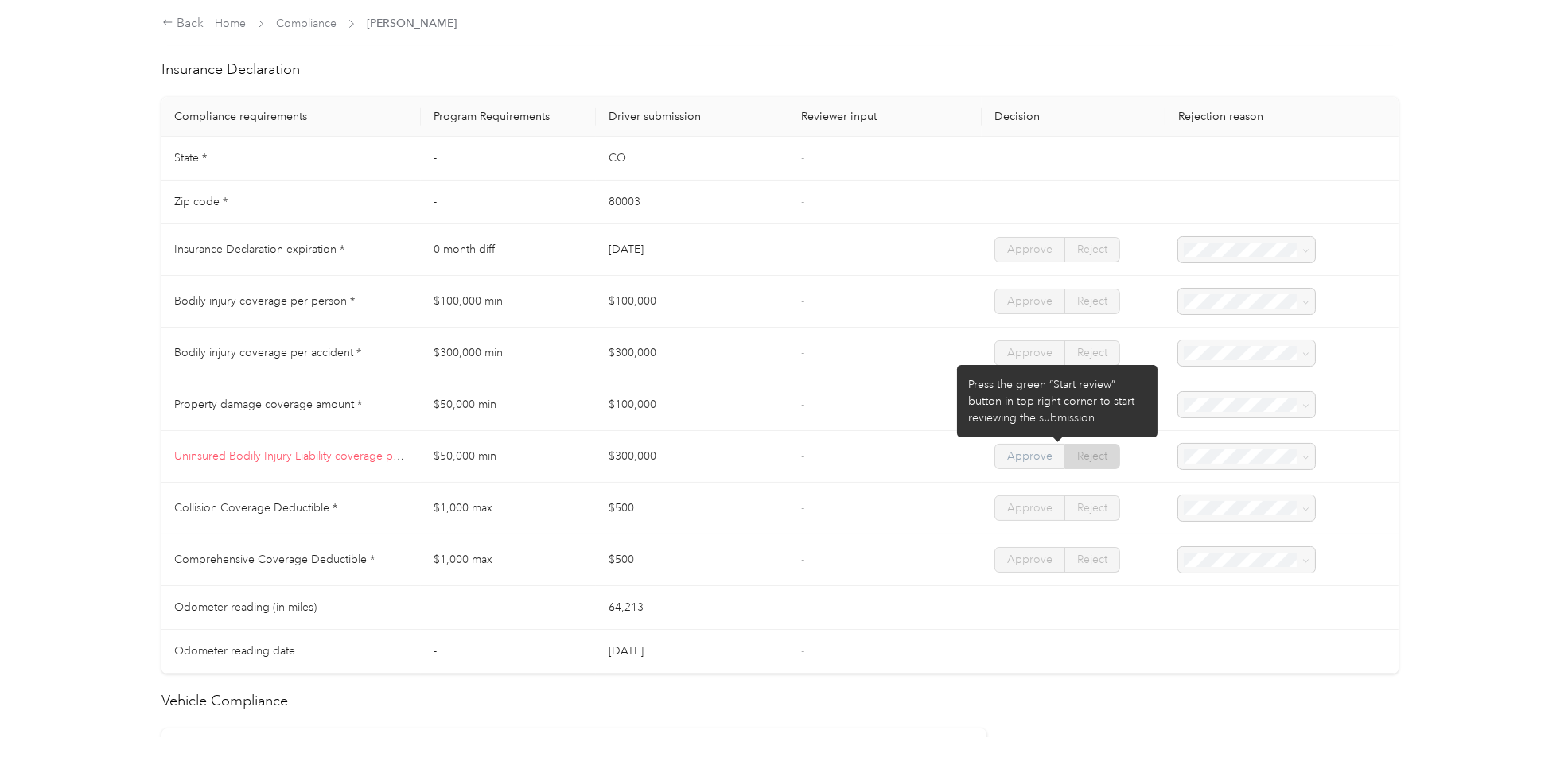
click at [1007, 461] on span "Approve" at bounding box center [1030, 456] width 46 height 14
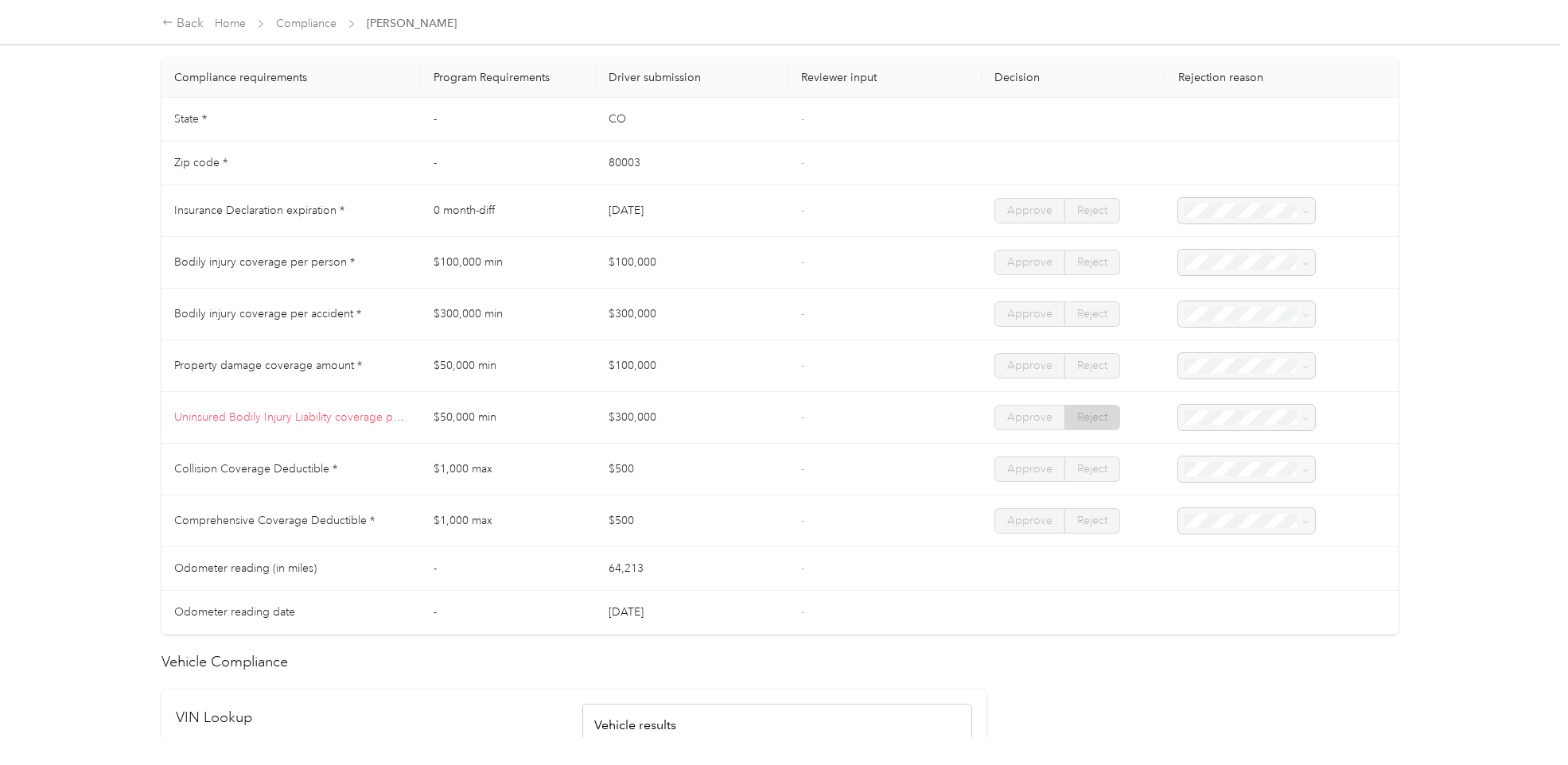
scroll to position [0, 0]
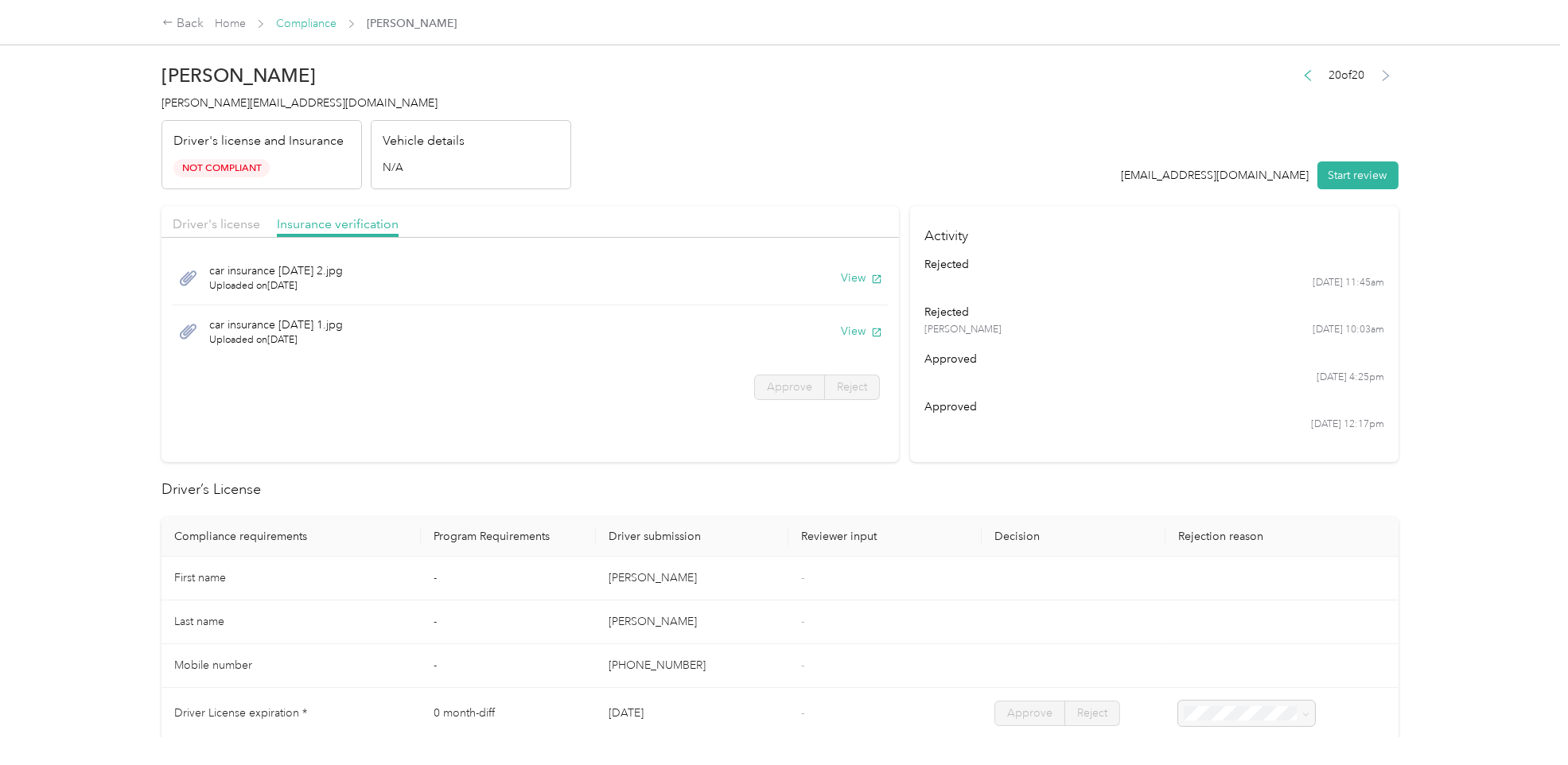
click at [313, 27] on link "Compliance" at bounding box center [307, 23] width 60 height 14
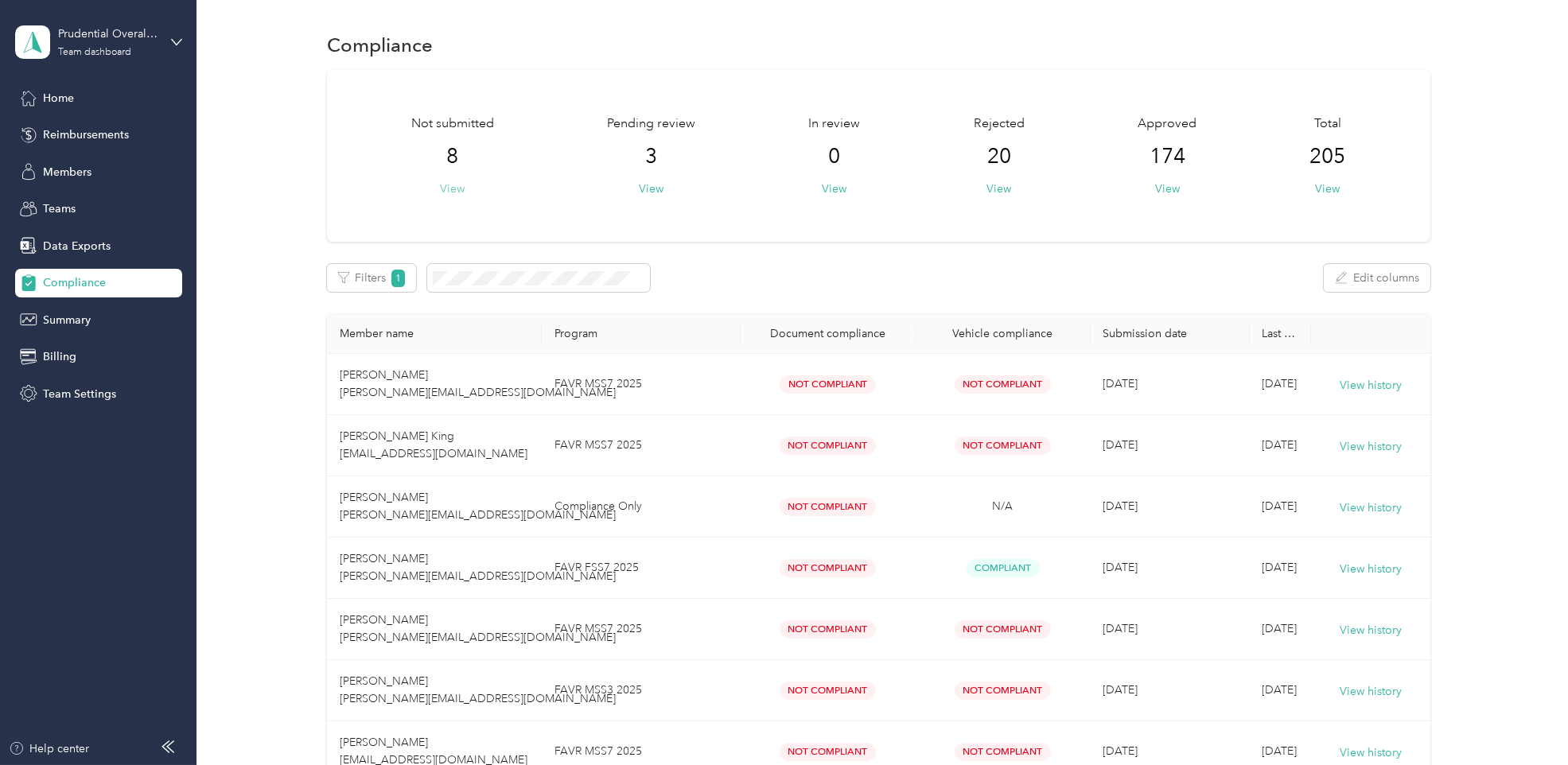
click at [459, 184] on button "View" at bounding box center [452, 189] width 25 height 16
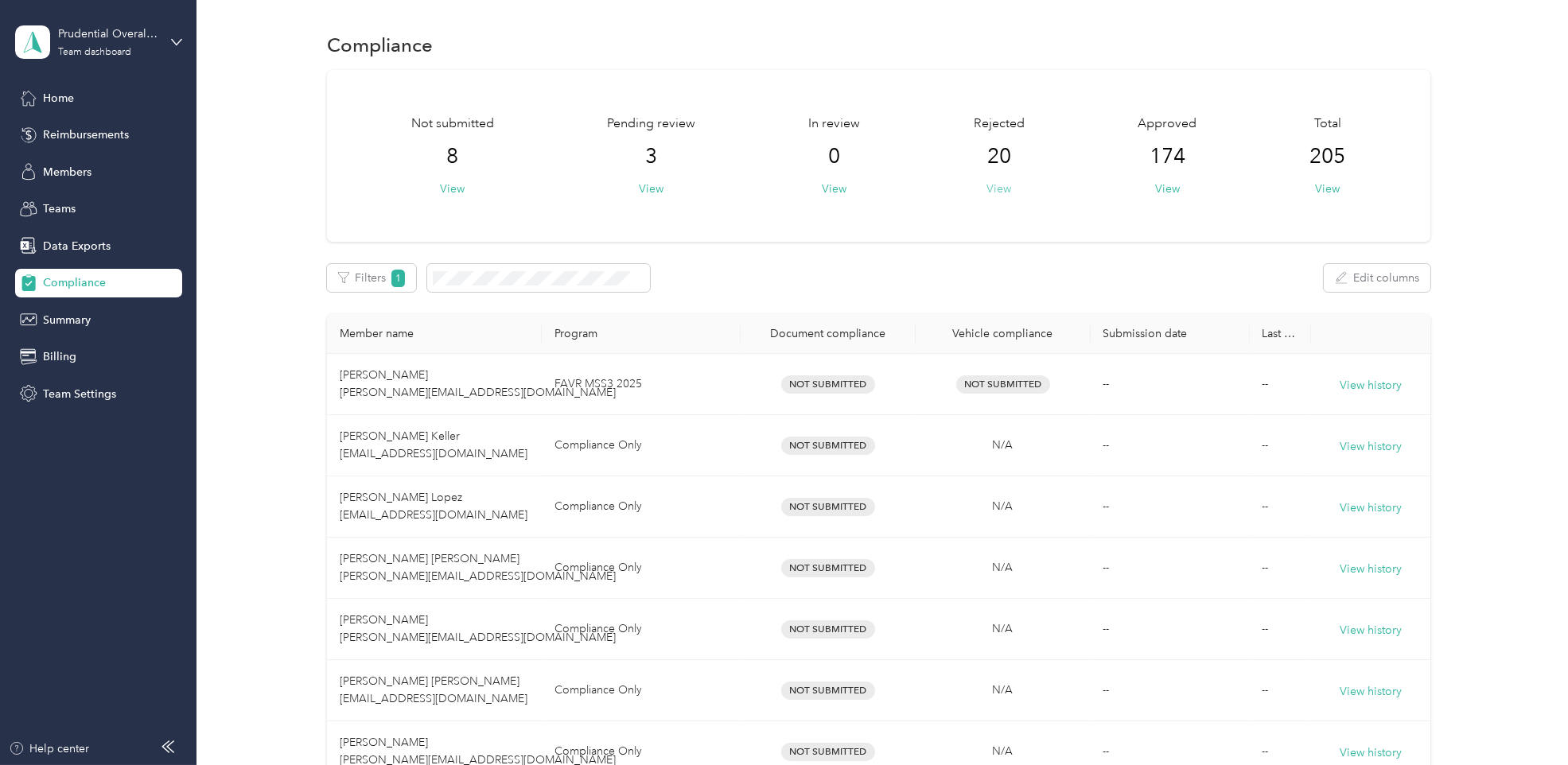
click at [989, 188] on button "View" at bounding box center [999, 189] width 25 height 16
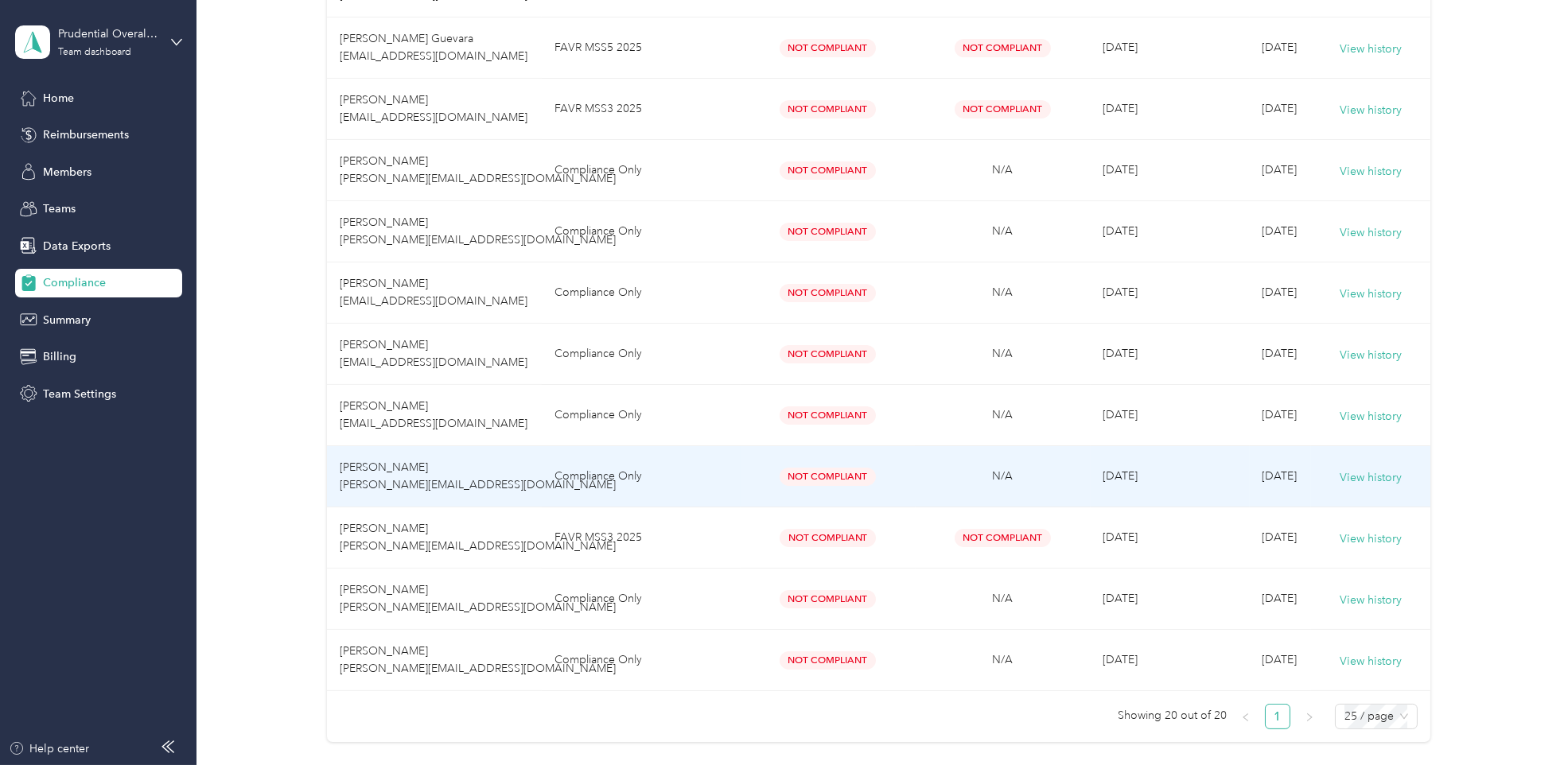
scroll to position [1041, 0]
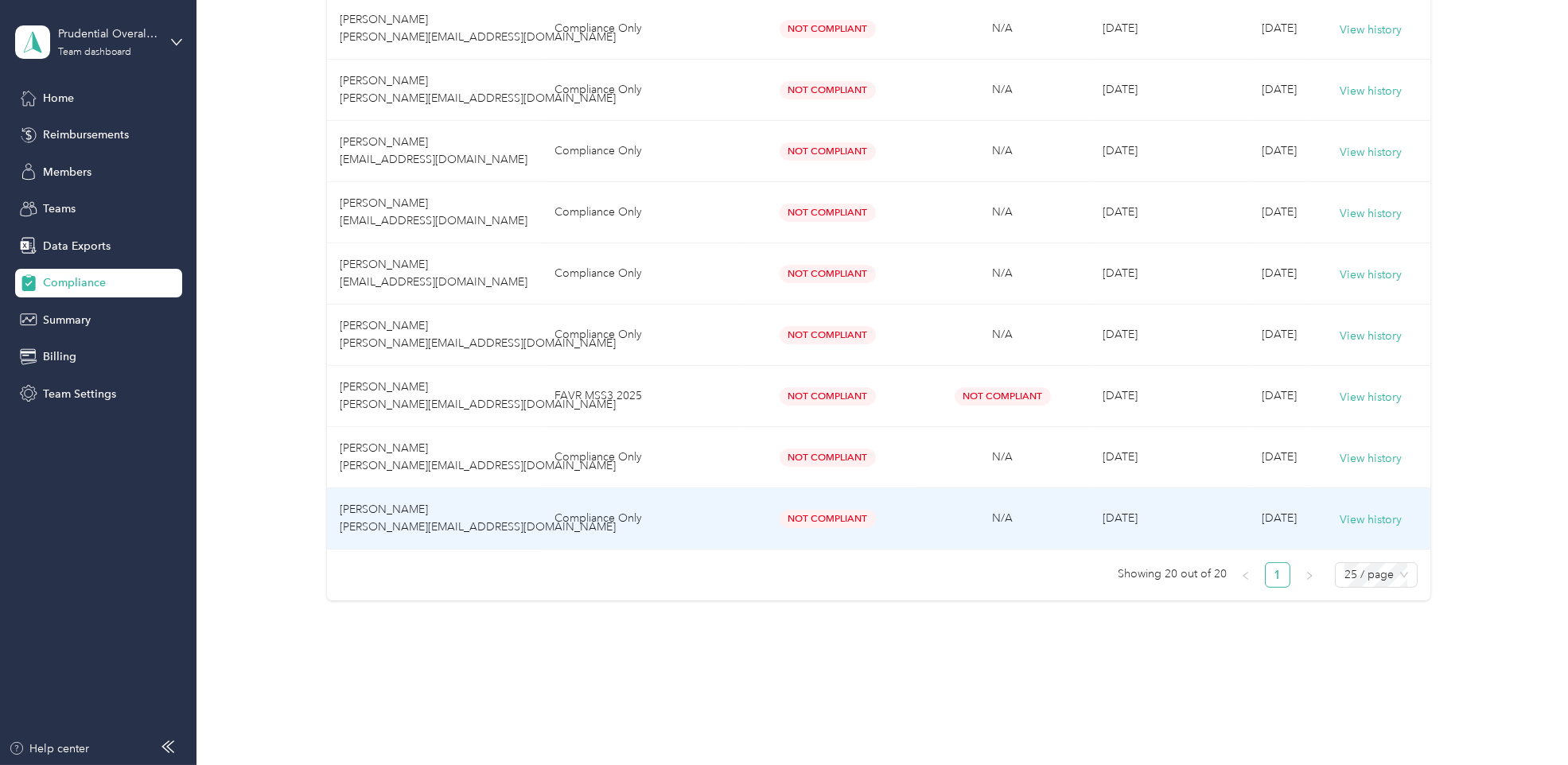
click at [510, 507] on td "[PERSON_NAME] [PERSON_NAME][EMAIL_ADDRESS][DOMAIN_NAME]" at bounding box center [434, 519] width 215 height 61
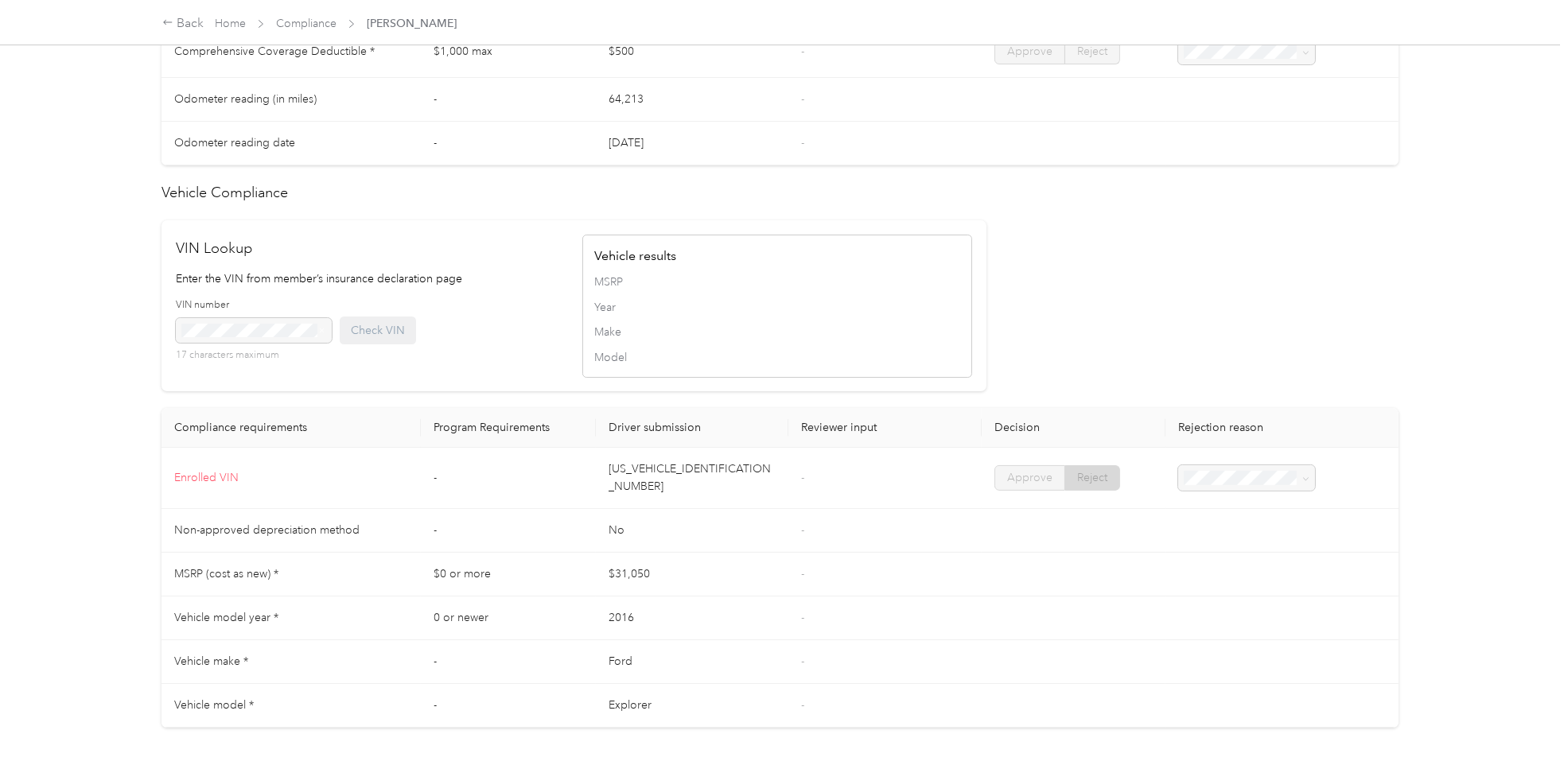
scroll to position [1236, 0]
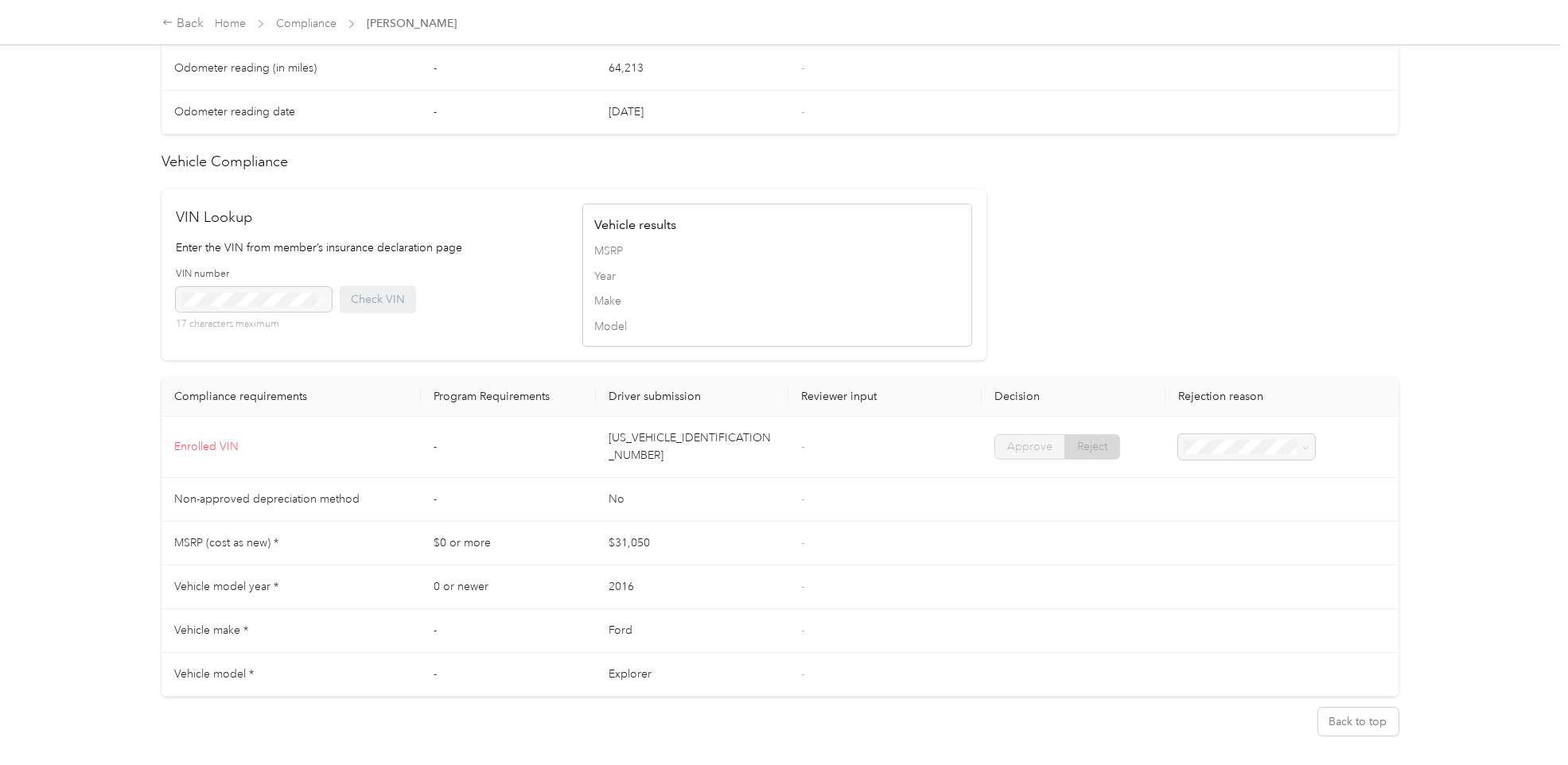
click at [428, 447] on td "-" at bounding box center [508, 447] width 175 height 61
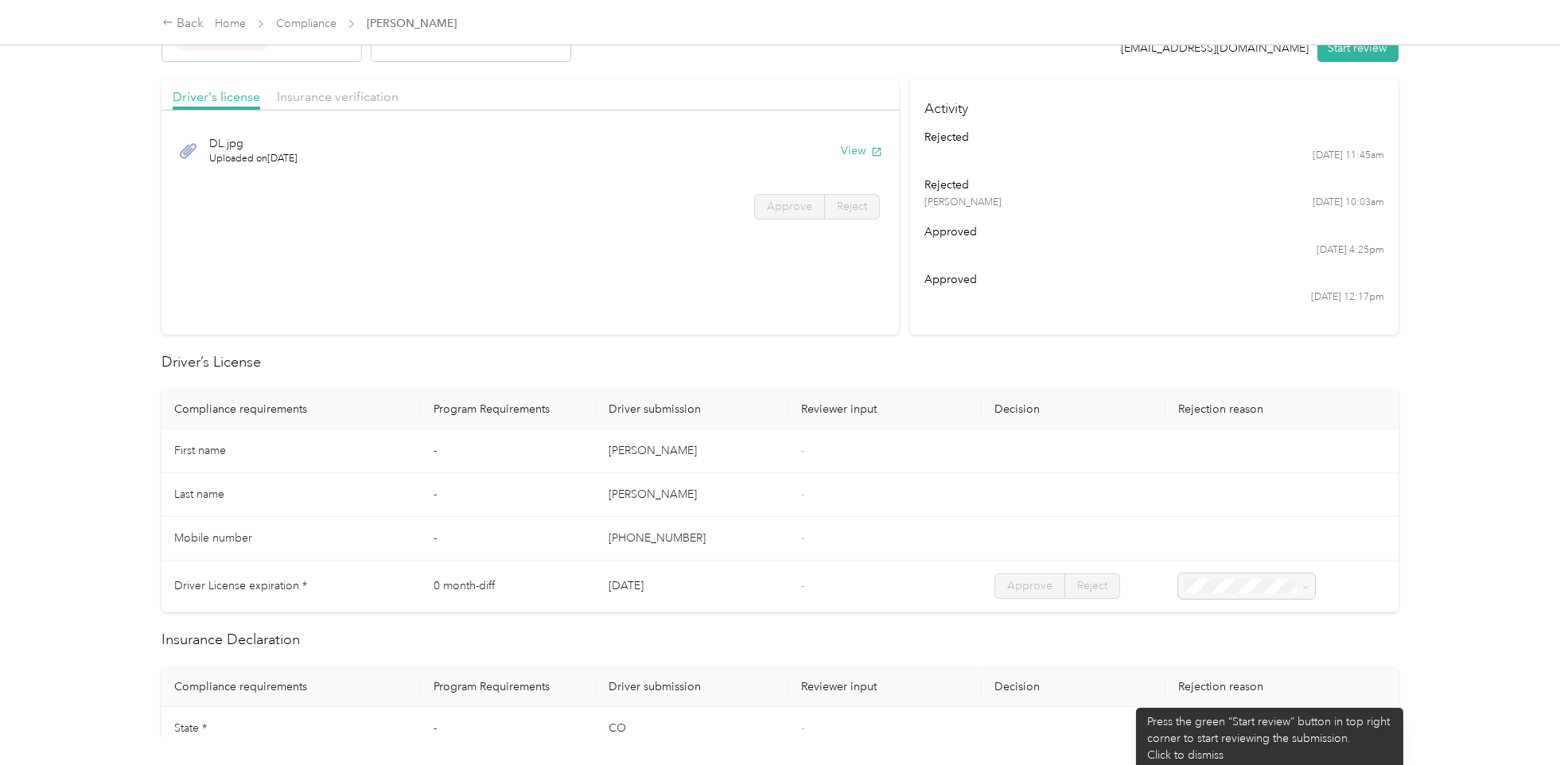
scroll to position [0, 0]
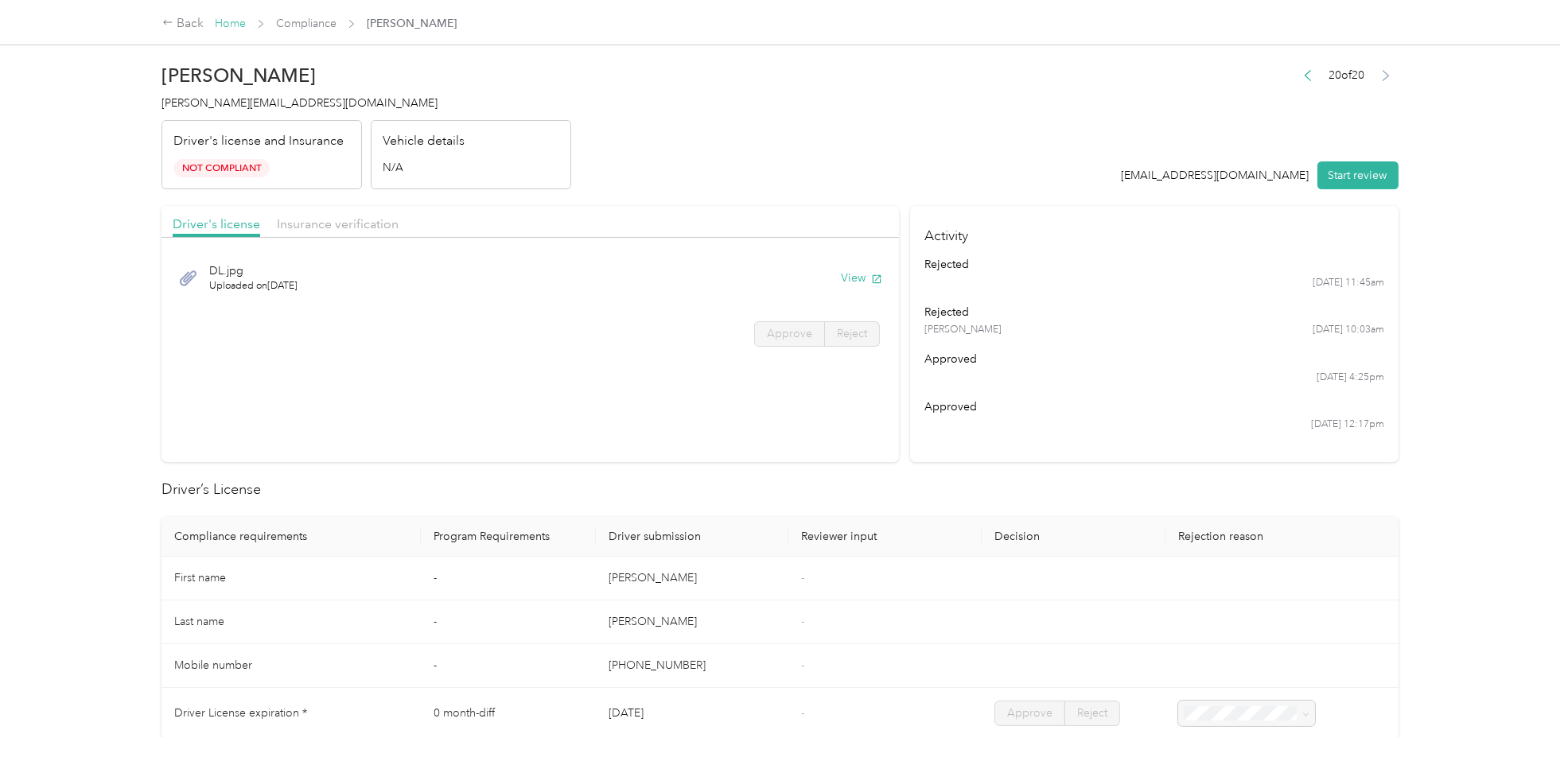
click at [233, 19] on link "Home" at bounding box center [231, 23] width 31 height 14
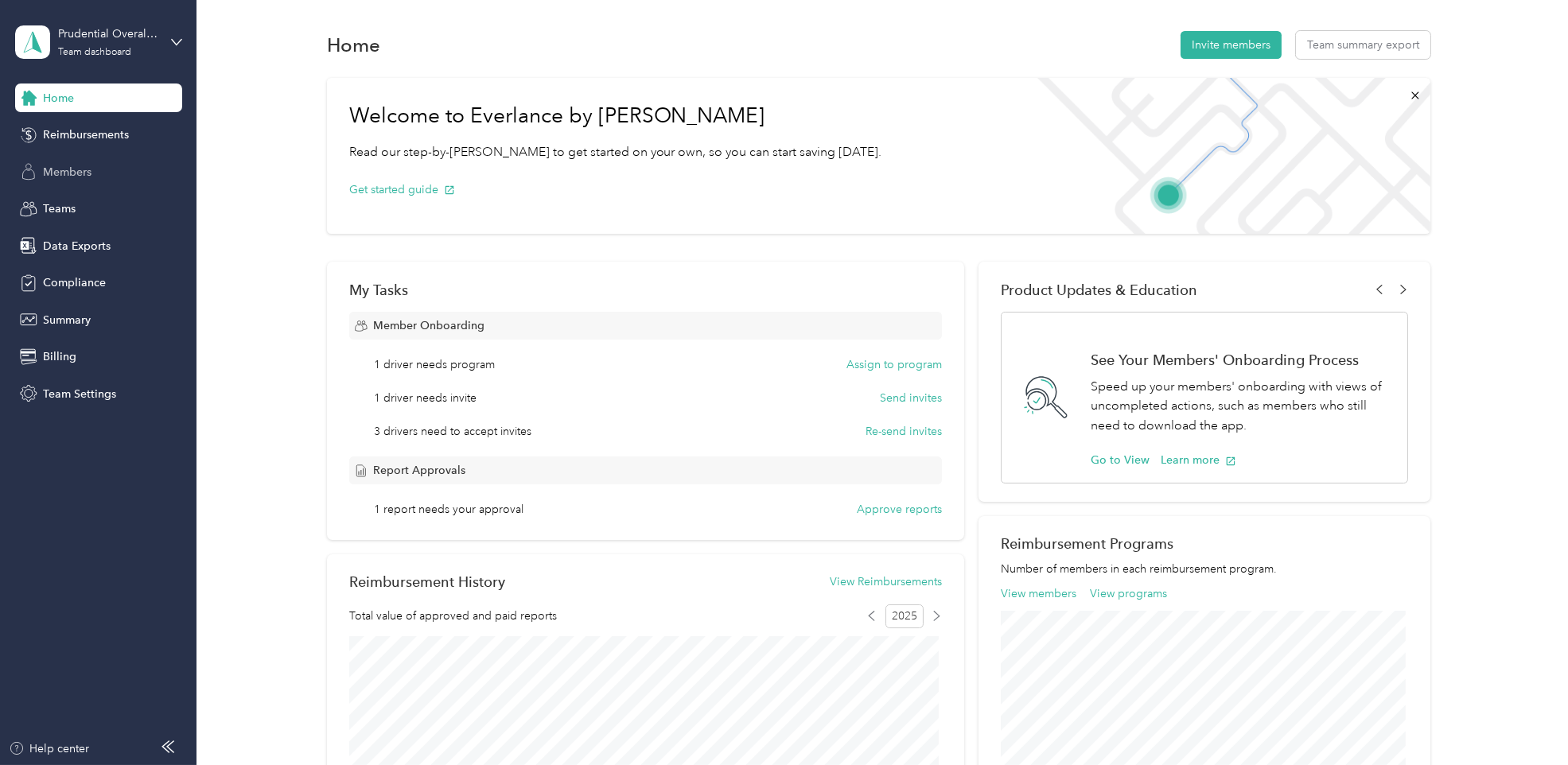
click at [75, 170] on span "Members" at bounding box center [67, 172] width 49 height 16
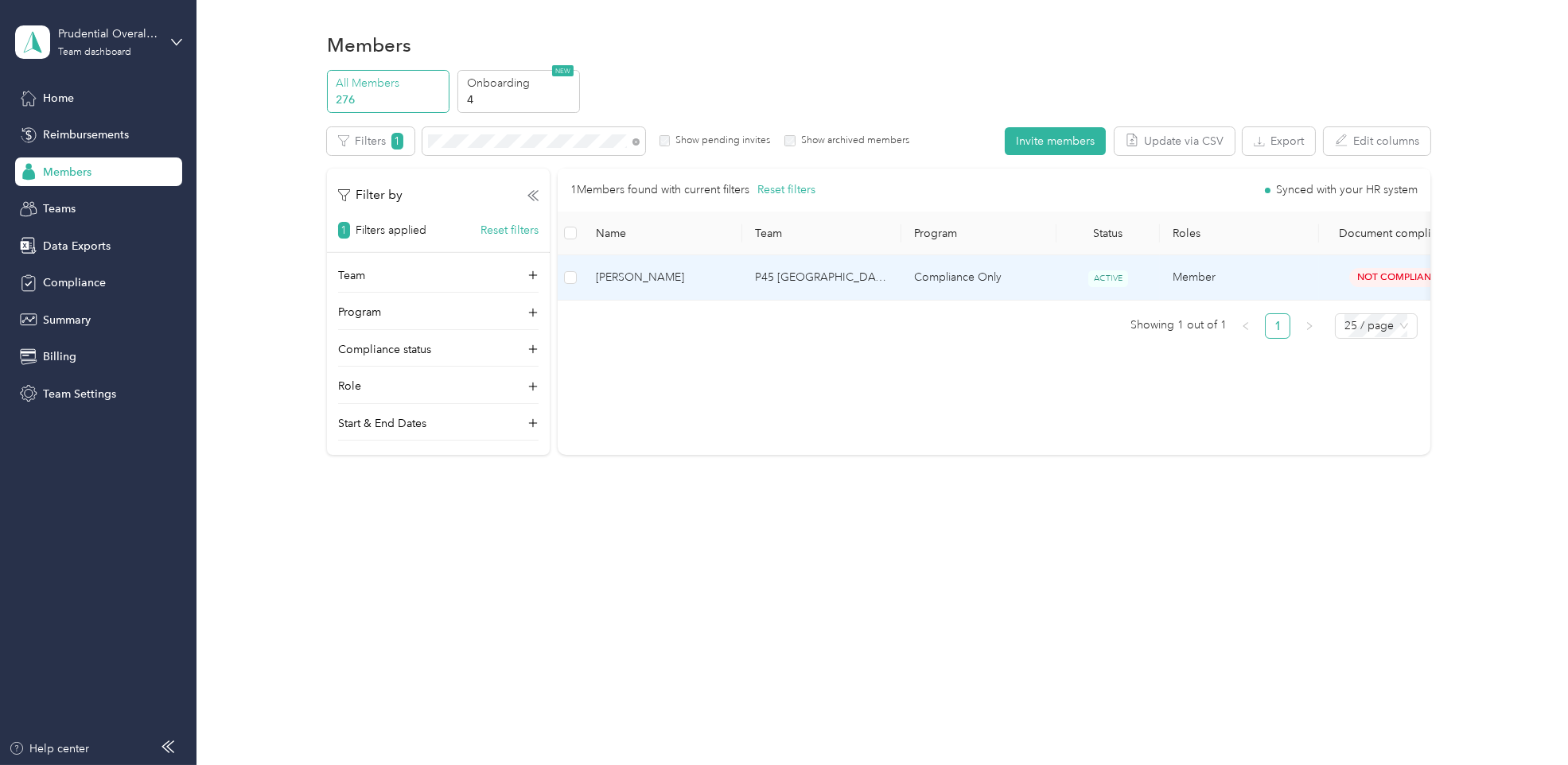
click at [891, 268] on td "P45 [GEOGRAPHIC_DATA]" at bounding box center [822, 277] width 159 height 45
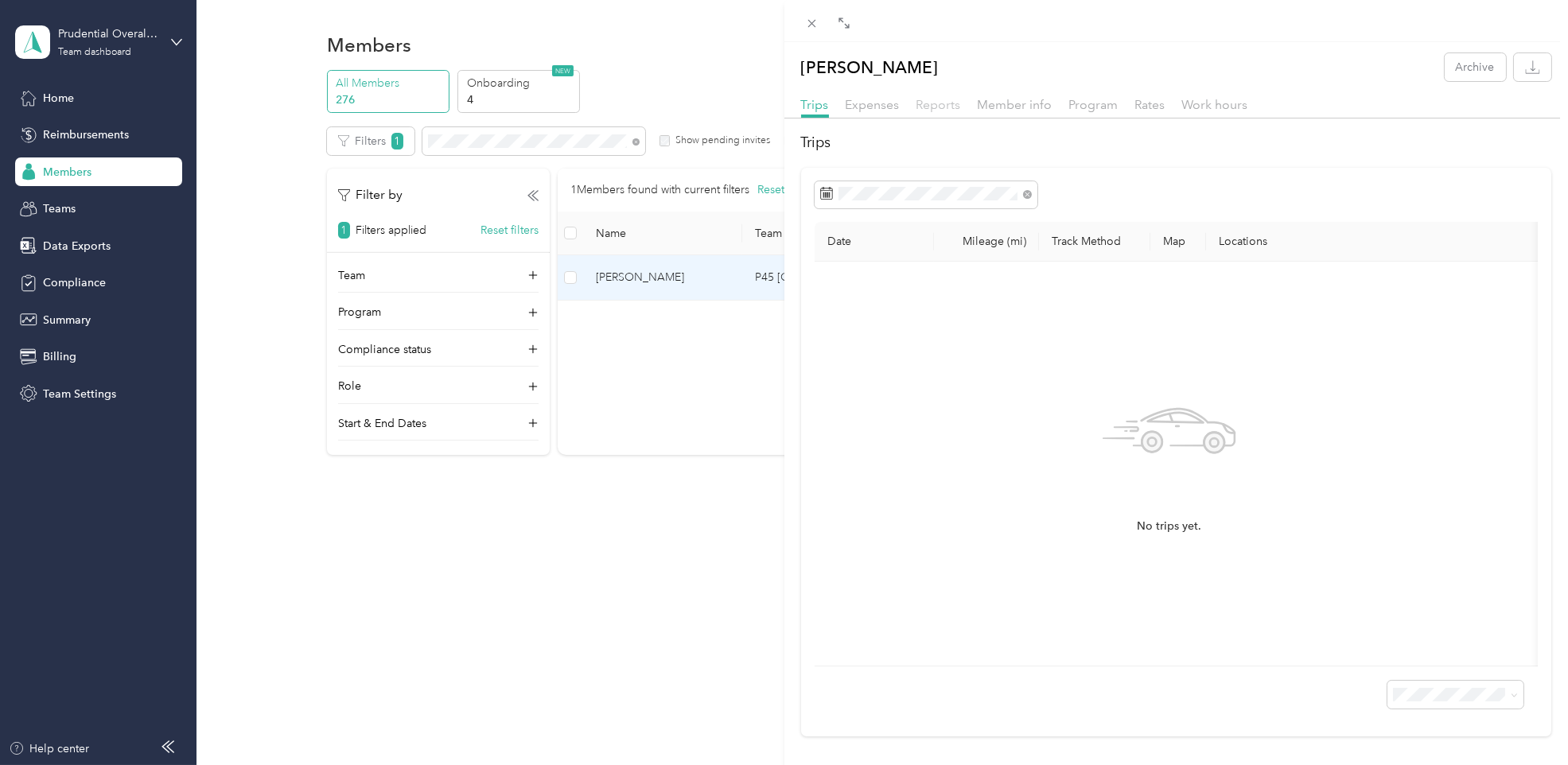
click at [934, 109] on span "Reports" at bounding box center [938, 104] width 45 height 16
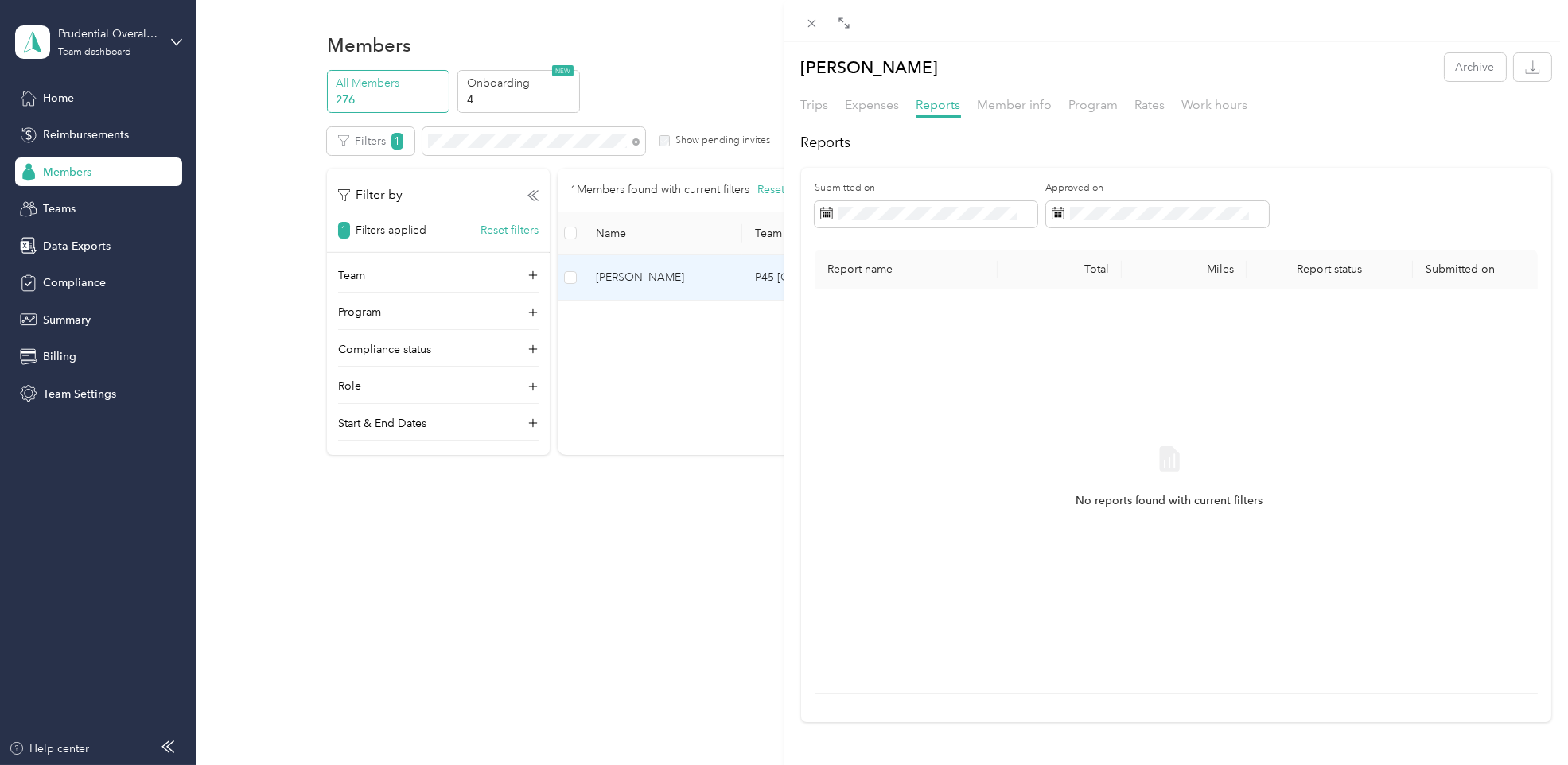
click at [994, 113] on div "Member info" at bounding box center [1015, 105] width 75 height 20
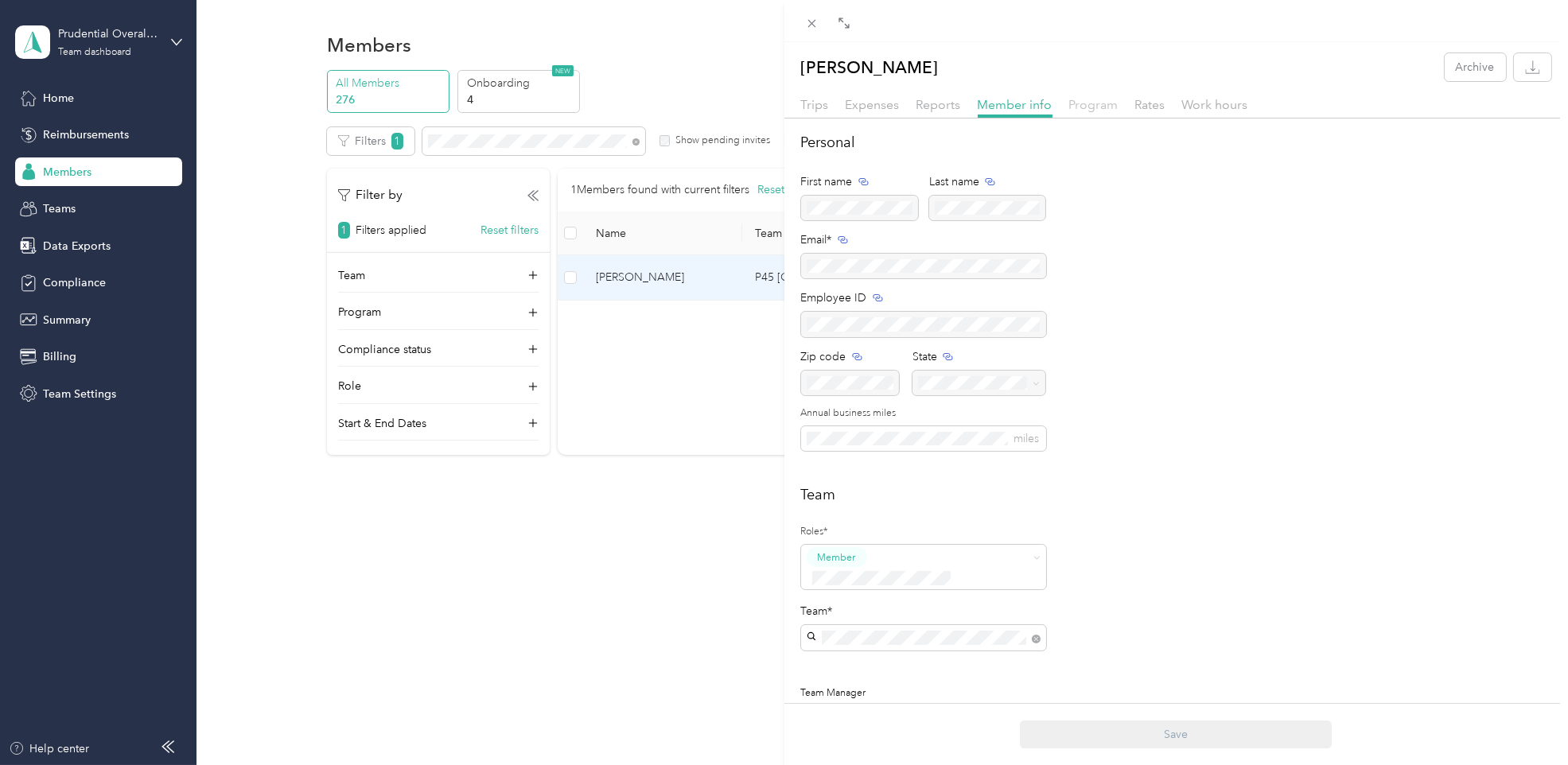
click at [1101, 100] on span "Program" at bounding box center [1094, 104] width 49 height 16
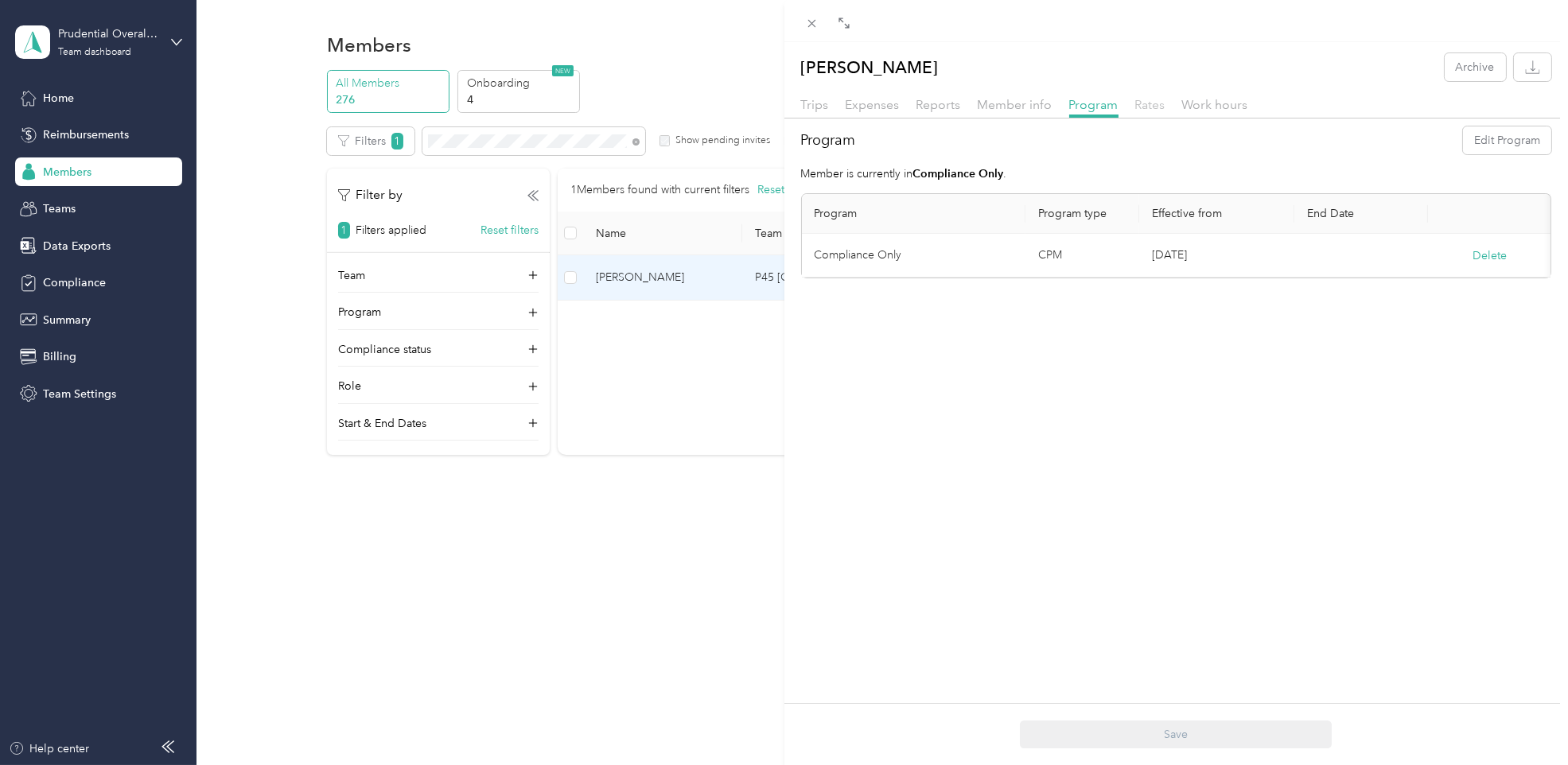
click at [1148, 106] on span "Rates" at bounding box center [1150, 104] width 30 height 16
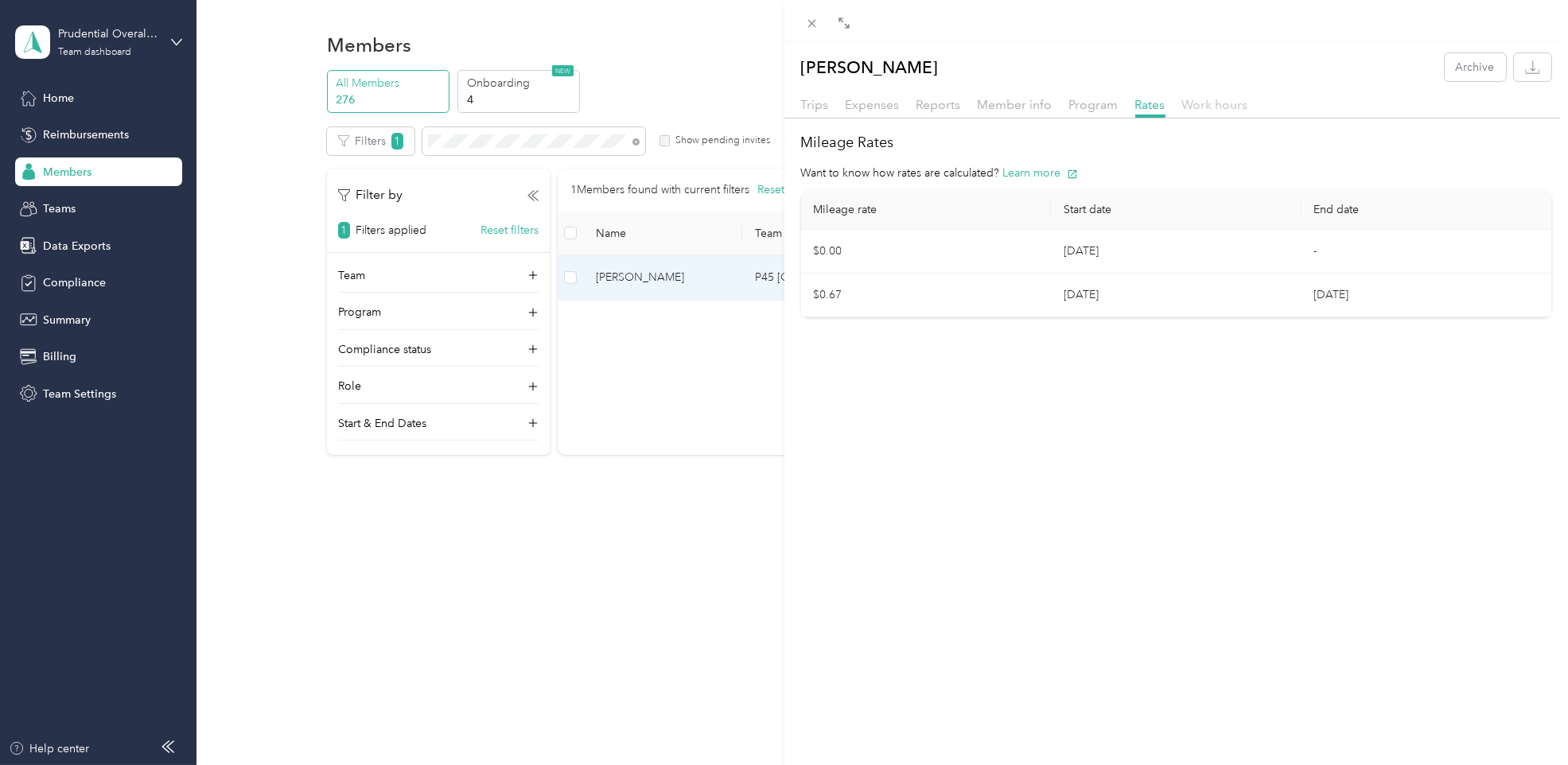
click at [1206, 106] on span "Work hours" at bounding box center [1215, 104] width 66 height 16
click at [876, 106] on span "Expenses" at bounding box center [872, 104] width 54 height 16
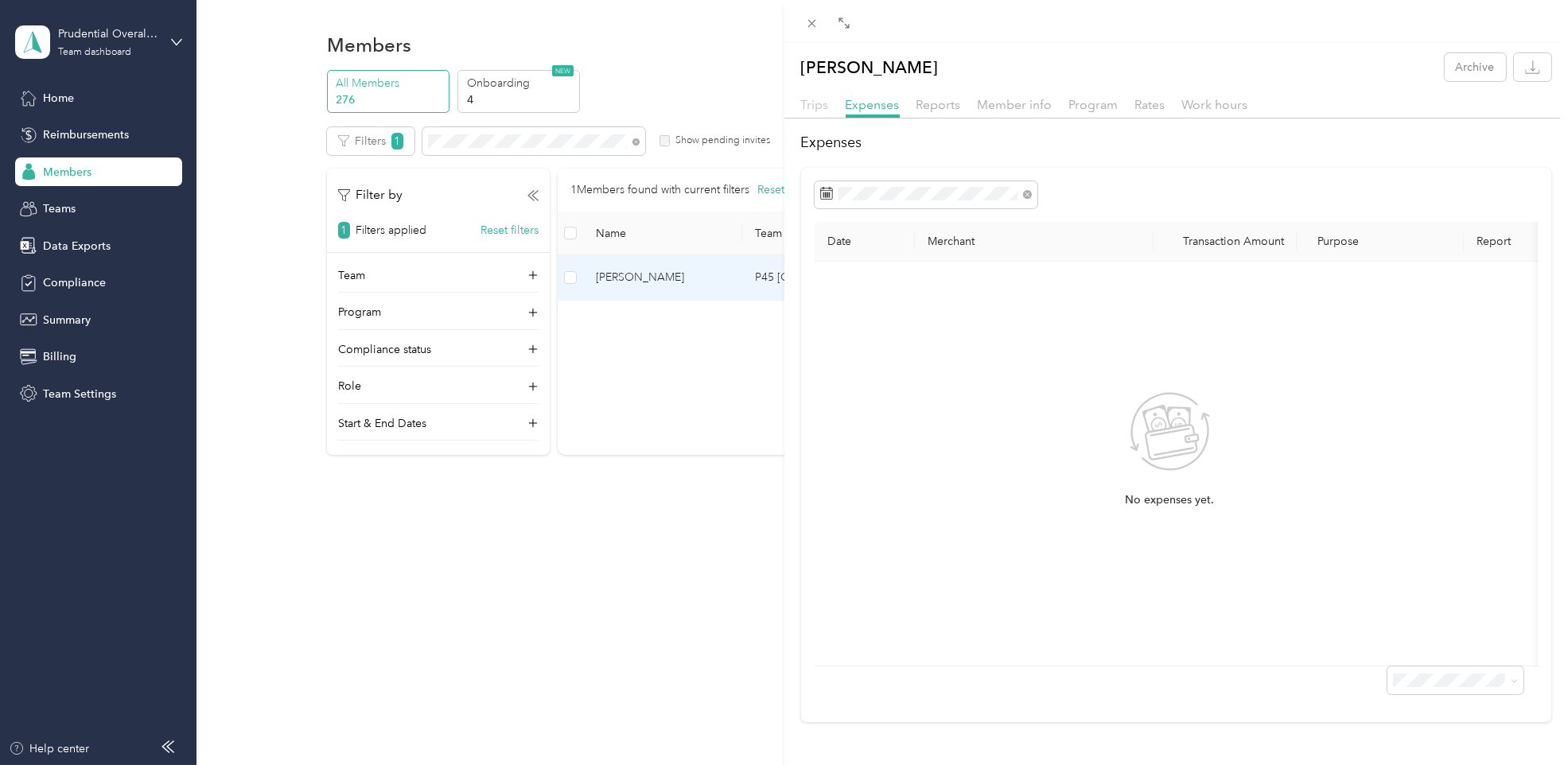
click at [815, 106] on span "Trips" at bounding box center [815, 104] width 27 height 16
click at [814, 27] on icon at bounding box center [811, 24] width 8 height 8
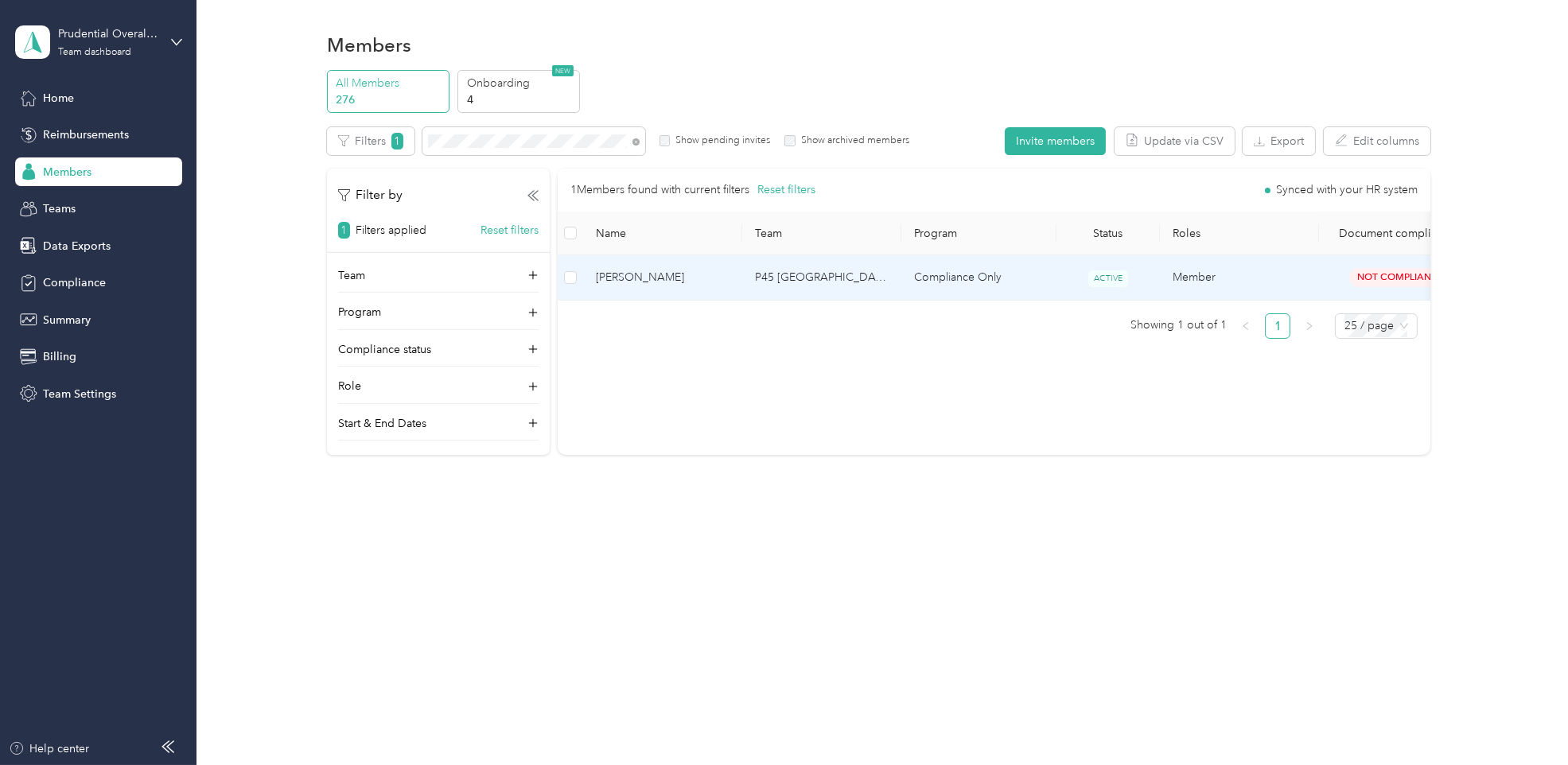
click at [1380, 260] on td "Not Compliant" at bounding box center [1397, 277] width 156 height 45
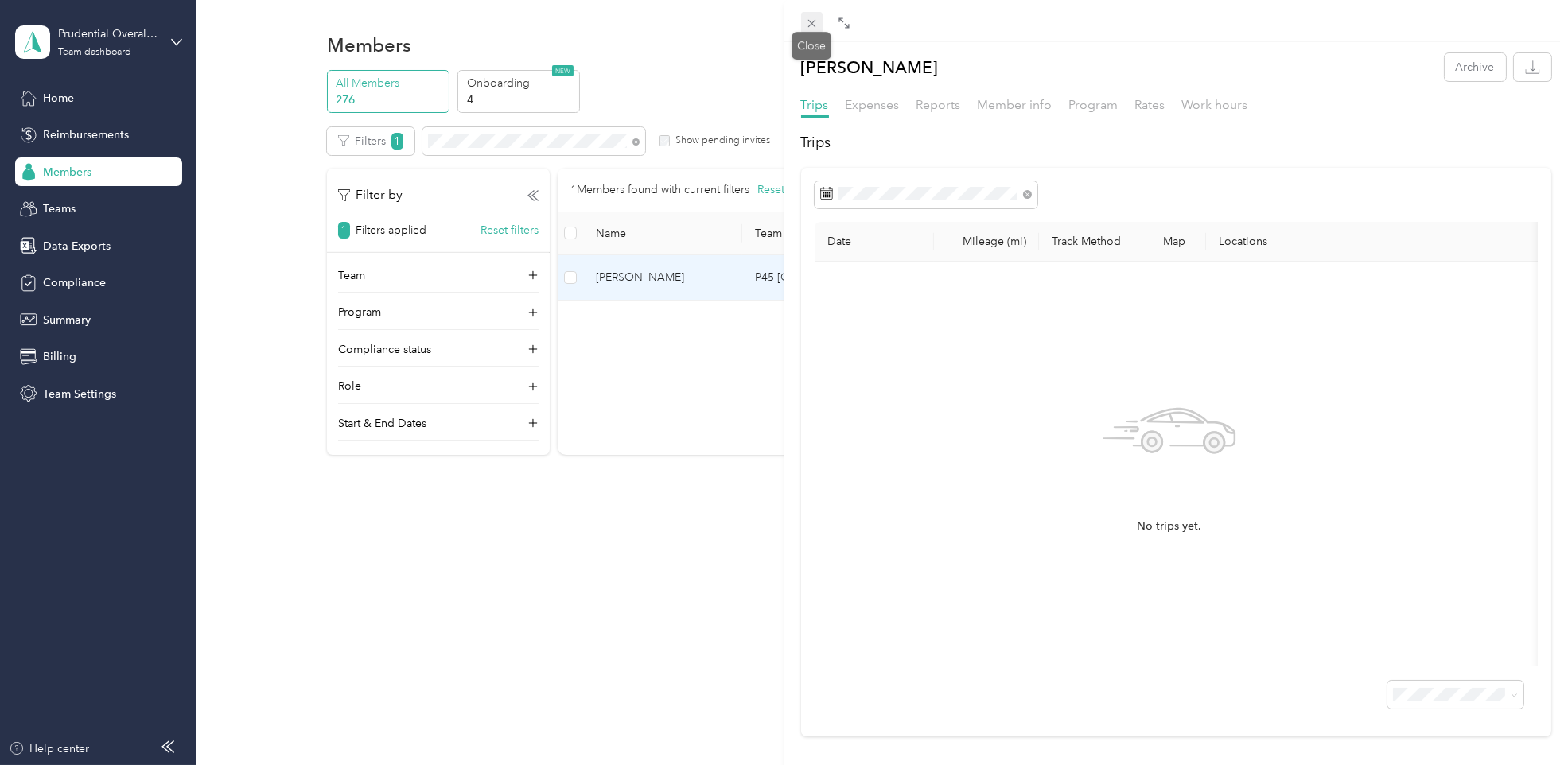
click at [807, 20] on icon at bounding box center [811, 24] width 8 height 8
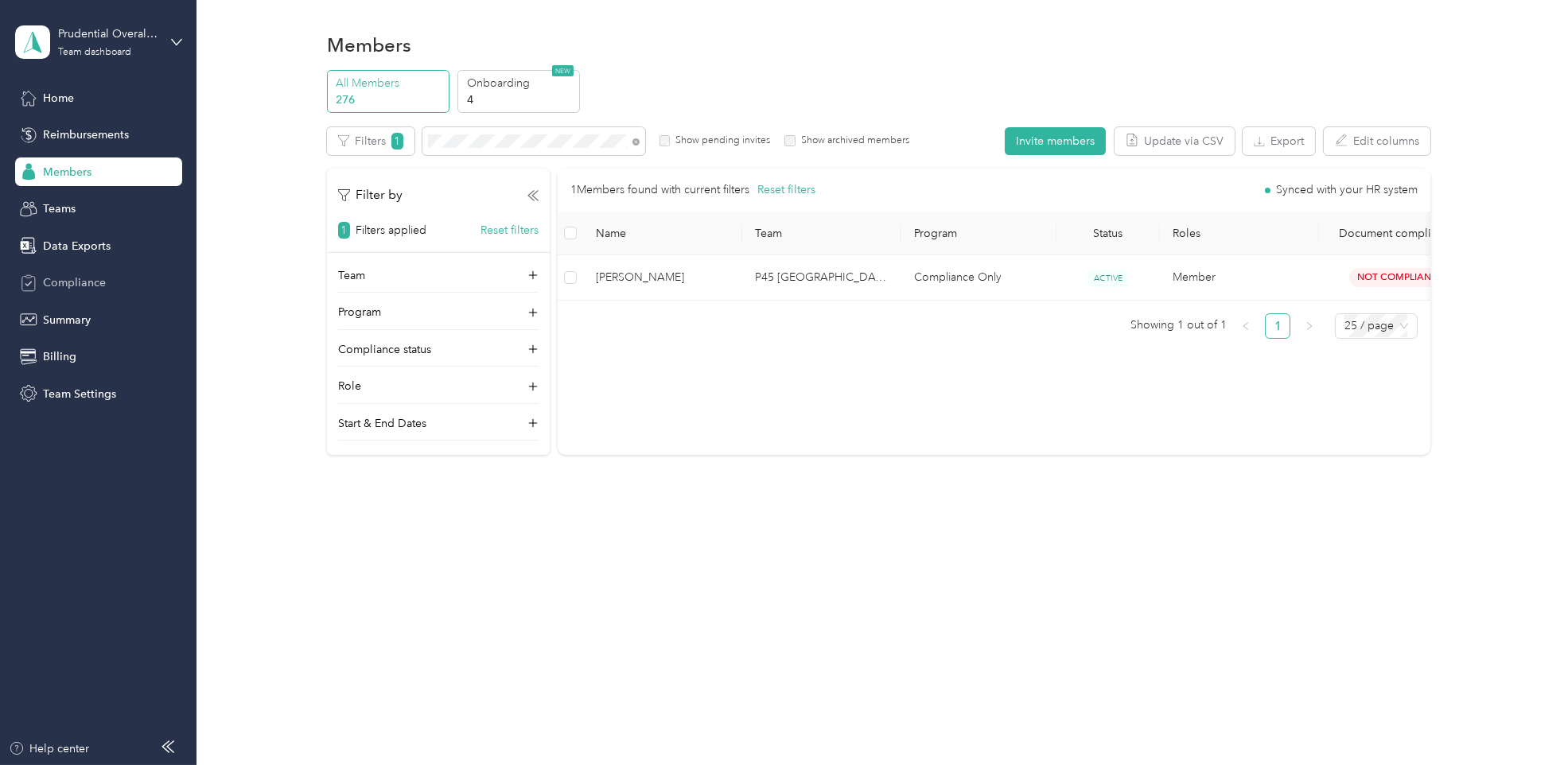
click at [75, 288] on span "Compliance" at bounding box center [74, 283] width 63 height 16
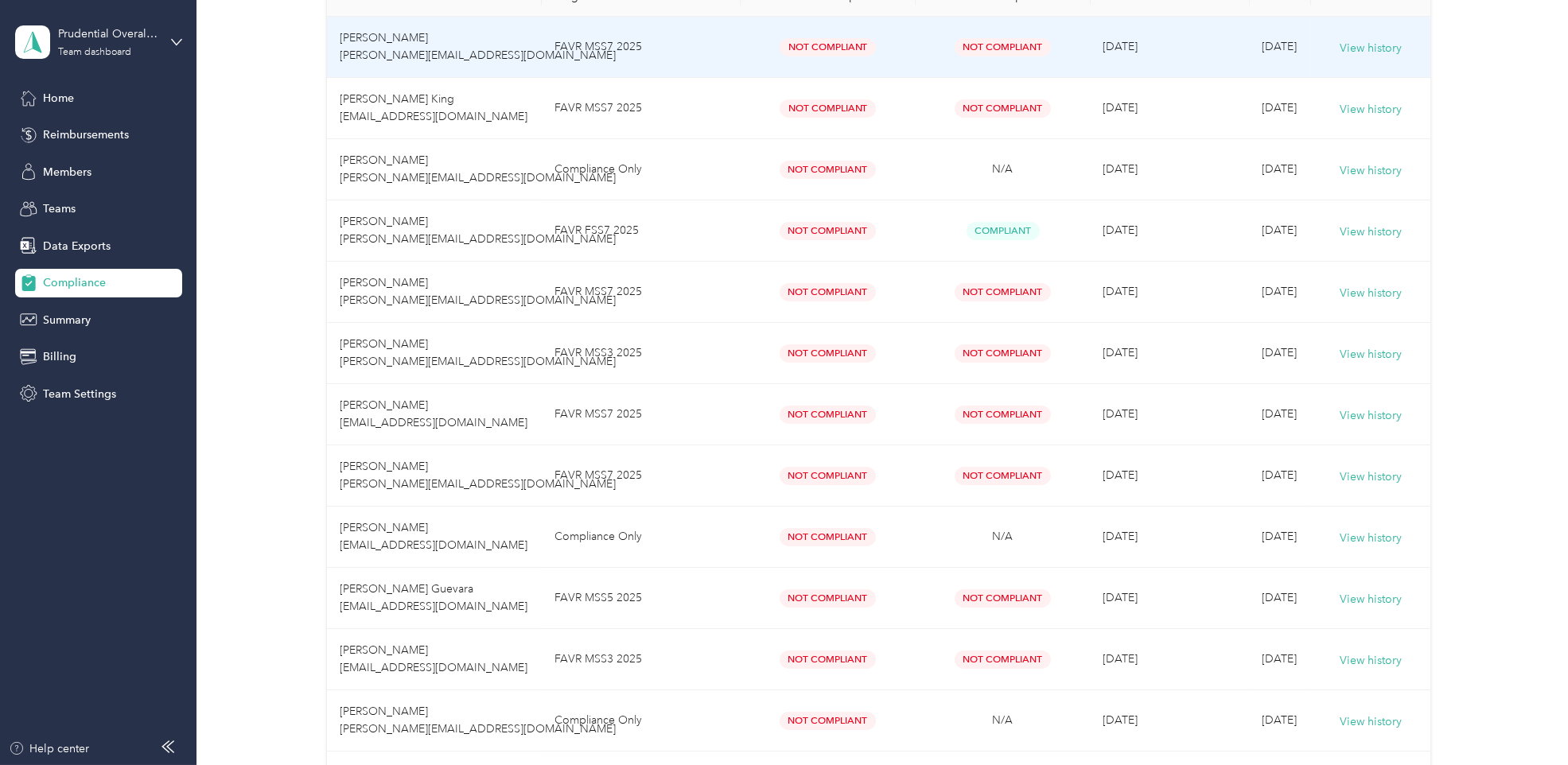
scroll to position [972, 0]
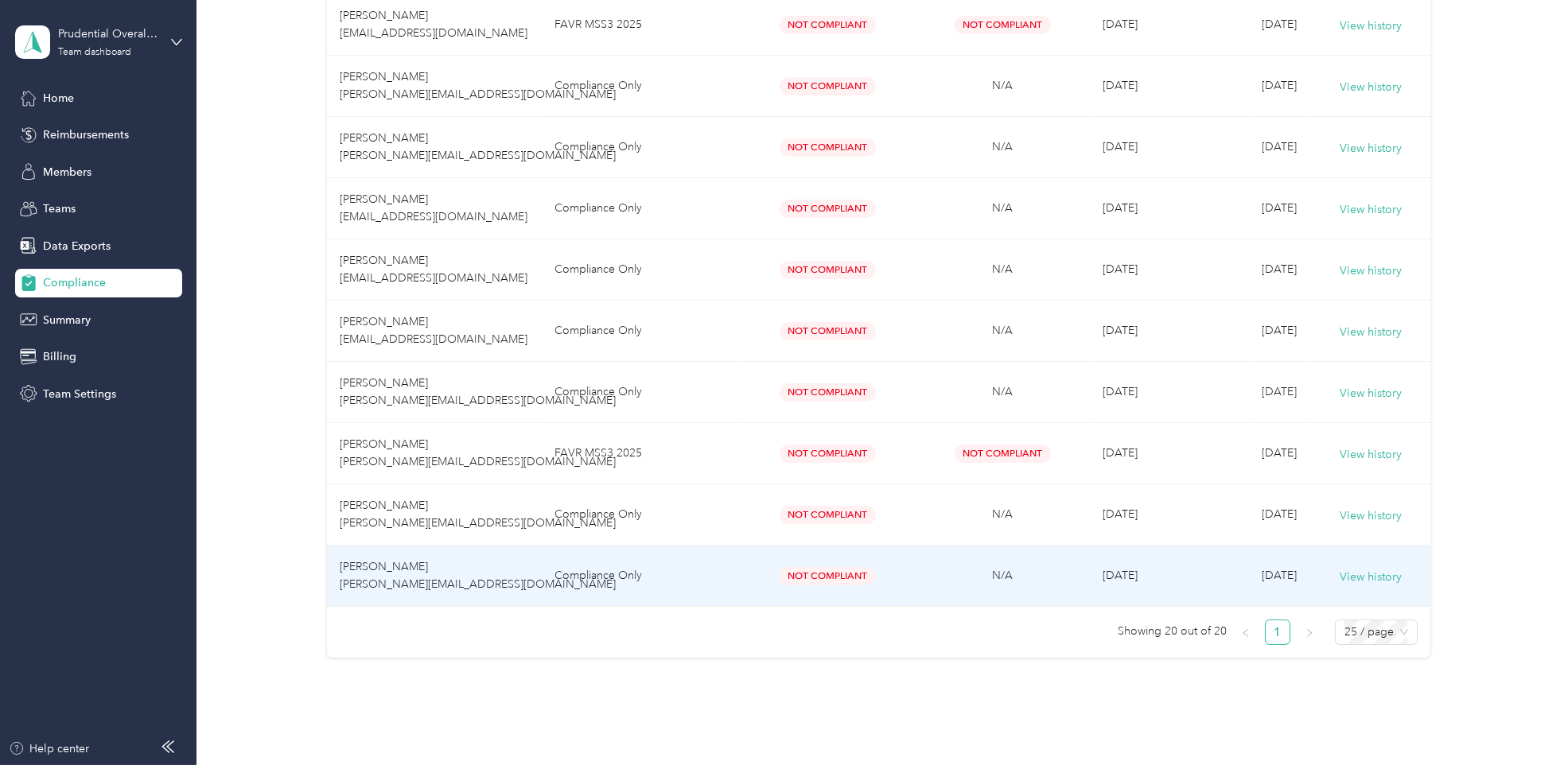
click at [674, 577] on td "Compliance Only" at bounding box center [641, 576] width 199 height 61
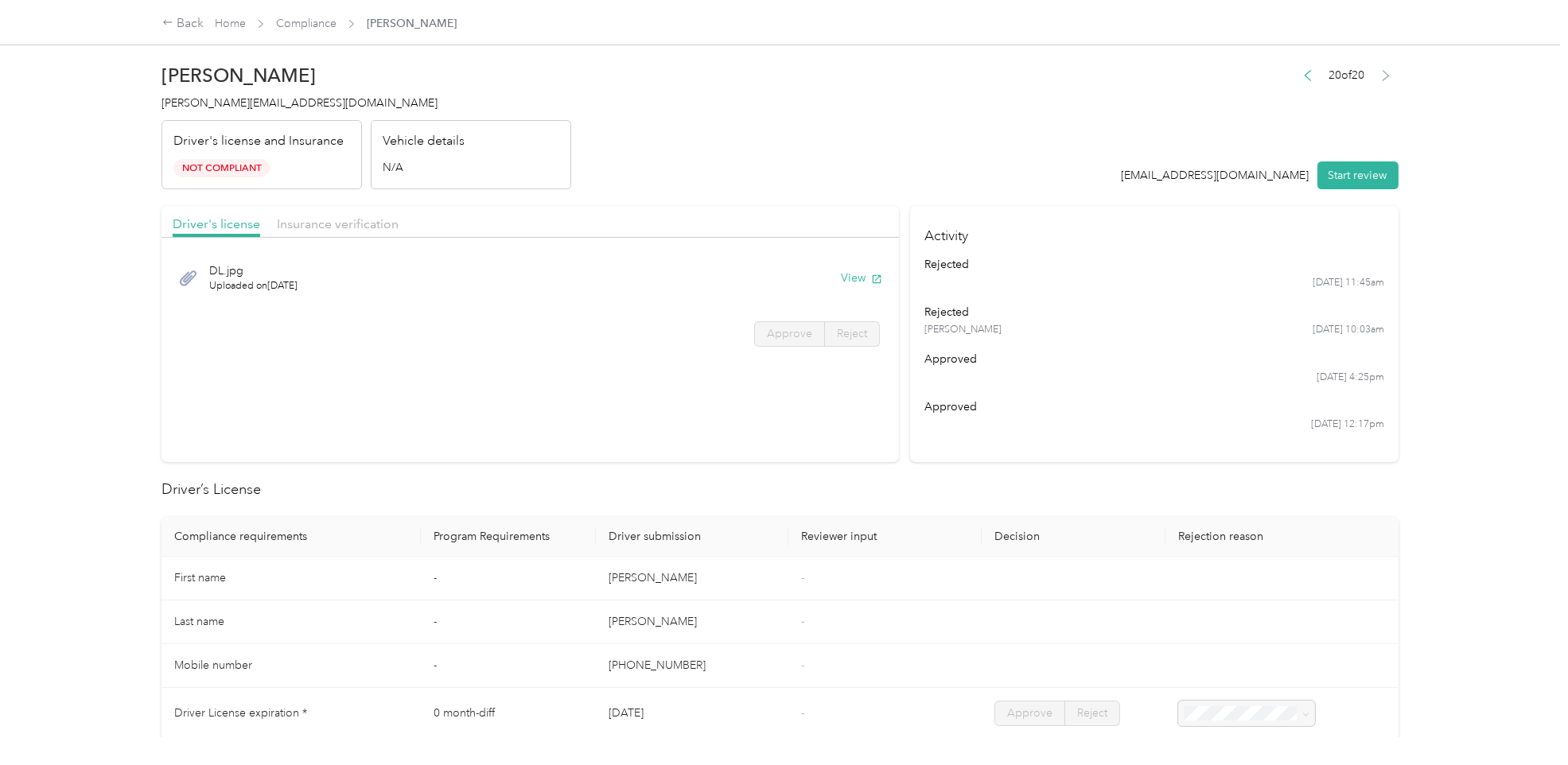
click at [773, 84] on header "[PERSON_NAME] [PERSON_NAME][EMAIL_ADDRESS][DOMAIN_NAME] Driver's license and In…" at bounding box center [779, 123] width 1236 height 134
click at [297, 212] on div "Driver's license Insurance verification" at bounding box center [530, 221] width 738 height 32
click at [306, 240] on div at bounding box center [530, 242] width 738 height 9
click at [321, 215] on div "Insurance verification" at bounding box center [337, 225] width 122 height 20
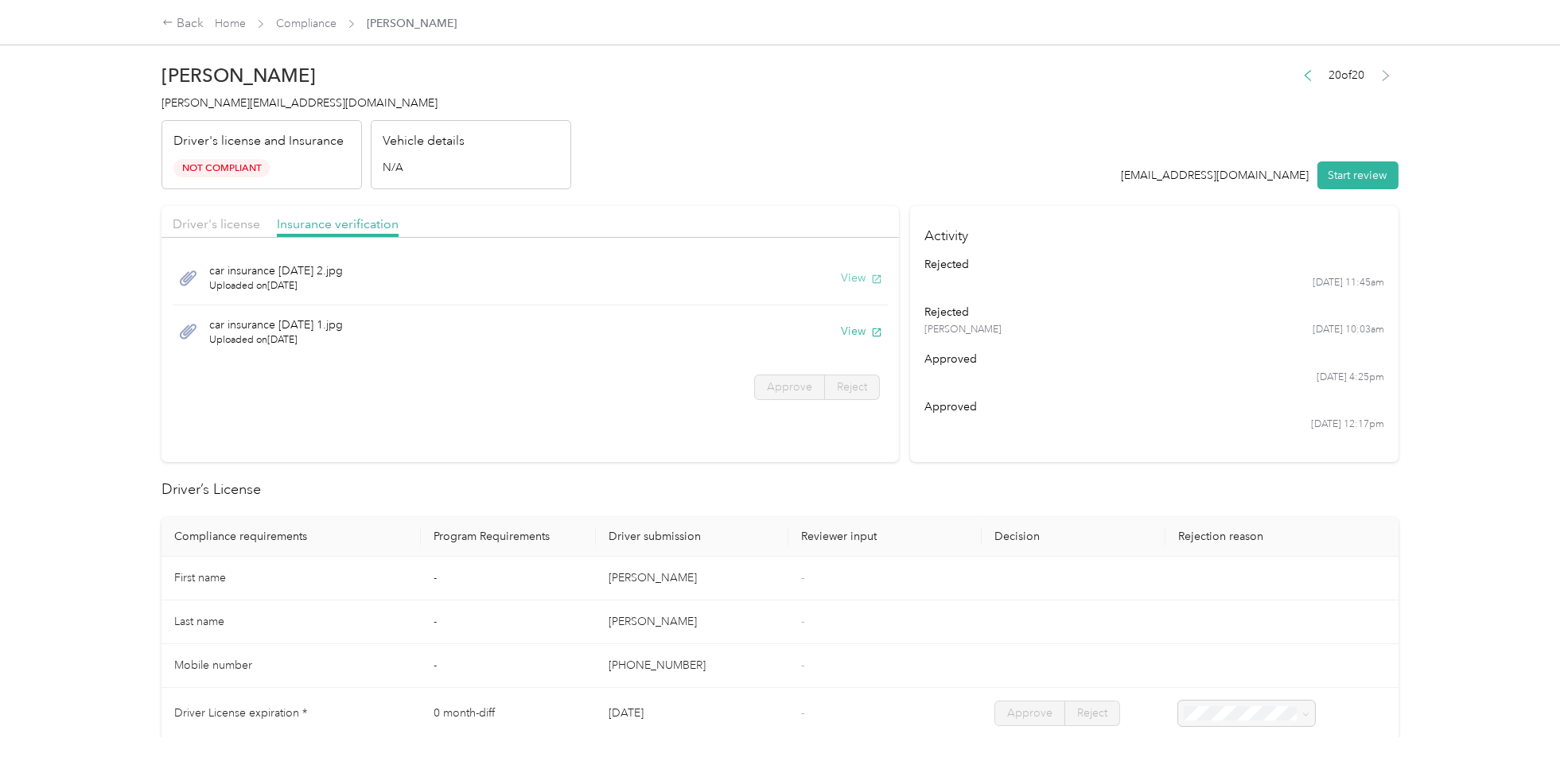
click at [860, 282] on button "View" at bounding box center [861, 278] width 41 height 16
click at [853, 328] on button "View" at bounding box center [861, 331] width 41 height 16
click at [242, 224] on span "Driver's license" at bounding box center [217, 223] width 88 height 16
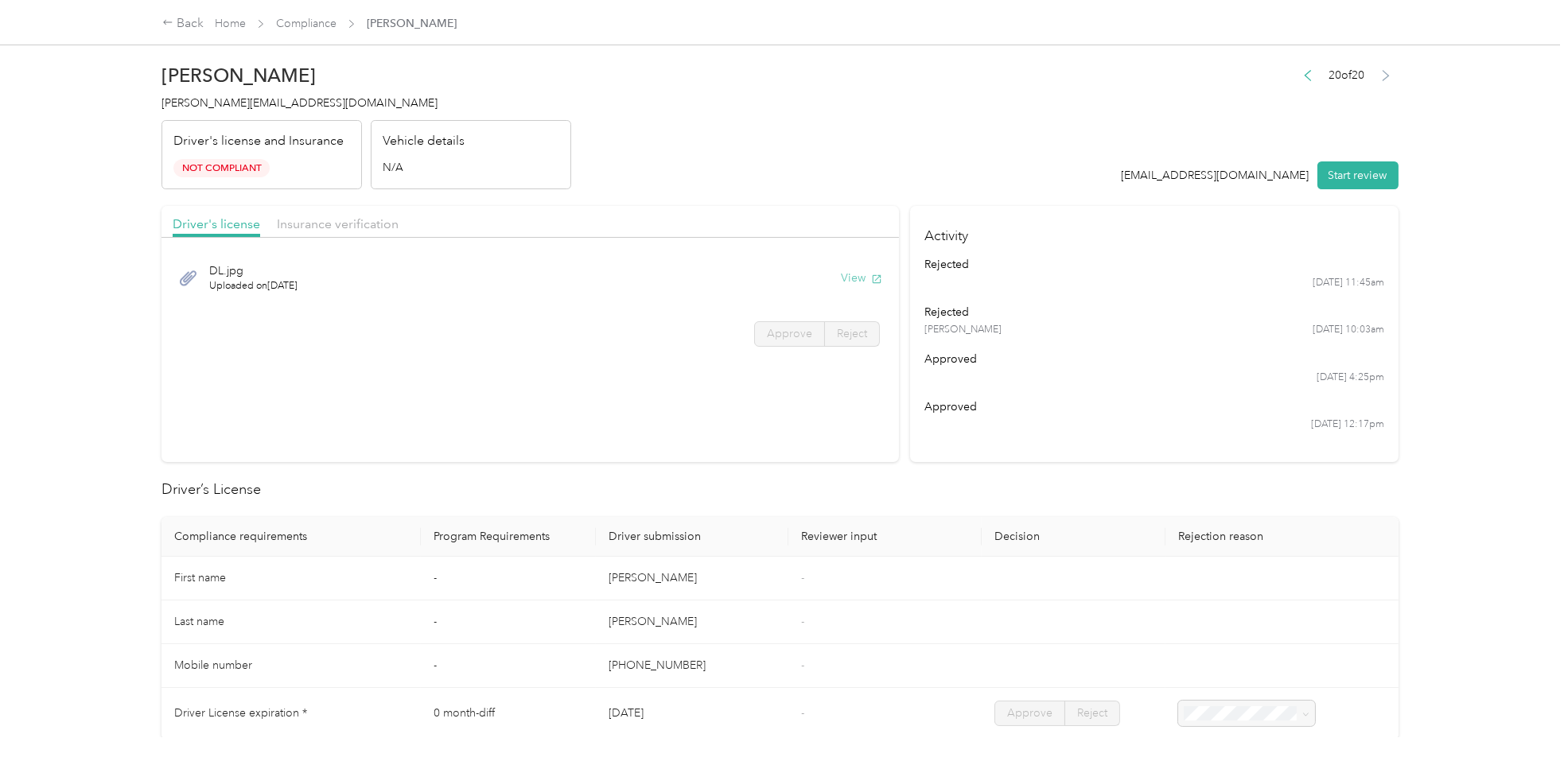
click at [863, 283] on button "View" at bounding box center [861, 278] width 41 height 16
click at [347, 225] on span "Insurance verification" at bounding box center [337, 223] width 122 height 16
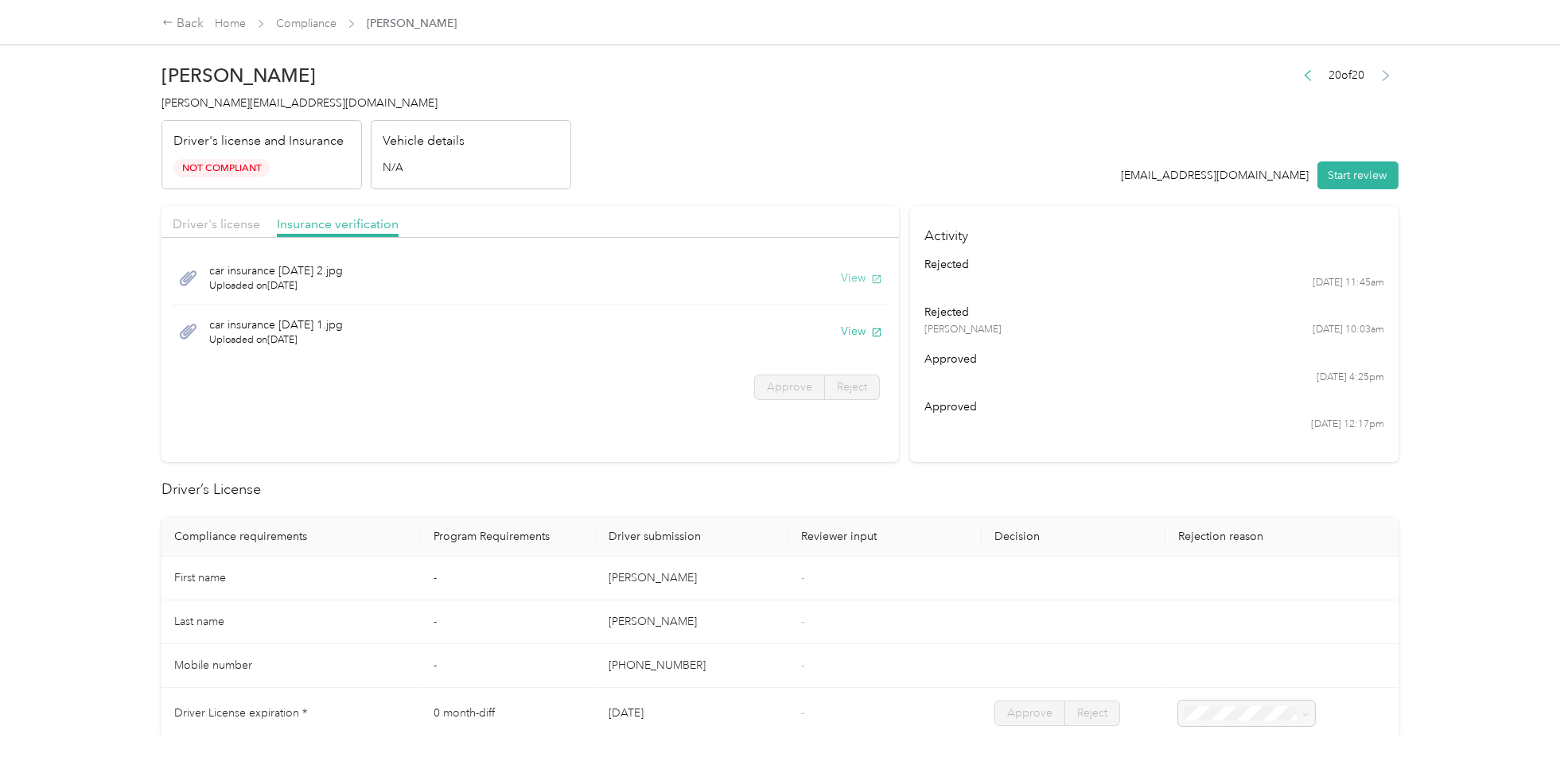
click at [860, 280] on button "View" at bounding box center [861, 278] width 41 height 16
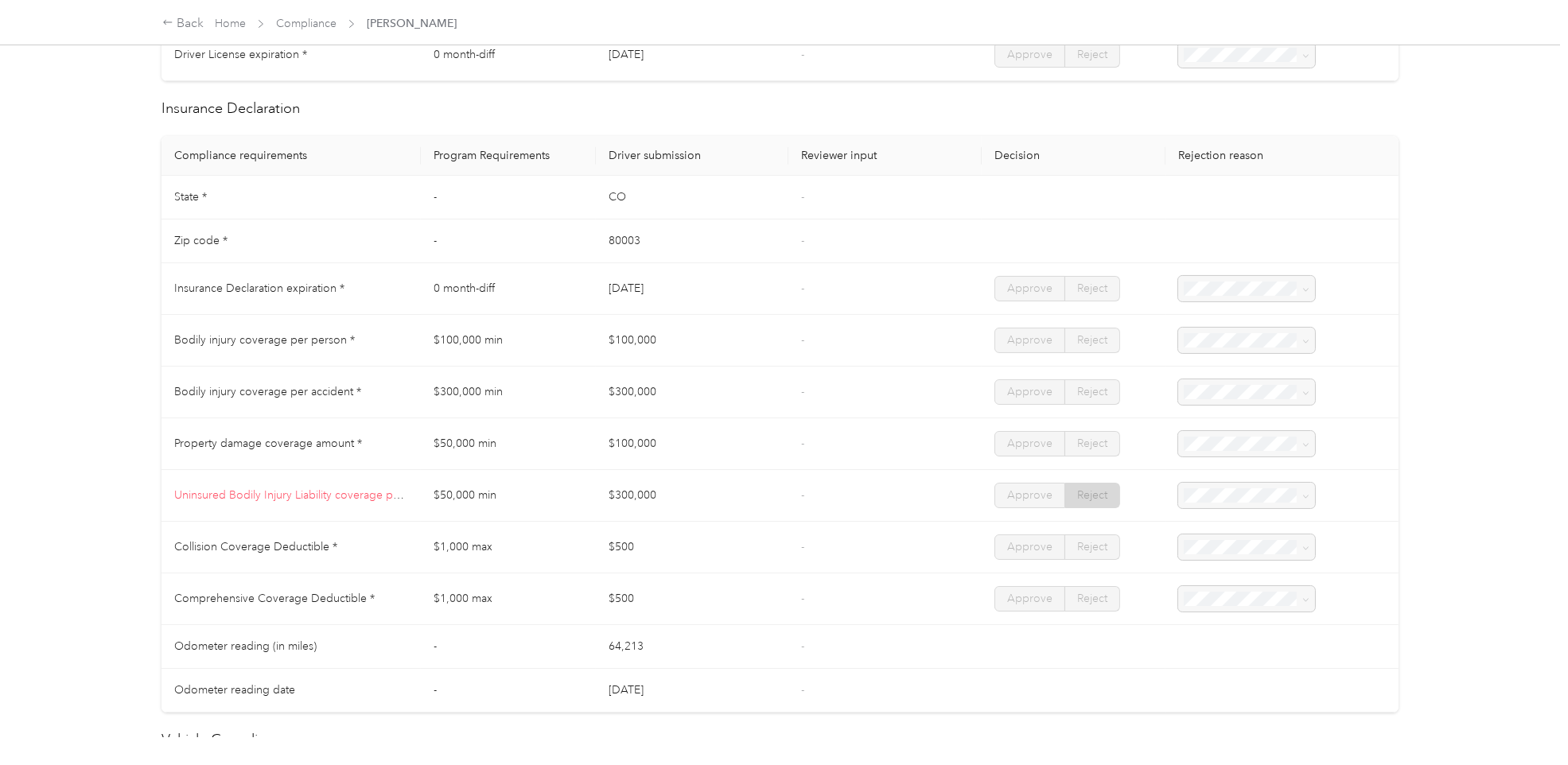
scroll to position [706, 0]
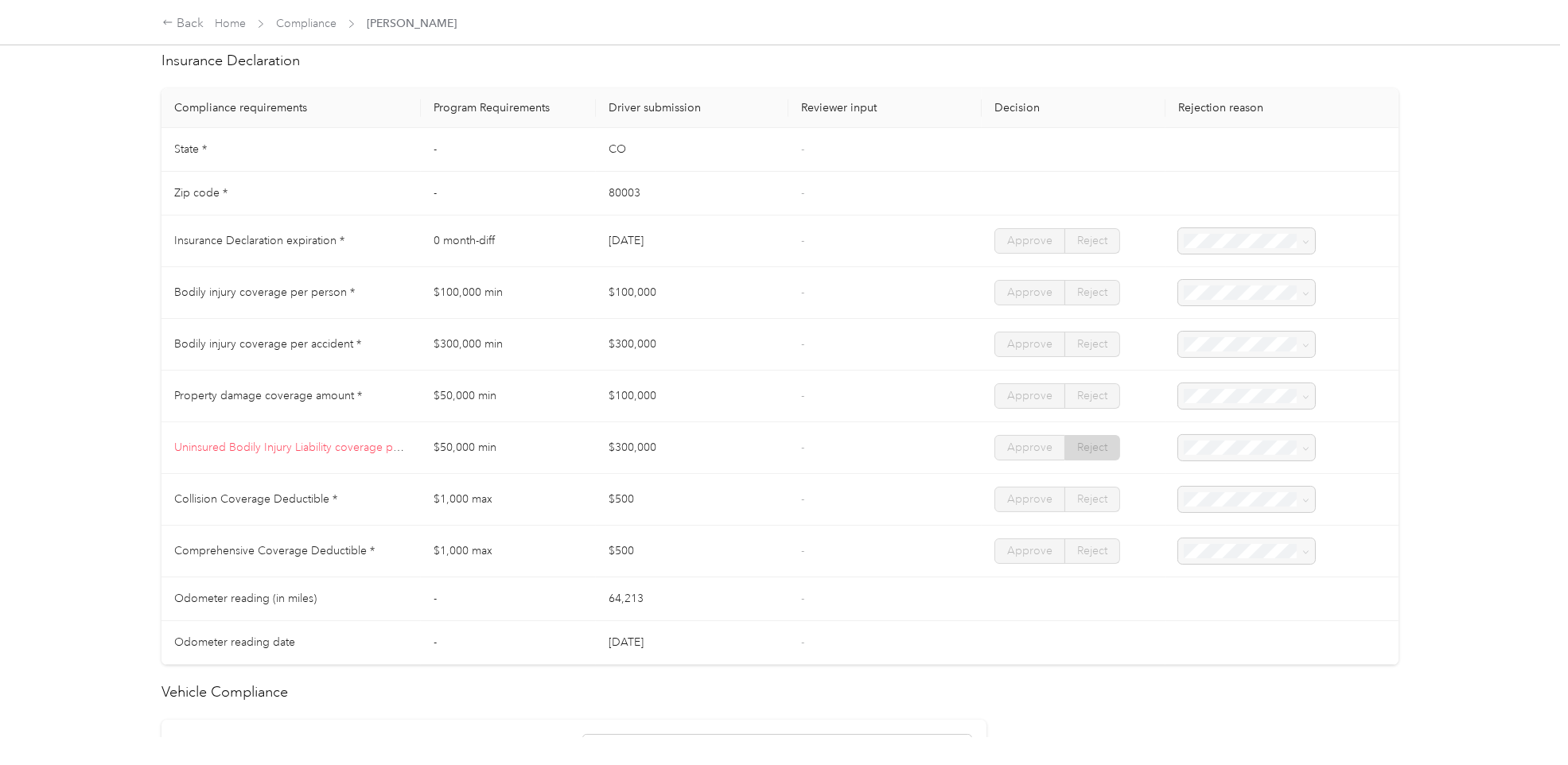
click at [346, 447] on span "Uninsured Bodily Injury Liability coverage per accident *" at bounding box center [315, 447] width 283 height 14
